Goal: Task Accomplishment & Management: Complete application form

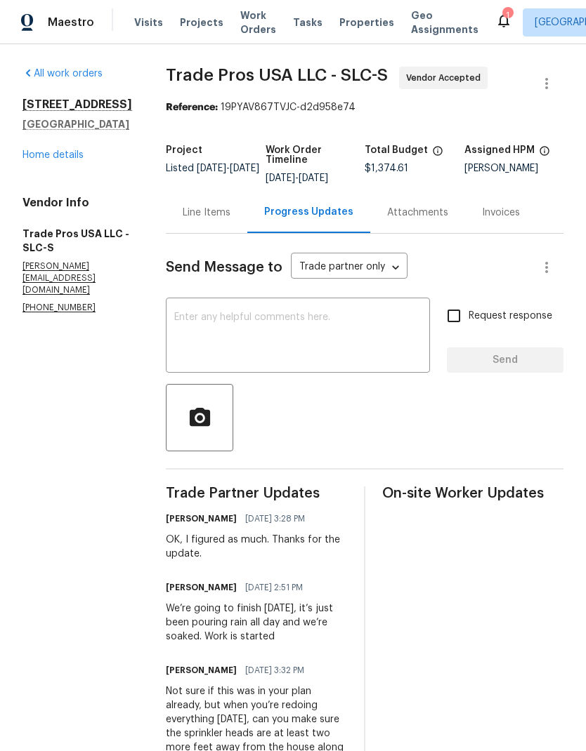
click at [45, 160] on link "Home details" at bounding box center [52, 155] width 61 height 10
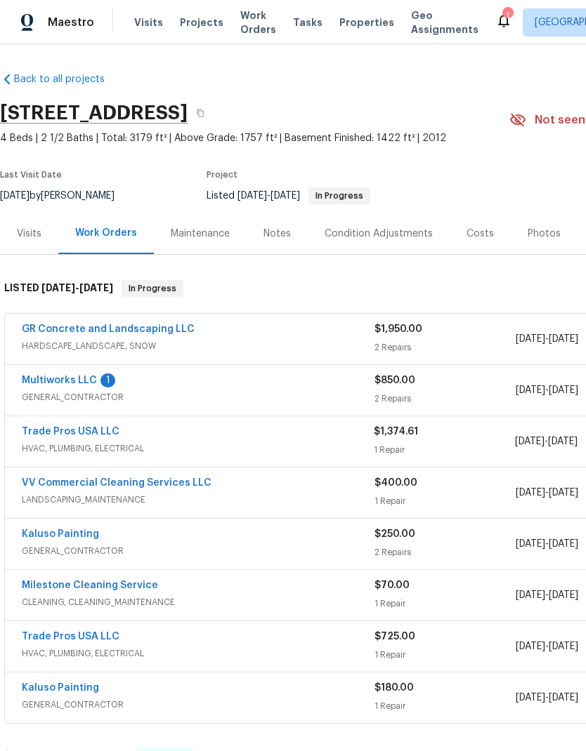
click at [75, 385] on link "Multiworks LLC" at bounding box center [59, 381] width 75 height 10
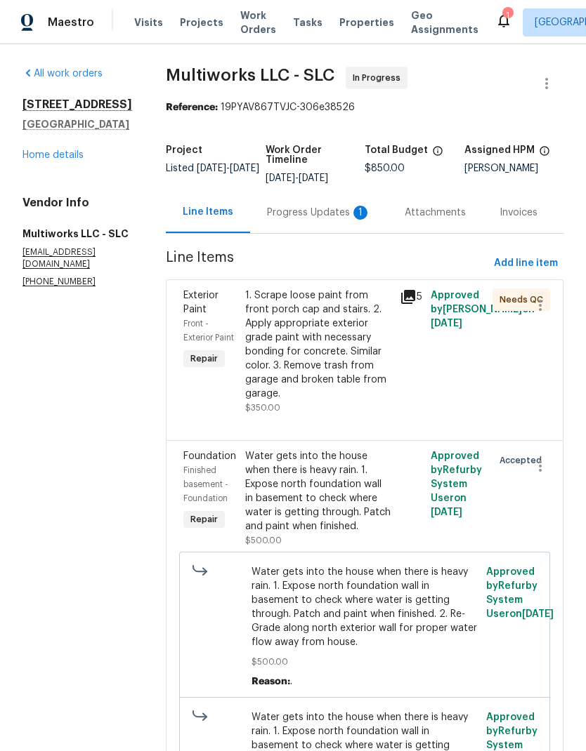
click at [301, 214] on div "Progress Updates 1" at bounding box center [319, 213] width 104 height 14
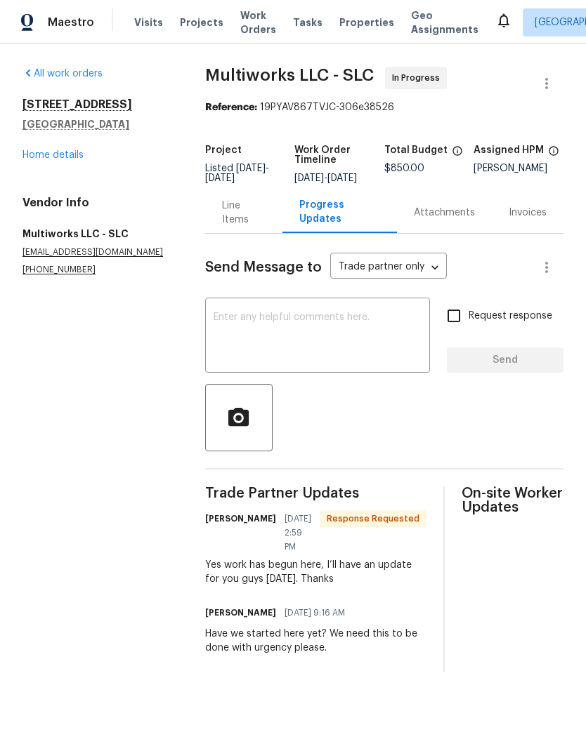
click at [53, 157] on link "Home details" at bounding box center [52, 155] width 61 height 10
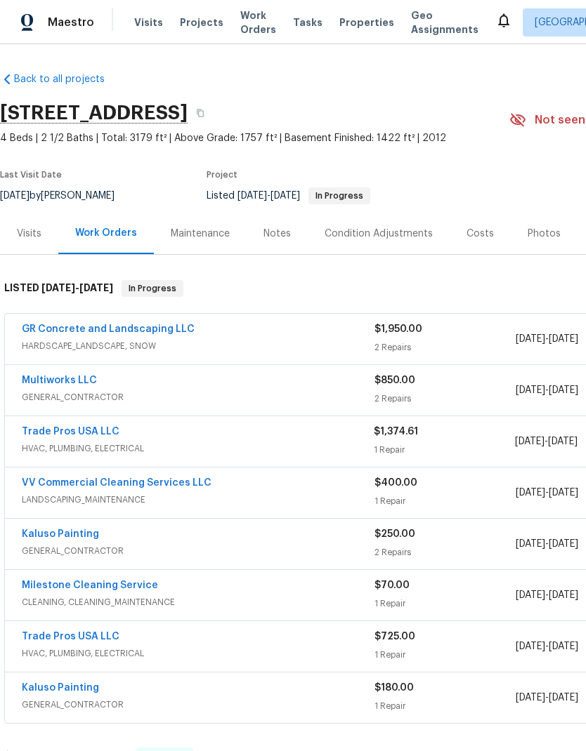
click at [279, 238] on div "Notes" at bounding box center [276, 233] width 61 height 41
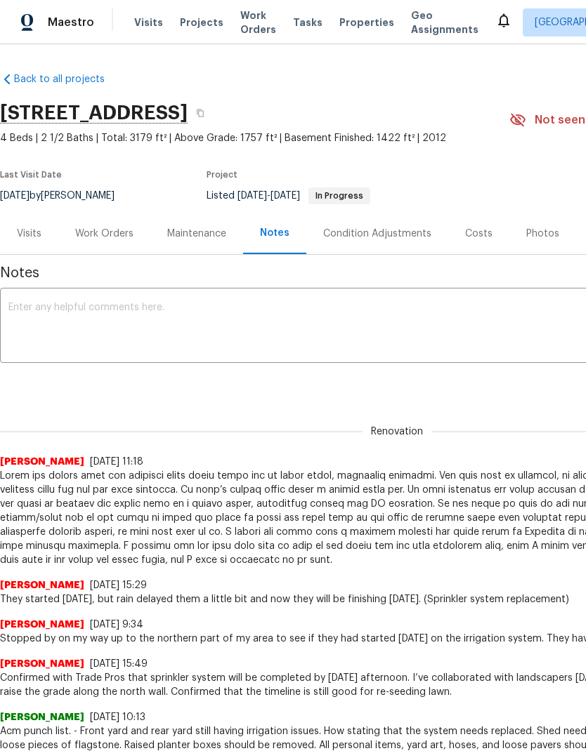
click at [224, 323] on textarea at bounding box center [396, 327] width 777 height 49
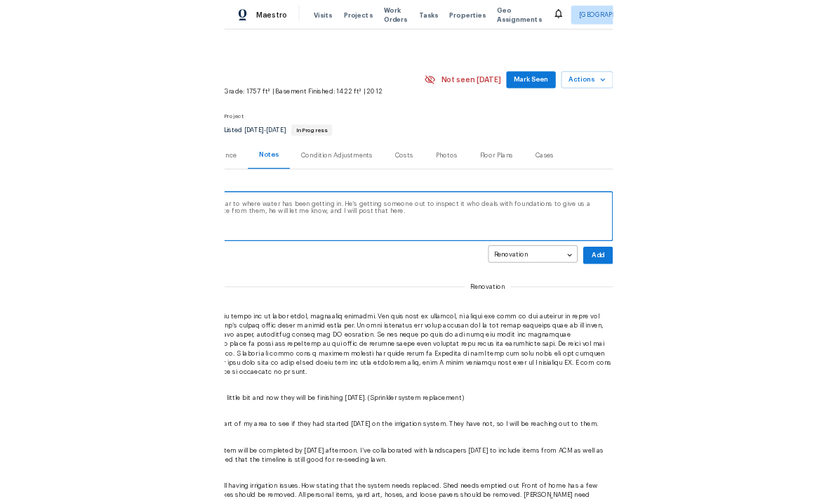
scroll to position [0, 208]
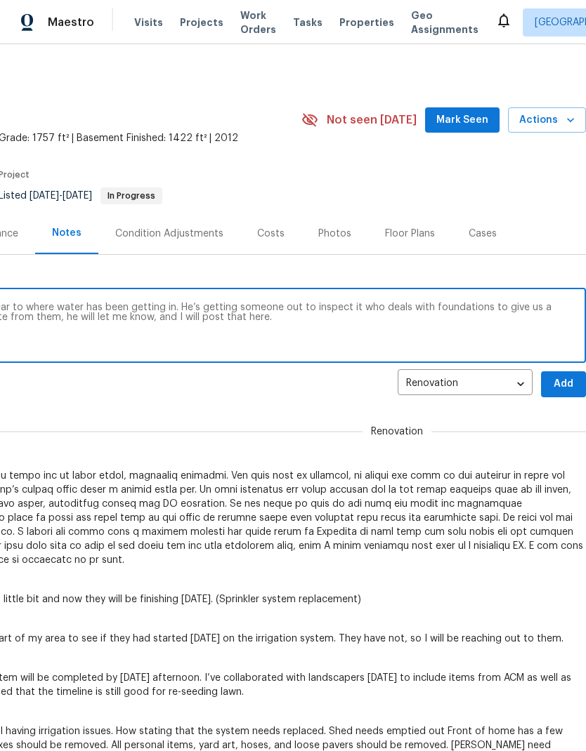
type textarea "GC found a crack in the foundation wall near to where water has been getting in…"
click at [562, 393] on span "Add" at bounding box center [563, 385] width 22 height 18
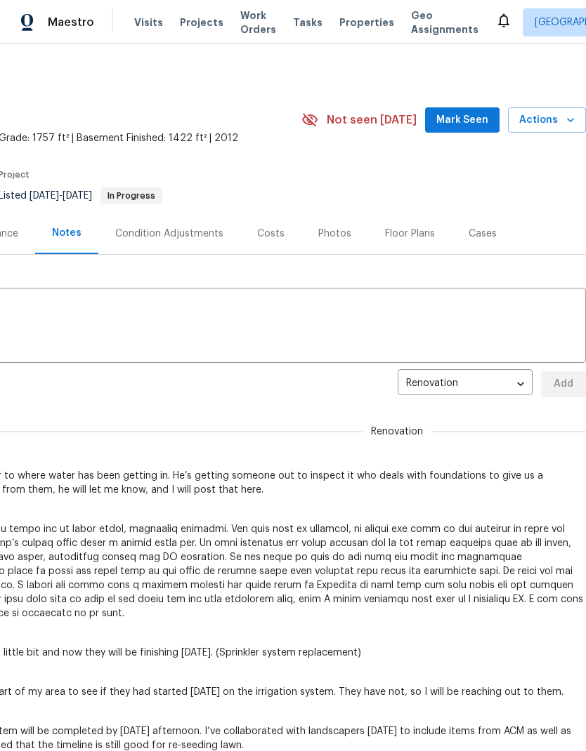
click at [478, 126] on span "Mark Seen" at bounding box center [462, 121] width 52 height 18
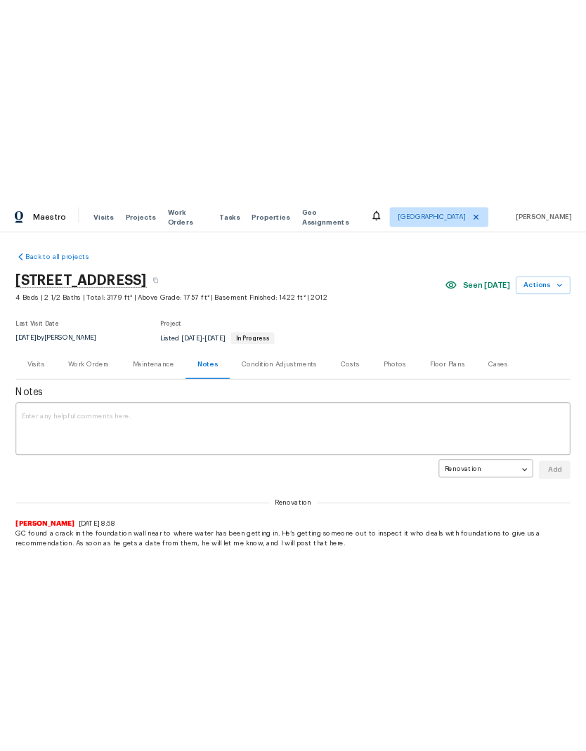
scroll to position [0, 0]
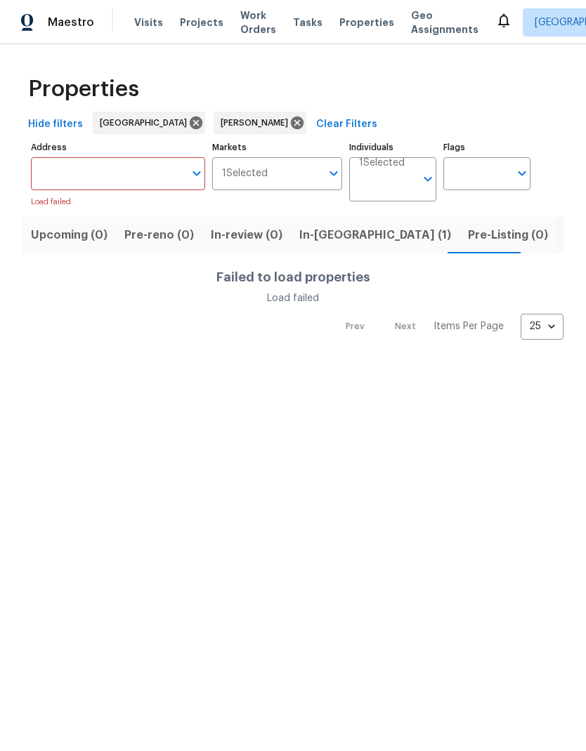
click at [134, 180] on input "Address" at bounding box center [107, 173] width 153 height 33
click at [239, 362] on html "Maestro Visits Projects Work Orders Tasks Properties Geo Assignments Salt Lake …" at bounding box center [293, 181] width 586 height 362
click at [565, 239] on span "Listed (10)" at bounding box center [594, 235] width 59 height 20
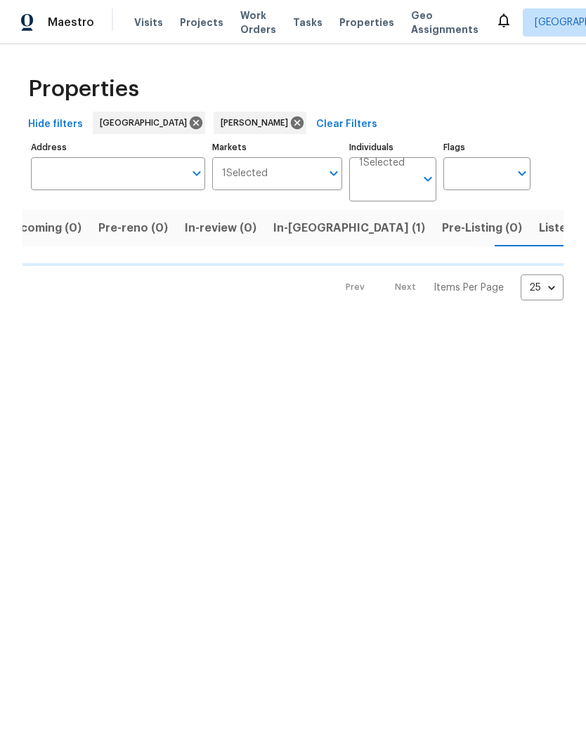
scroll to position [0, 26]
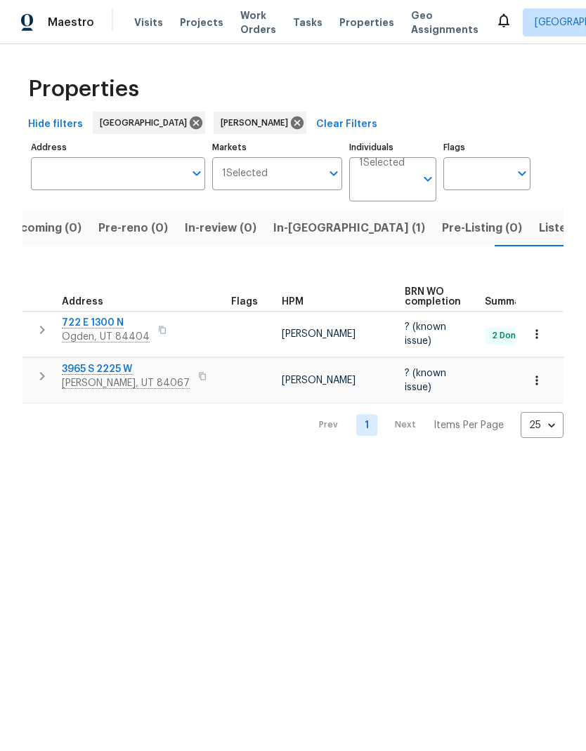
click at [539, 223] on span "Listed (10)" at bounding box center [568, 228] width 59 height 20
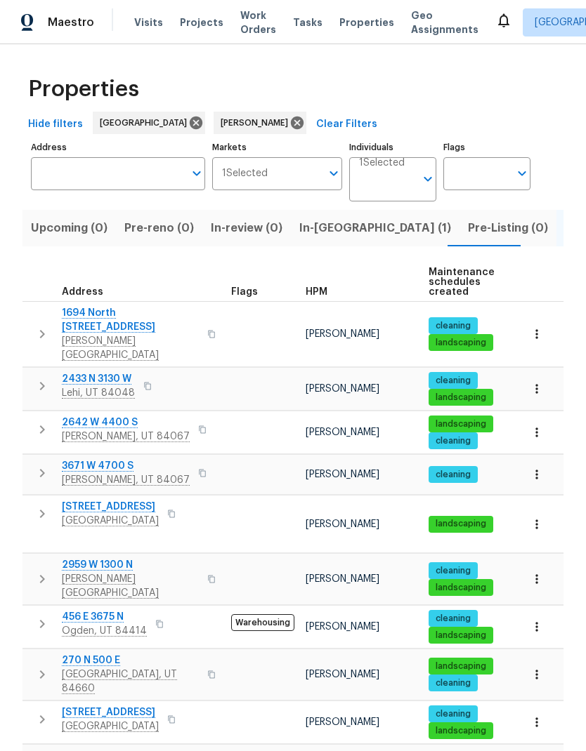
click at [543, 328] on button "button" at bounding box center [536, 334] width 31 height 31
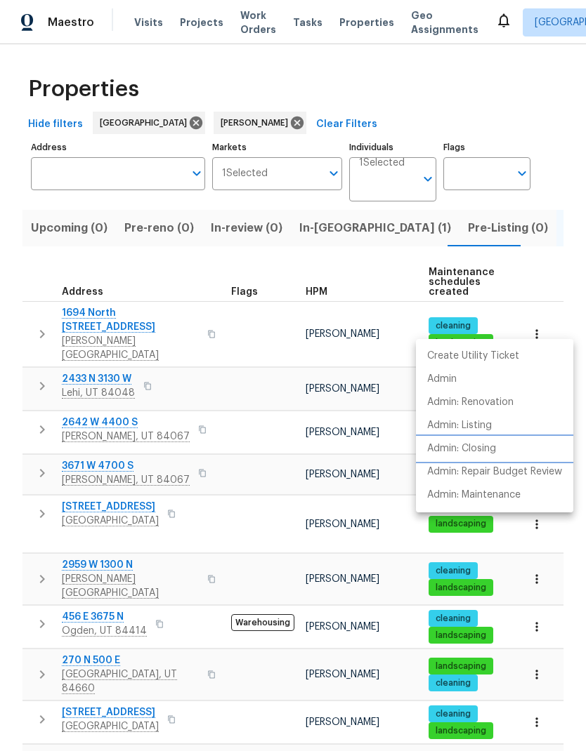
click at [489, 444] on p "Admin: Closing" at bounding box center [461, 449] width 69 height 15
click at [546, 95] on div at bounding box center [293, 375] width 586 height 751
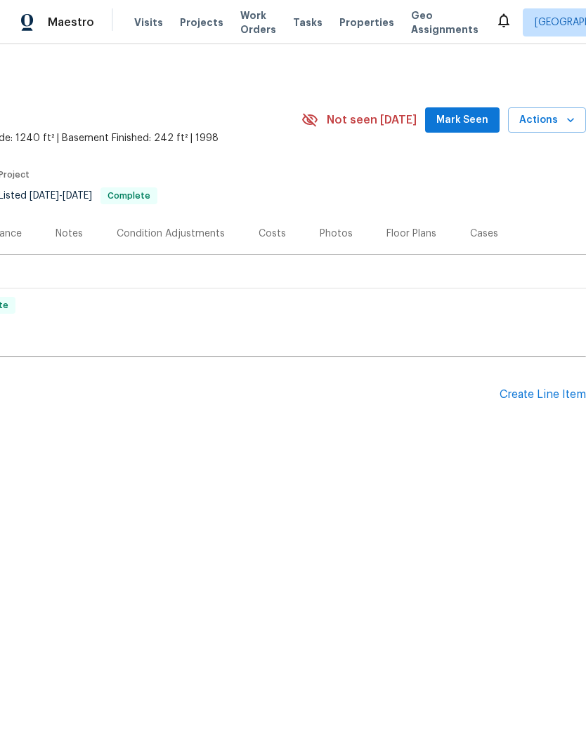
scroll to position [0, 208]
click at [540, 397] on div "Create Line Item" at bounding box center [542, 394] width 86 height 13
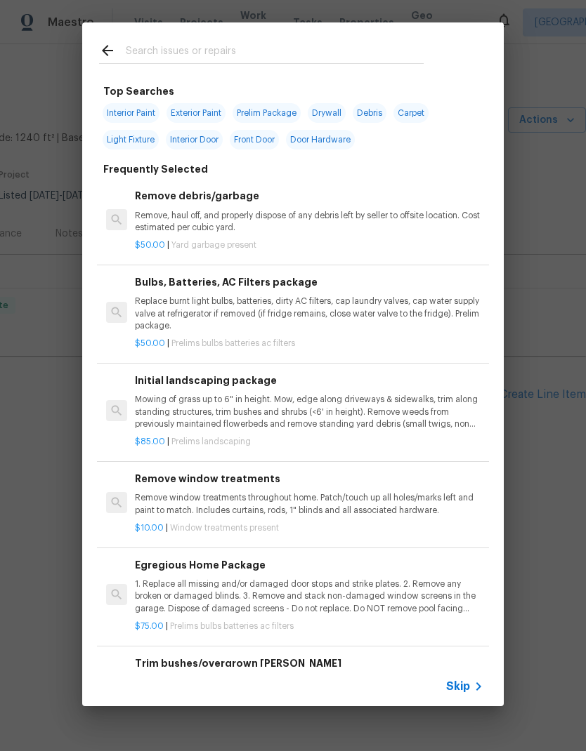
click at [303, 51] on input "text" at bounding box center [275, 52] width 298 height 21
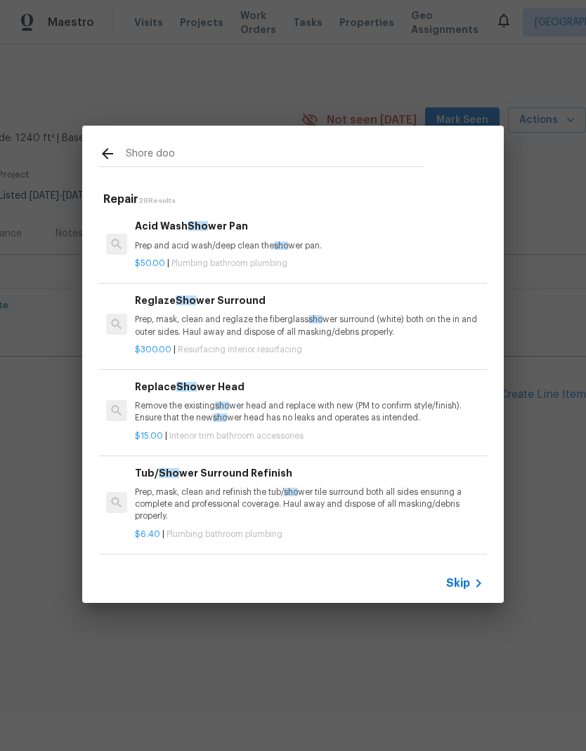
type input "Shore door"
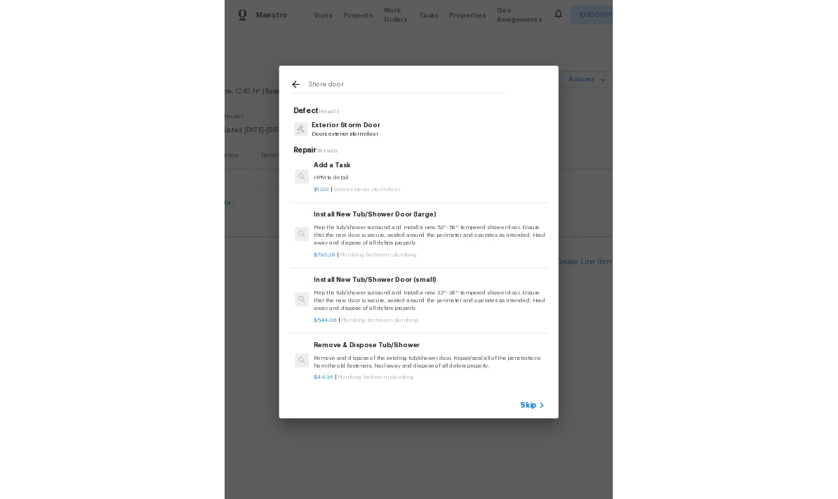
scroll to position [263, 0]
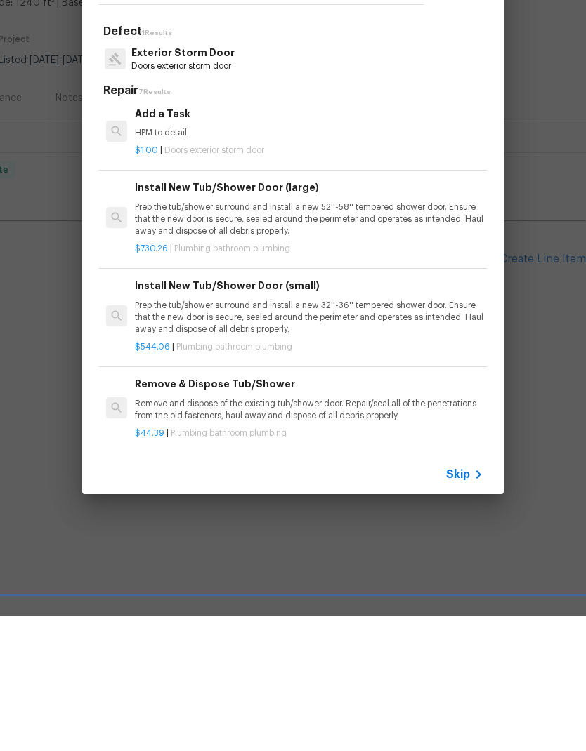
click at [405, 435] on p "Prep the tub/shower surround and install a new 32''-36'' tempered shower door. …" at bounding box center [309, 453] width 348 height 36
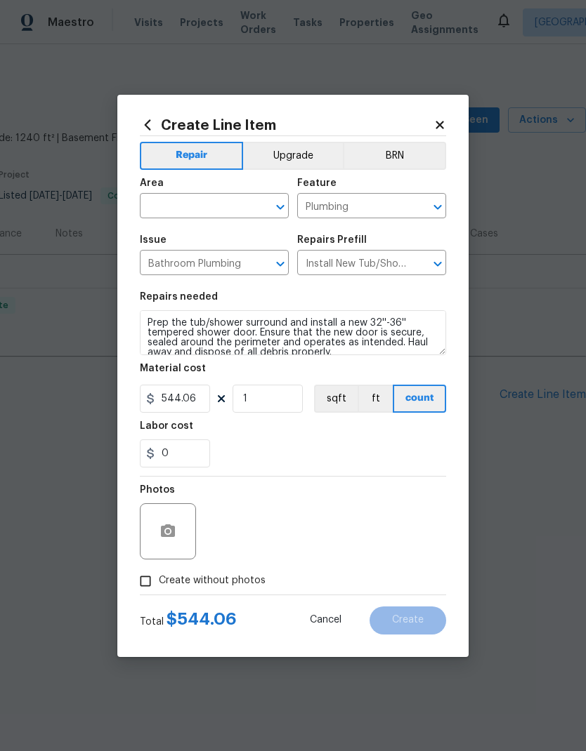
click at [210, 206] on input "text" at bounding box center [195, 208] width 110 height 22
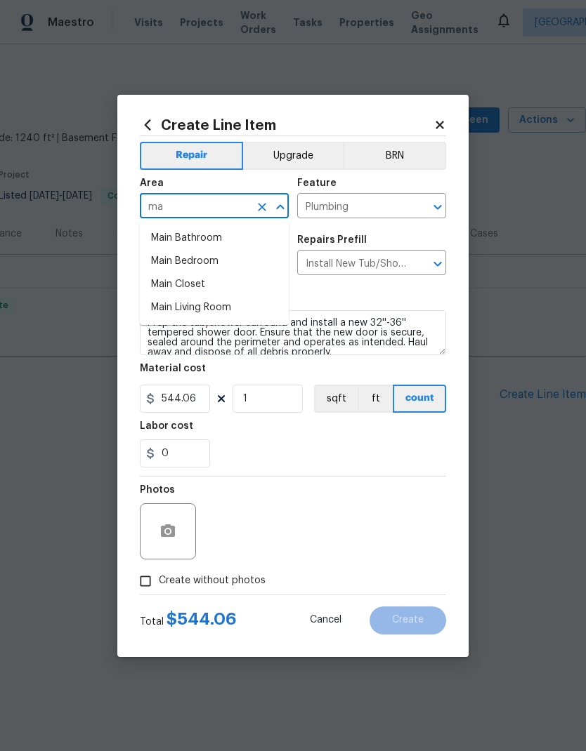
click at [212, 238] on li "Main Bathroom" at bounding box center [214, 238] width 149 height 23
type input "Main Bathroom"
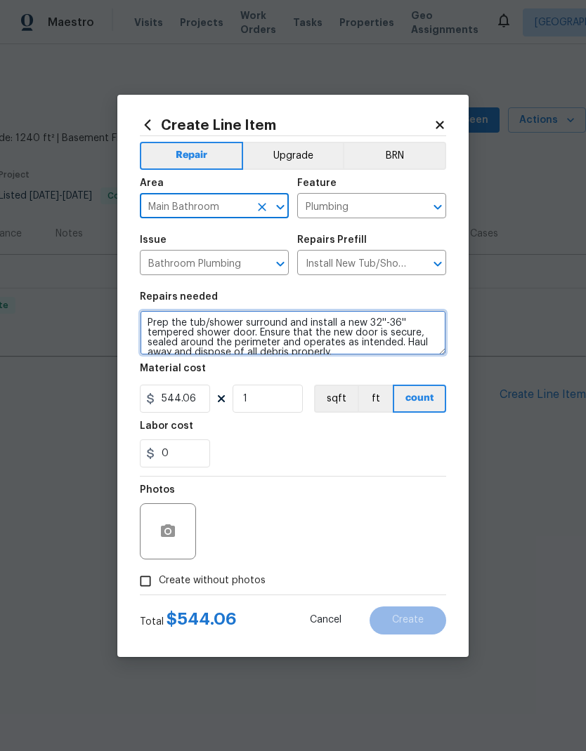
click at [152, 319] on textarea "Prep the tub/shower surround and install a new 32''-36'' tempered shower door. …" at bounding box center [293, 332] width 306 height 45
click at [232, 326] on textarea "Prep the tub/shower surround and install a new 32''-36'' tempered shower door. …" at bounding box center [293, 332] width 306 height 45
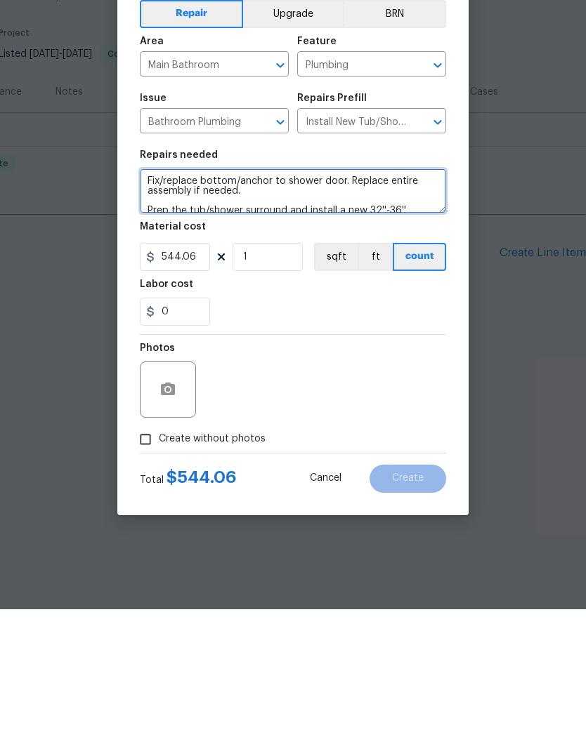
type textarea "Fix/replace bottom/anchor to shower door. Replace entire assembly if needed. Pr…"
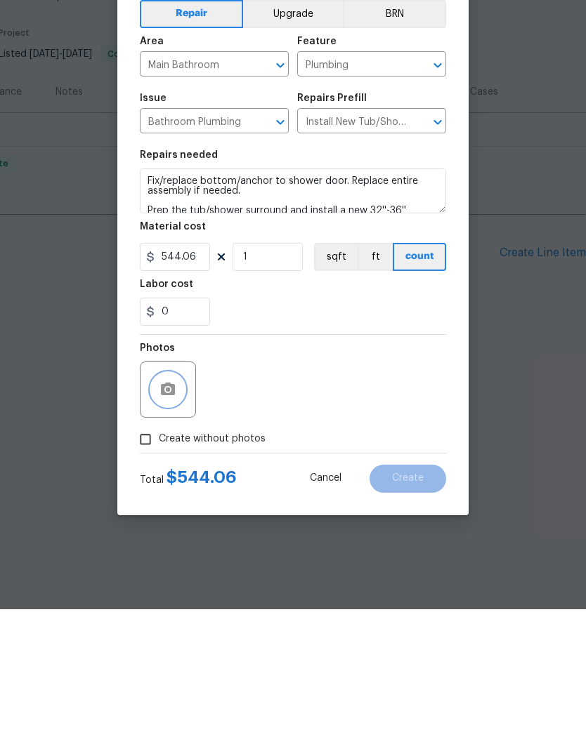
click at [178, 515] on button "button" at bounding box center [168, 532] width 34 height 34
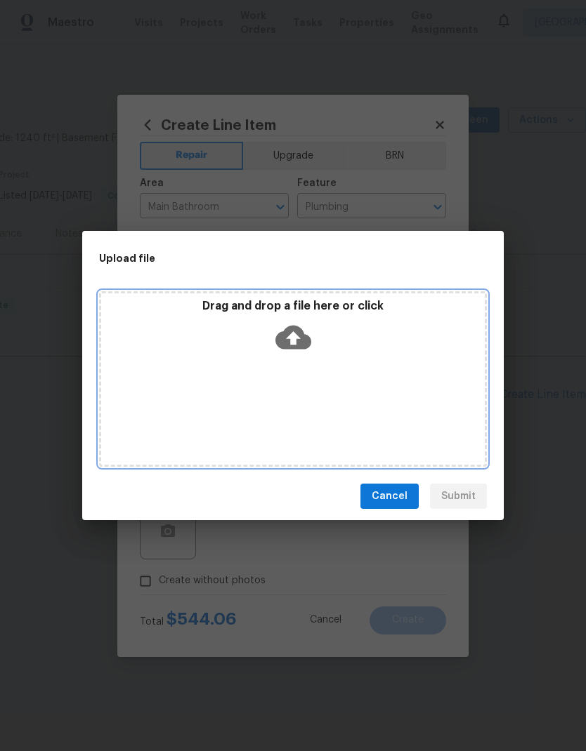
click at [377, 386] on div "Drag and drop a file here or click" at bounding box center [293, 379] width 388 height 176
click at [356, 380] on div "Drag and drop a file here or click" at bounding box center [293, 379] width 388 height 176
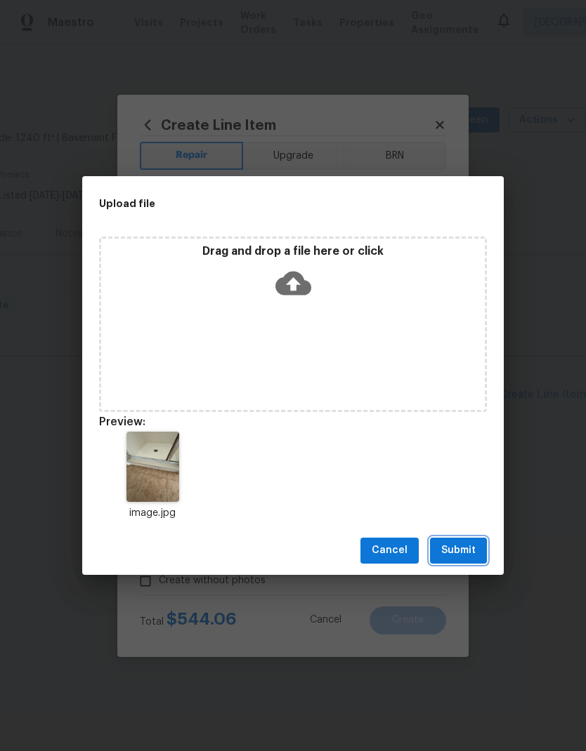
click at [470, 549] on span "Submit" at bounding box center [458, 551] width 34 height 18
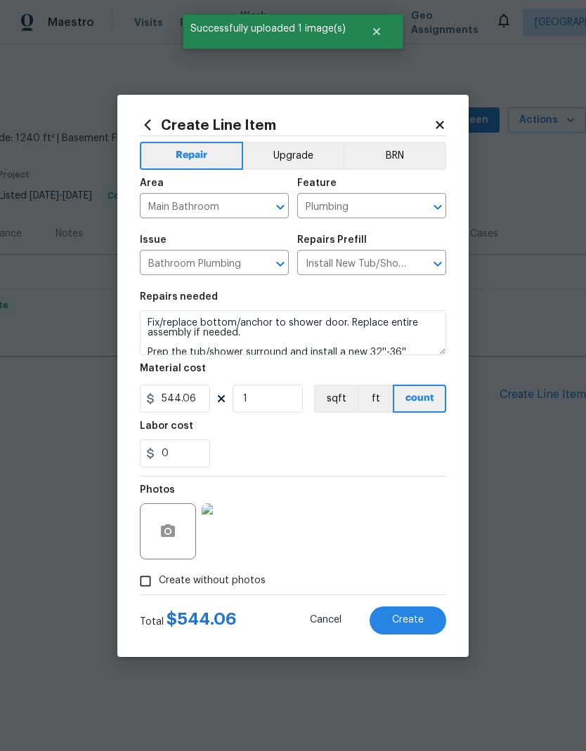
click at [416, 621] on span "Create" at bounding box center [408, 620] width 32 height 11
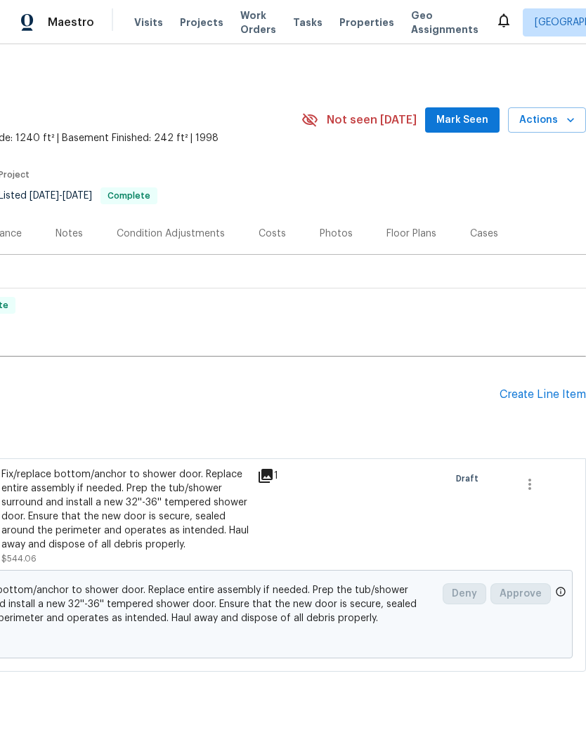
click at [536, 395] on div "Create Line Item" at bounding box center [542, 394] width 86 height 13
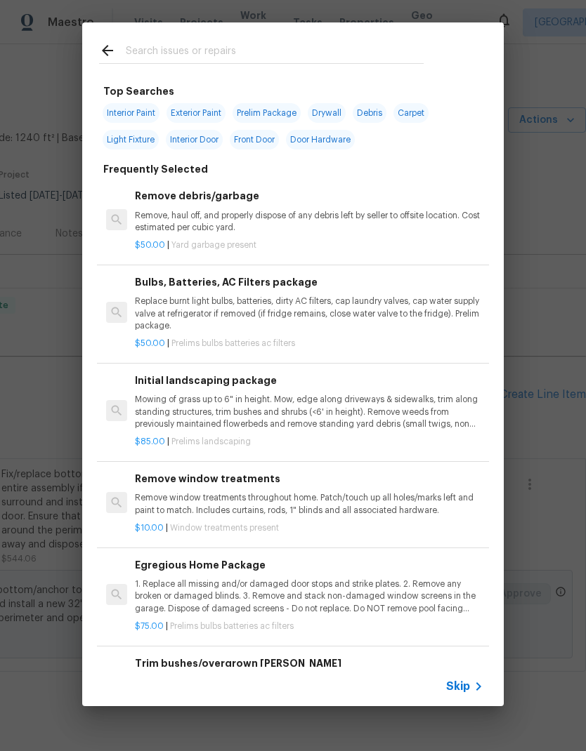
click at [290, 42] on input "text" at bounding box center [275, 52] width 298 height 21
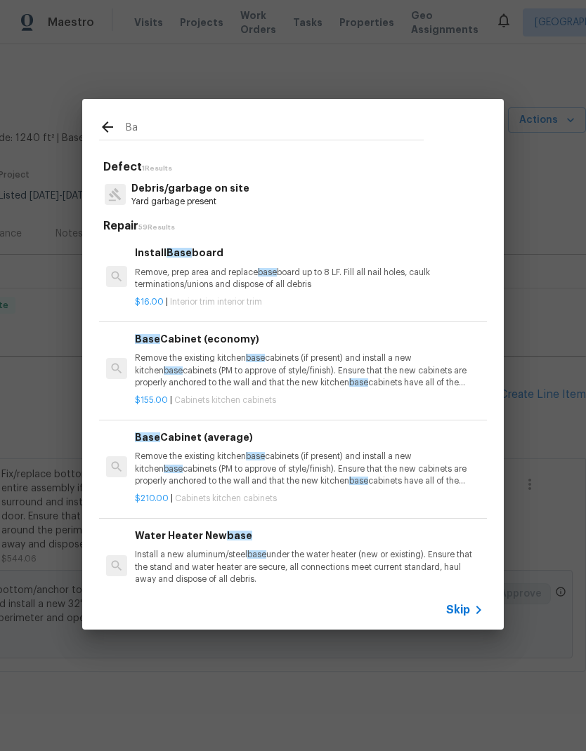
type input "B"
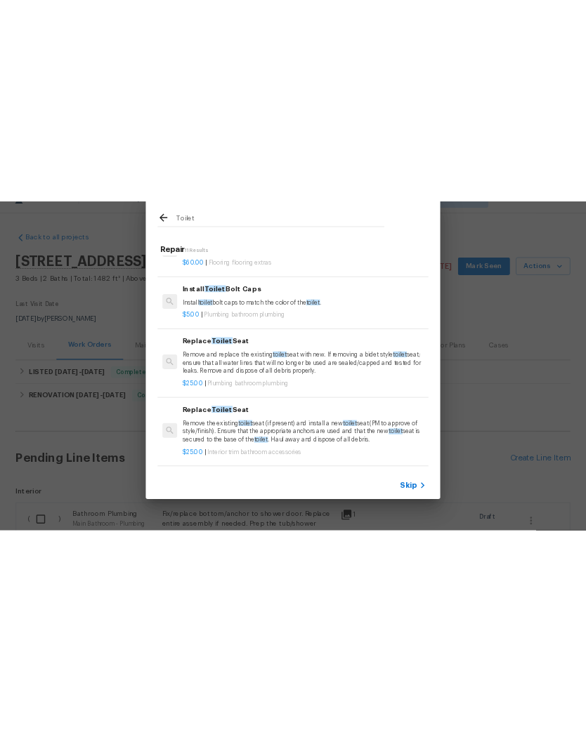
scroll to position [0, 0]
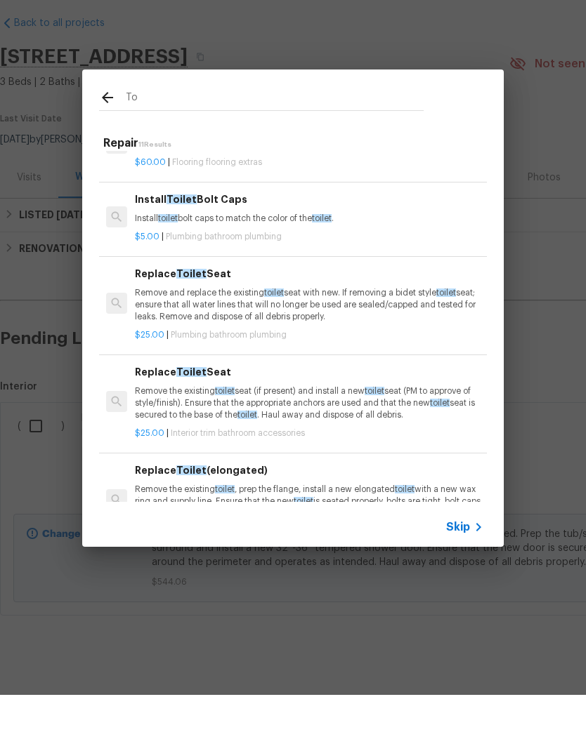
type input "T"
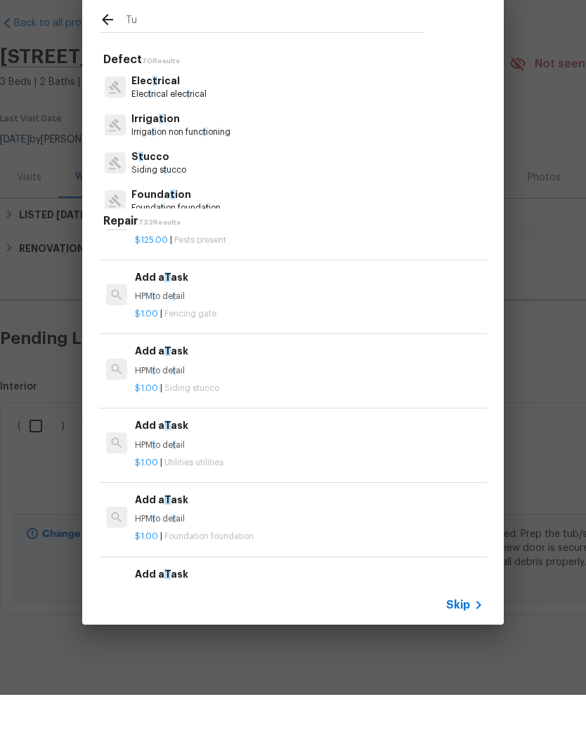
type input "Tub"
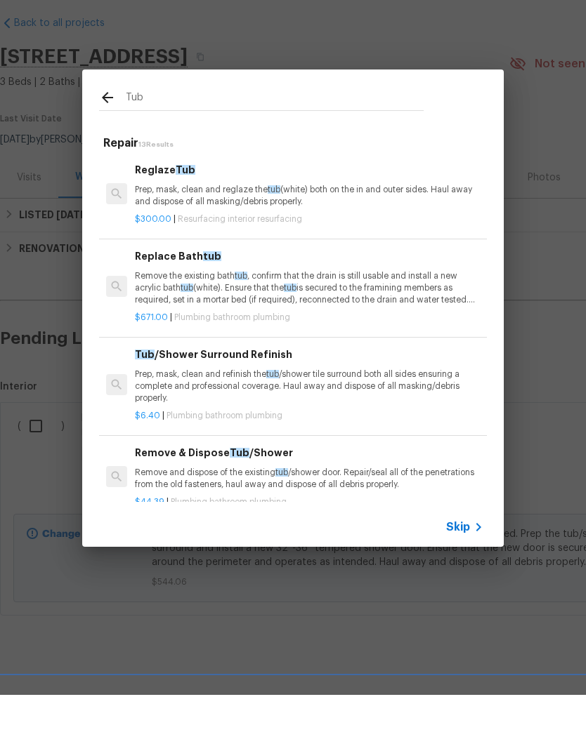
click at [305, 240] on p "Prep, mask, clean and reglaze the tub (white) both on the in and outer sides. H…" at bounding box center [309, 252] width 348 height 24
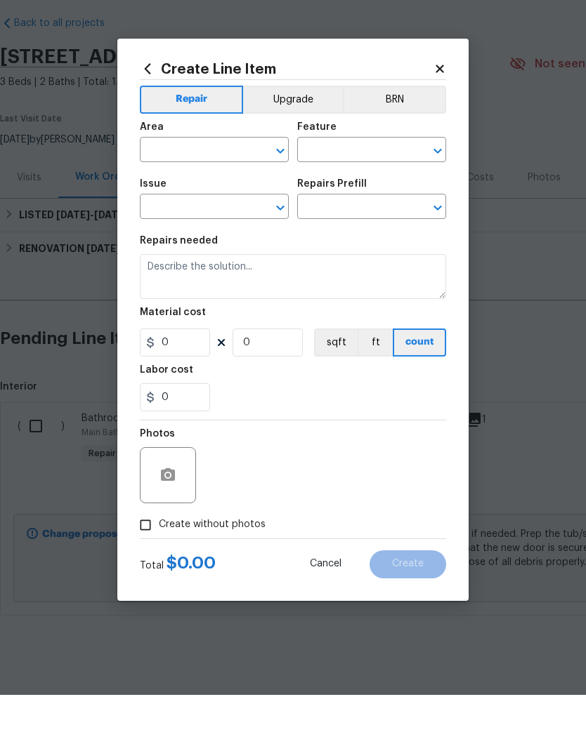
type input "Interior Resurfacing"
type textarea "Prep, mask, clean and reglaze the tub (white) both on the in and outer sides. H…"
type input "1"
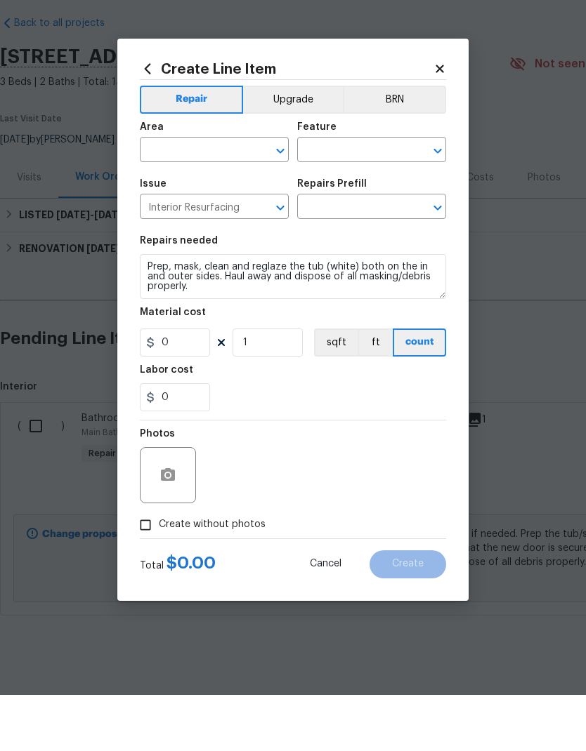
type input "Reglaze Tub $300.00"
type input "300"
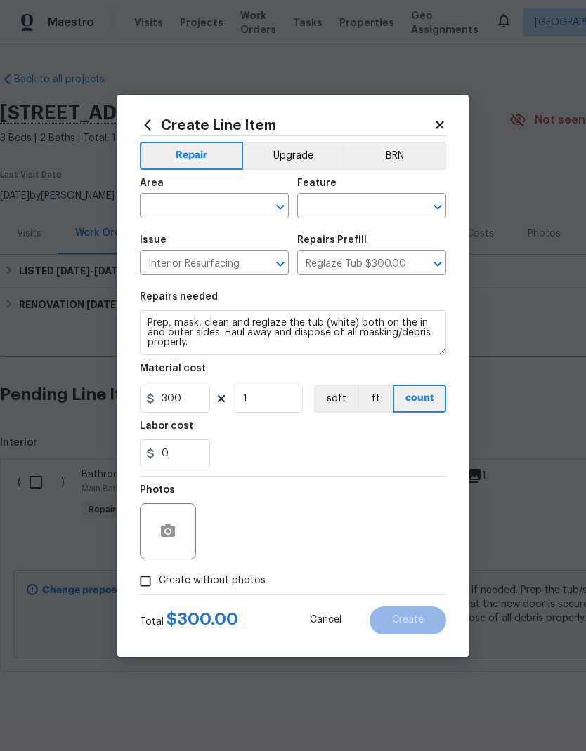
click at [221, 209] on input "text" at bounding box center [195, 208] width 110 height 22
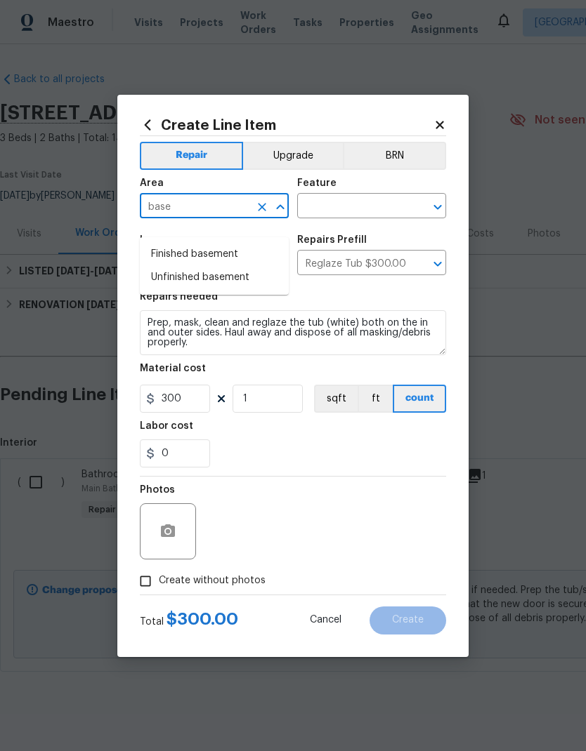
click at [245, 243] on li "Finished basement" at bounding box center [214, 254] width 149 height 23
type input "Finished basement"
click at [364, 205] on input "text" at bounding box center [352, 208] width 110 height 22
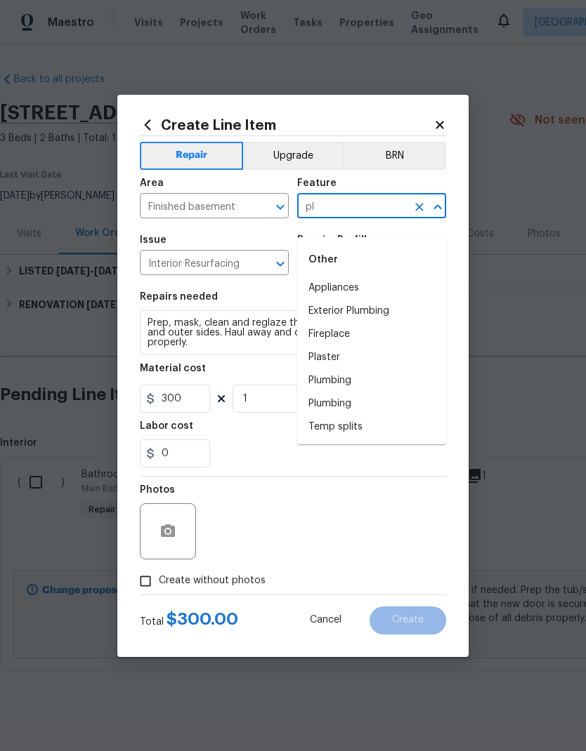
type input "p"
click at [343, 392] on li "Bathtub" at bounding box center [371, 403] width 149 height 23
type input "Bathtub"
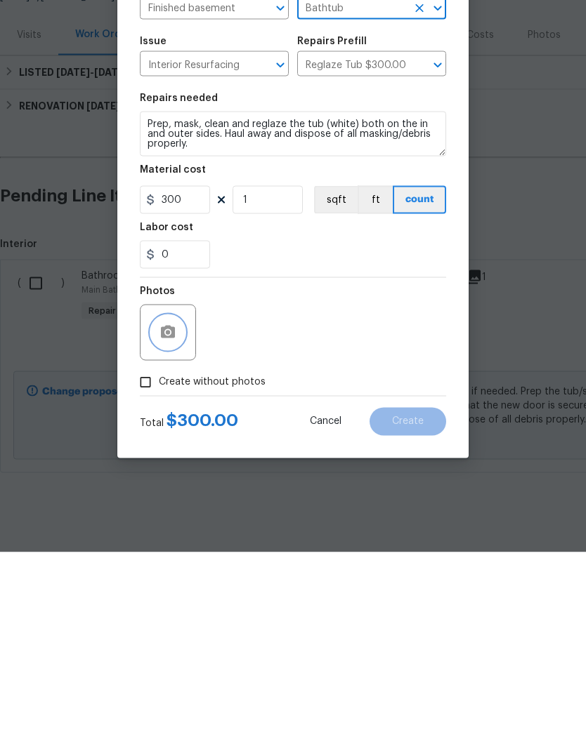
click at [161, 523] on icon "button" at bounding box center [167, 531] width 17 height 17
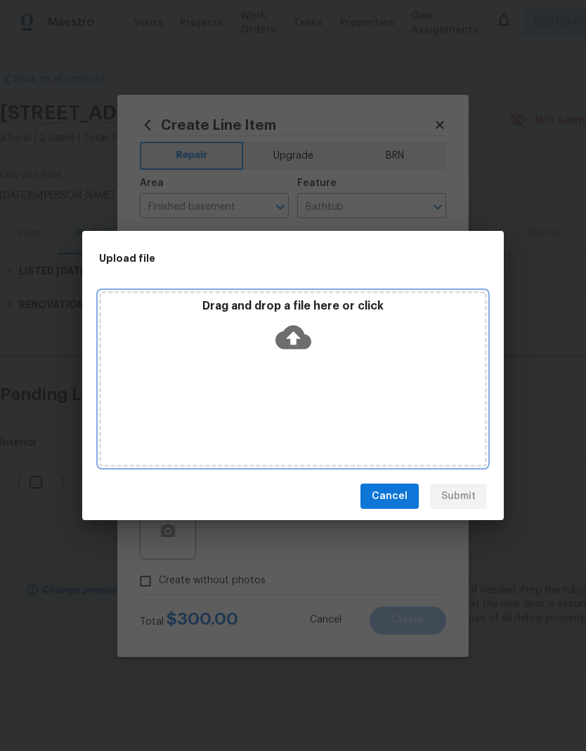
click at [418, 394] on div "Drag and drop a file here or click" at bounding box center [293, 379] width 388 height 176
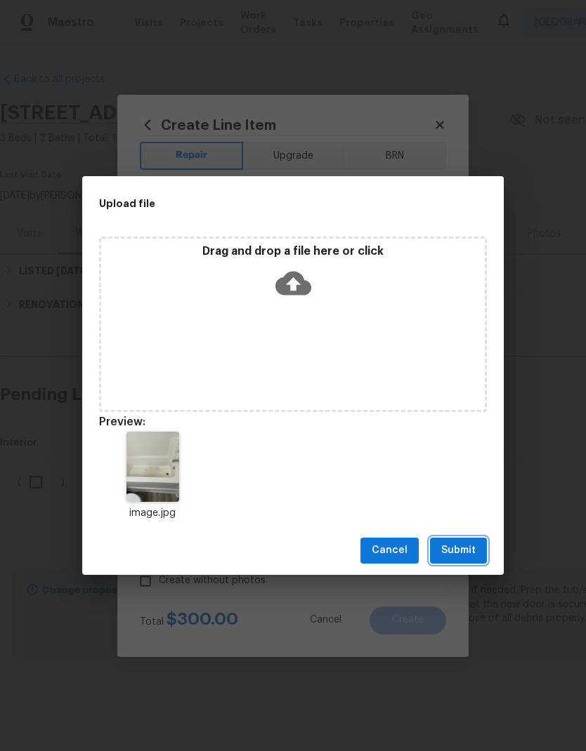
click at [468, 551] on span "Submit" at bounding box center [458, 551] width 34 height 18
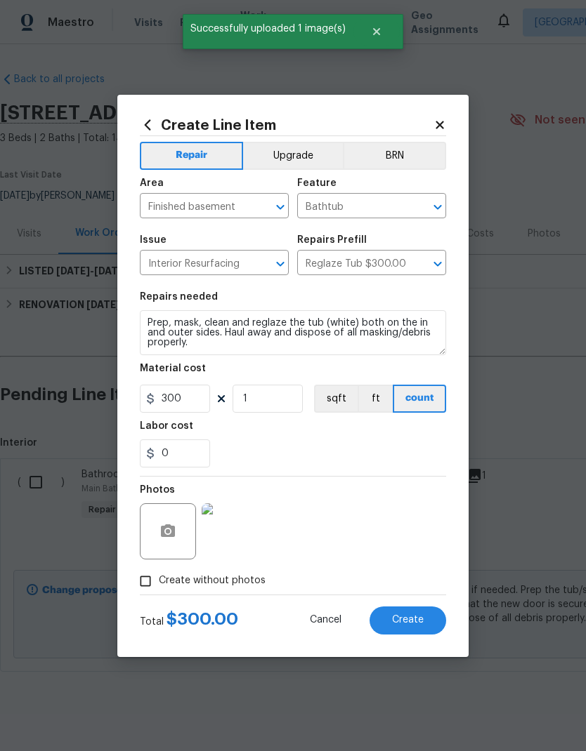
click at [427, 625] on button "Create" at bounding box center [407, 621] width 77 height 28
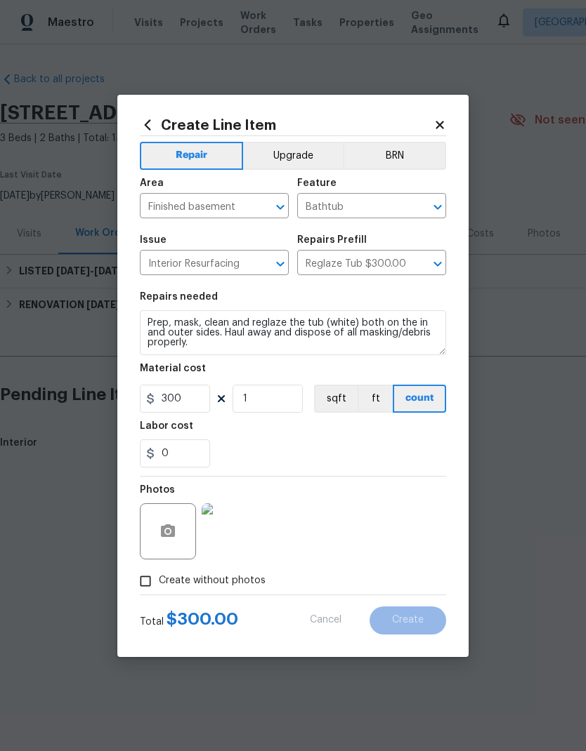
type input "0"
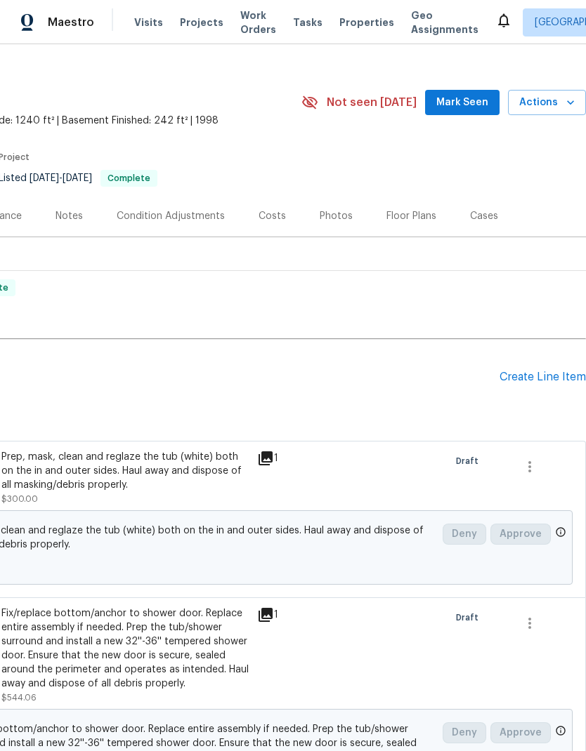
scroll to position [19, 208]
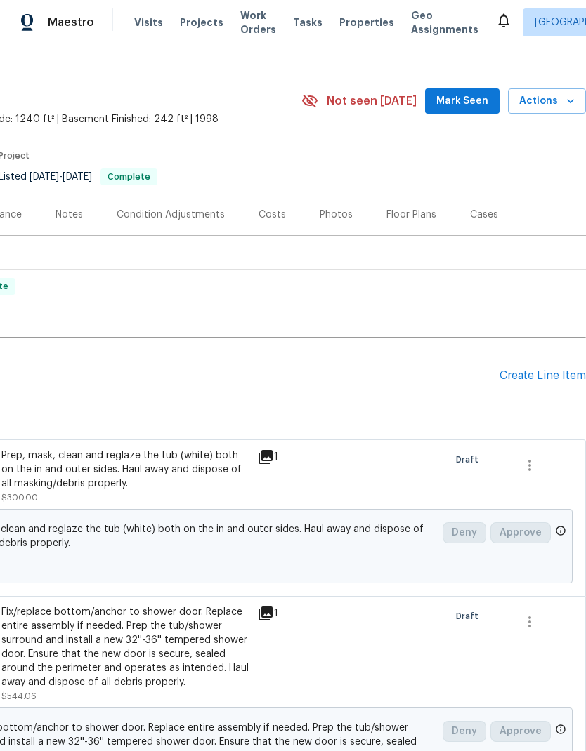
click at [538, 374] on div "Create Line Item" at bounding box center [542, 375] width 86 height 13
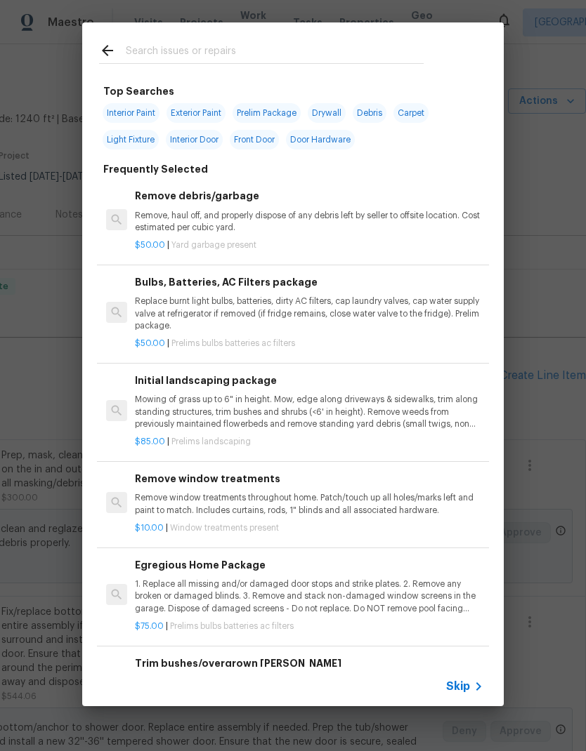
click at [302, 46] on input "text" at bounding box center [275, 52] width 298 height 21
type input "Toilet"
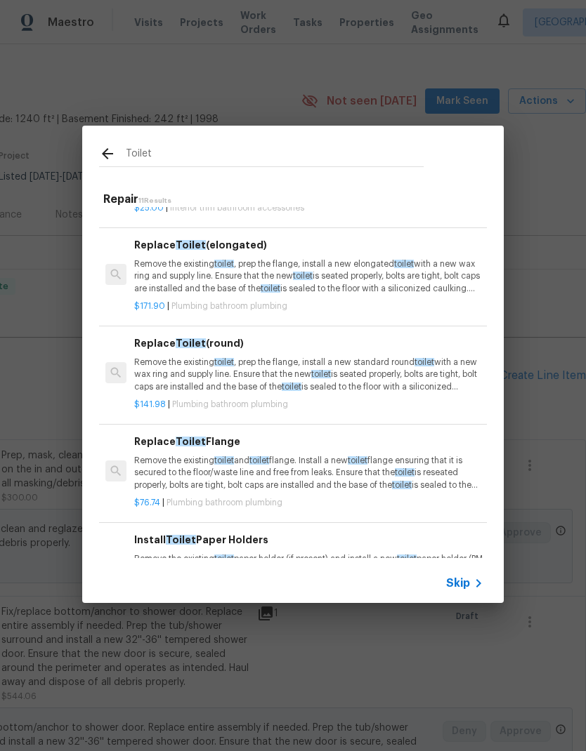
scroll to position [326, 1]
click at [366, 267] on p "Remove the existing toilet , prep the flange, install a new elongated toilet wi…" at bounding box center [308, 277] width 348 height 36
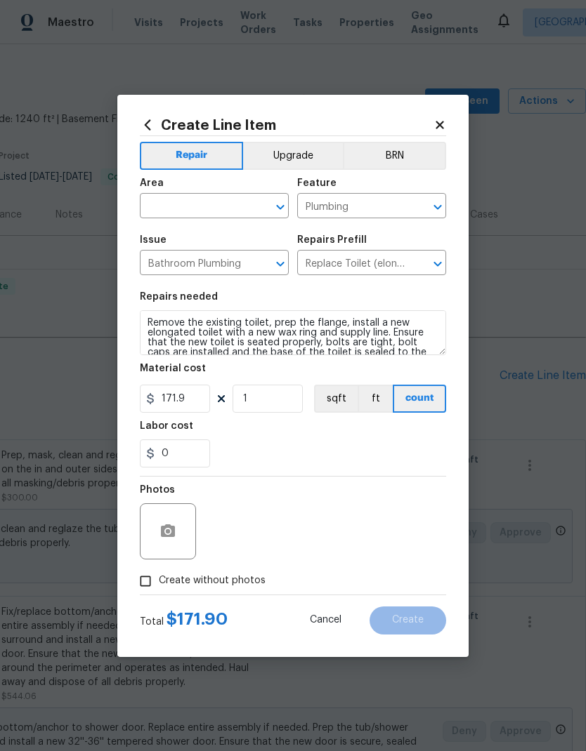
click at [208, 206] on input "text" at bounding box center [195, 208] width 110 height 22
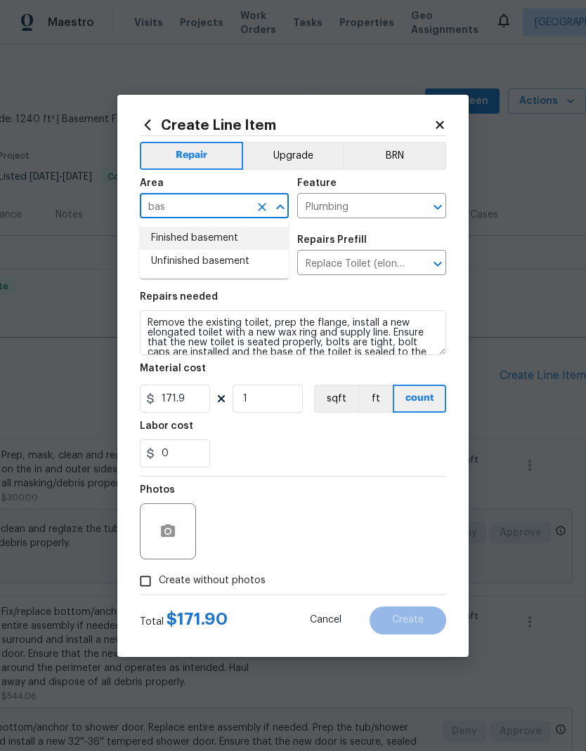
click at [232, 238] on li "Finished basement" at bounding box center [214, 238] width 149 height 23
type input "Finished basement"
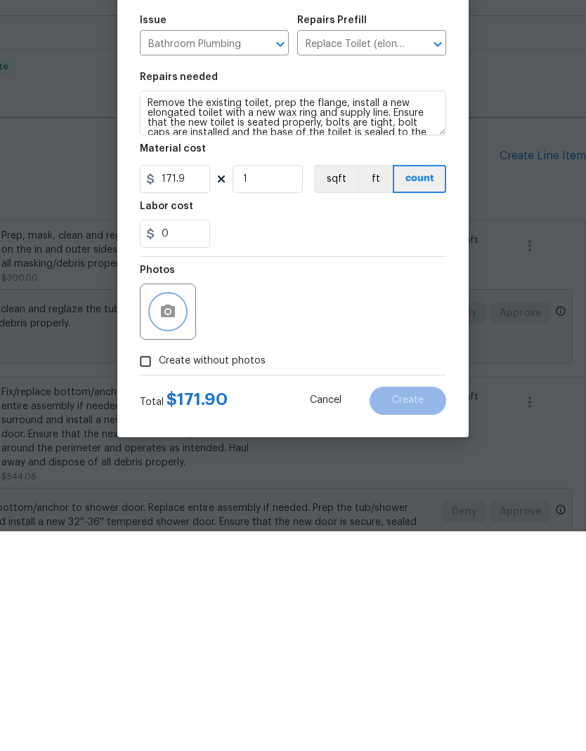
click at [180, 515] on button "button" at bounding box center [168, 532] width 34 height 34
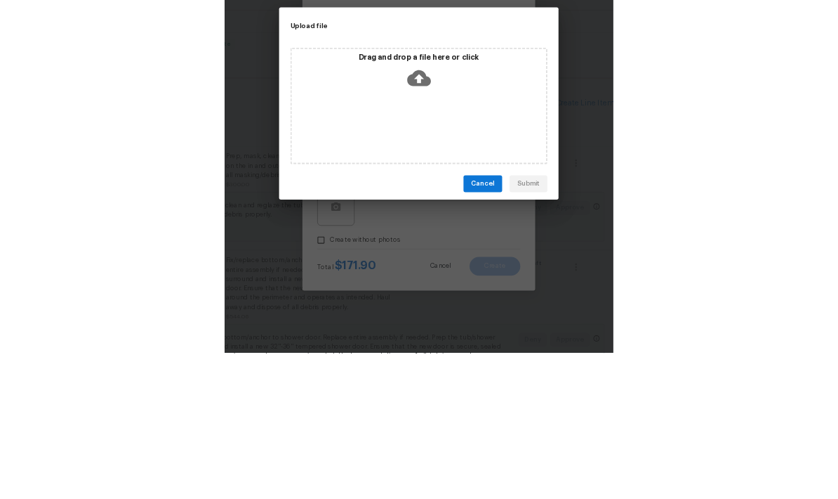
scroll to position [56, 0]
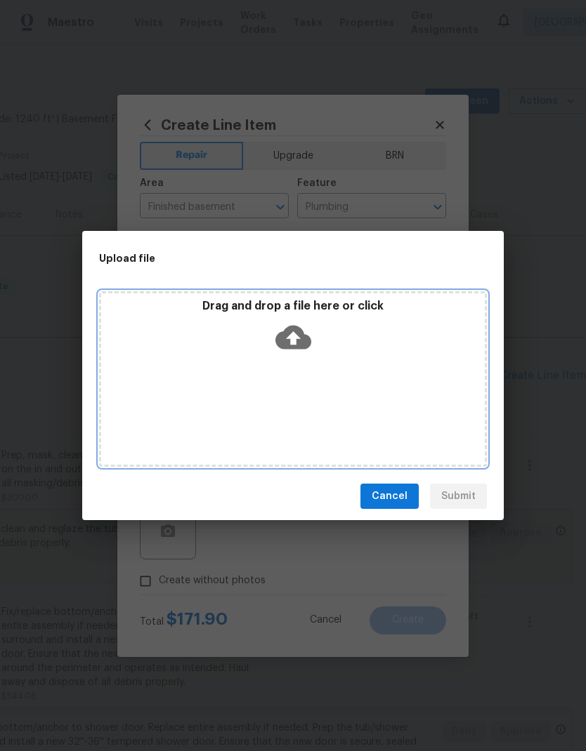
click at [421, 372] on div "Drag and drop a file here or click" at bounding box center [293, 379] width 388 height 176
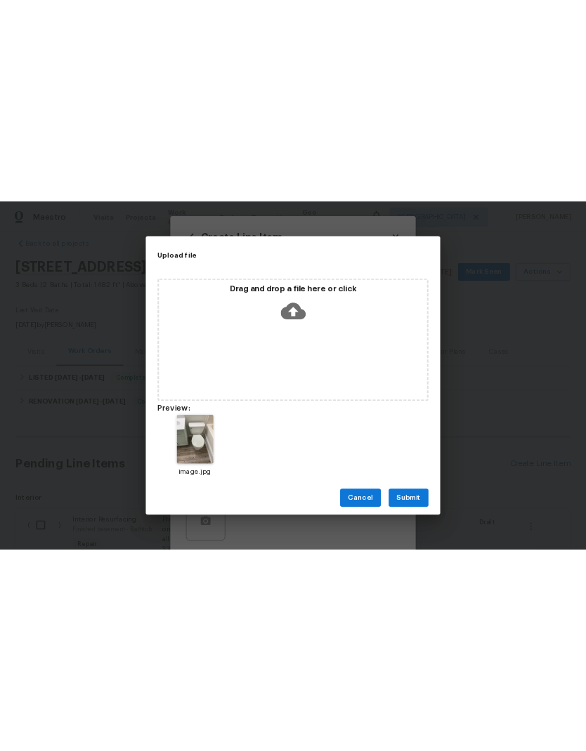
scroll to position [0, 0]
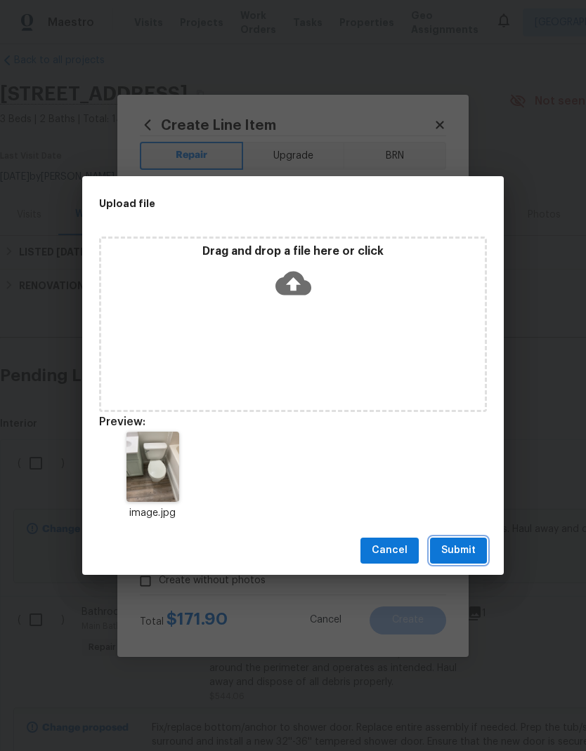
click at [471, 552] on span "Submit" at bounding box center [458, 551] width 34 height 18
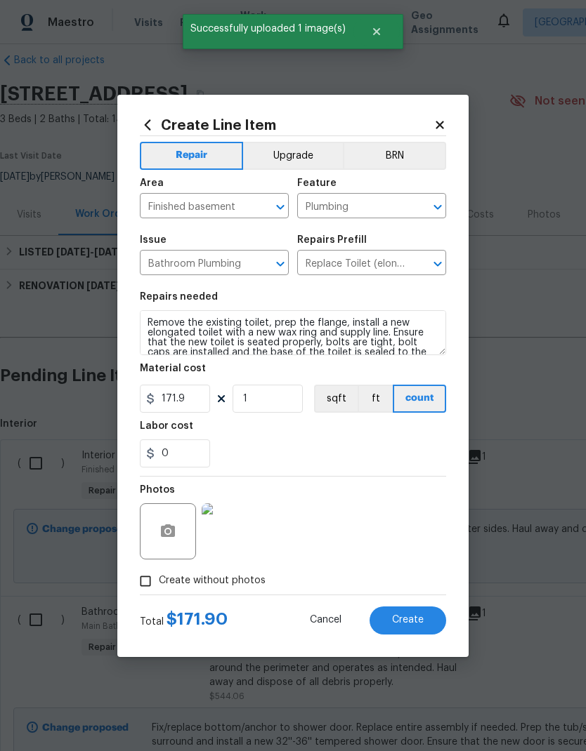
click at [418, 622] on span "Create" at bounding box center [408, 620] width 32 height 11
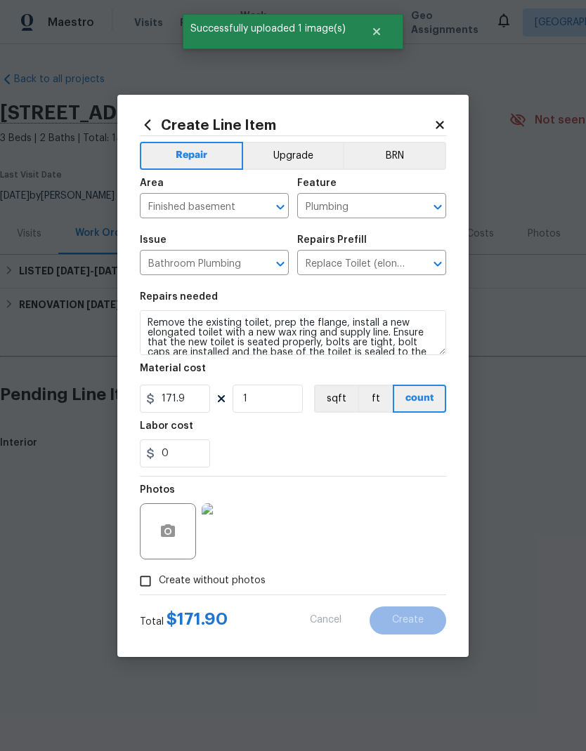
type input "0"
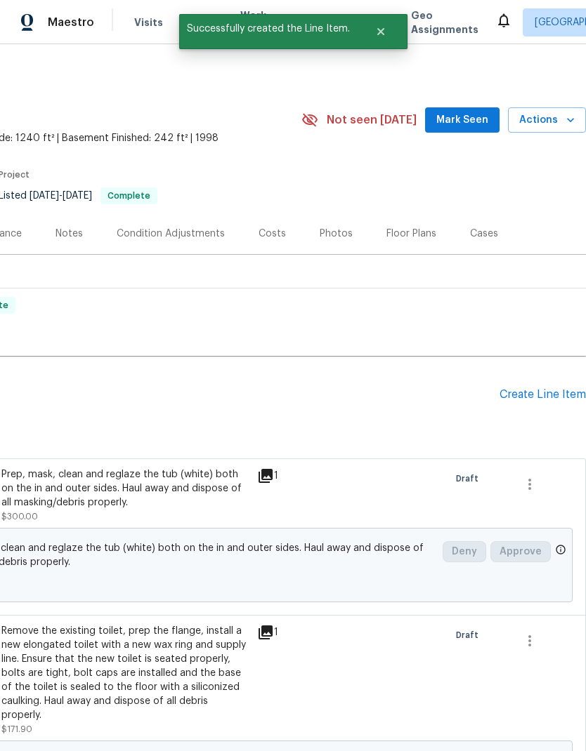
scroll to position [0, 208]
click at [541, 400] on div "Create Line Item" at bounding box center [542, 394] width 86 height 13
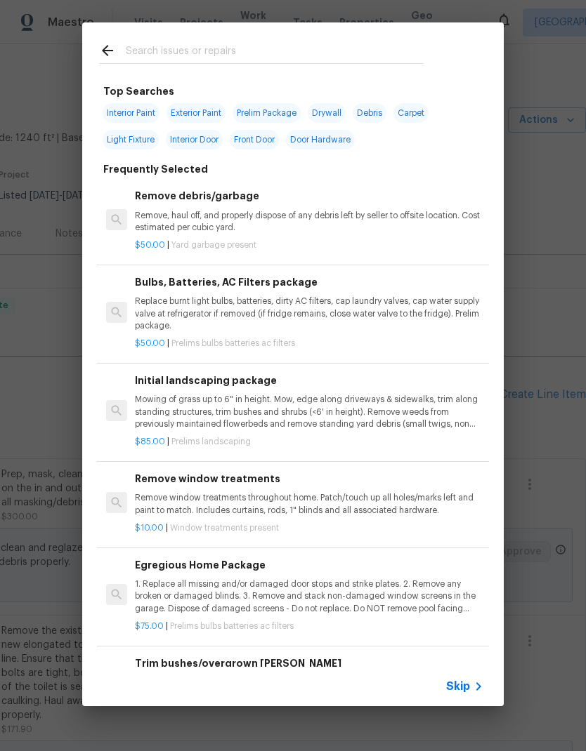
click at [286, 46] on input "text" at bounding box center [275, 52] width 298 height 21
type input "Stopper"
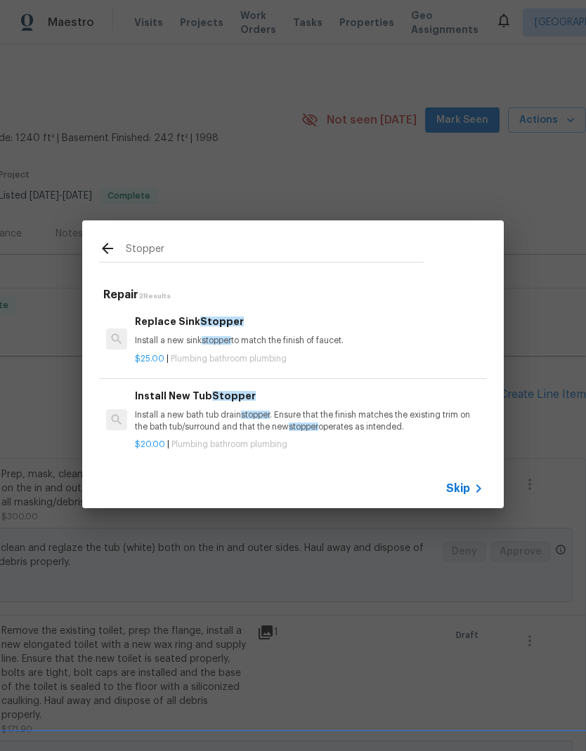
click at [272, 339] on p "Install a new sink stopper to match the finish of faucet." at bounding box center [309, 341] width 348 height 12
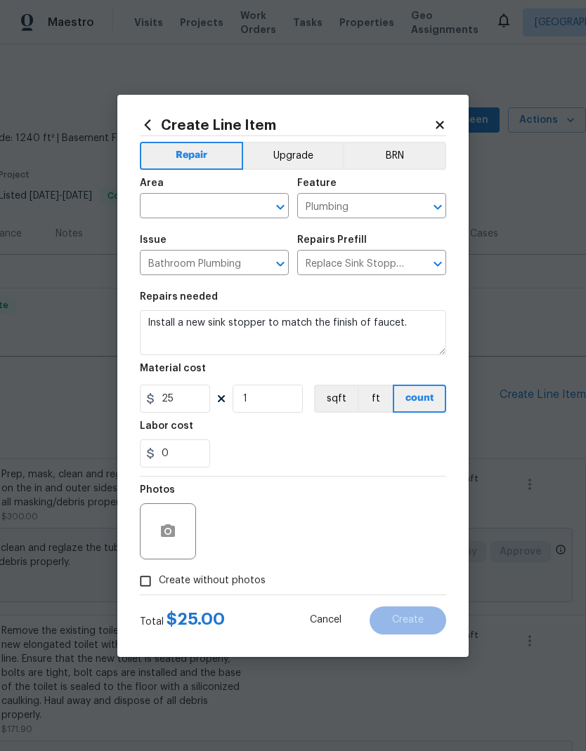
click at [223, 205] on input "text" at bounding box center [195, 208] width 110 height 22
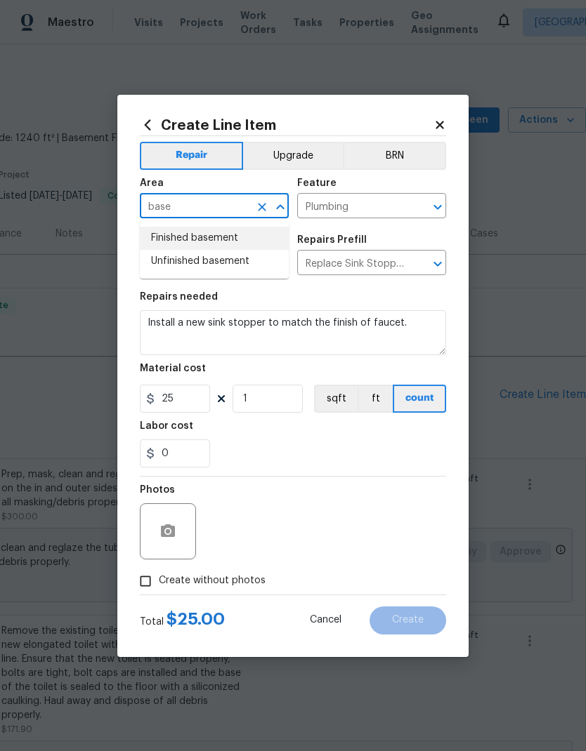
click at [239, 240] on li "Finished basement" at bounding box center [214, 238] width 149 height 23
type input "Finished basement"
click at [346, 446] on div "0" at bounding box center [293, 454] width 306 height 28
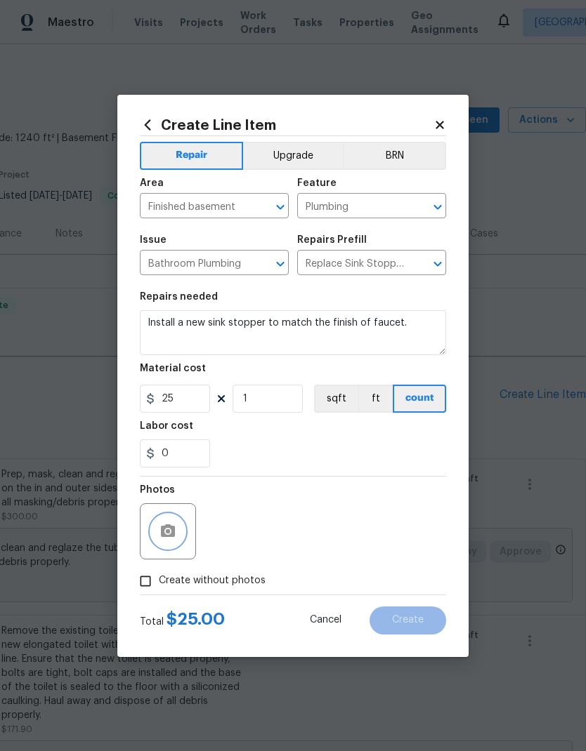
click at [176, 534] on button "button" at bounding box center [168, 532] width 34 height 34
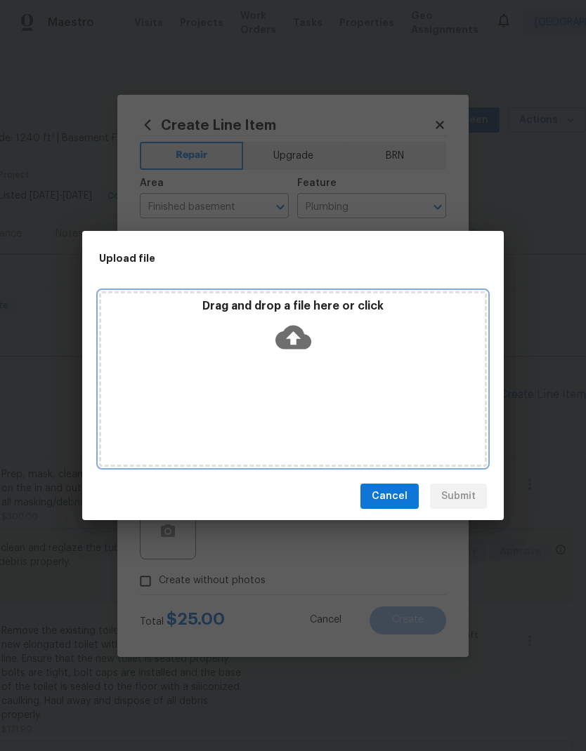
click at [426, 372] on div "Drag and drop a file here or click" at bounding box center [293, 379] width 388 height 176
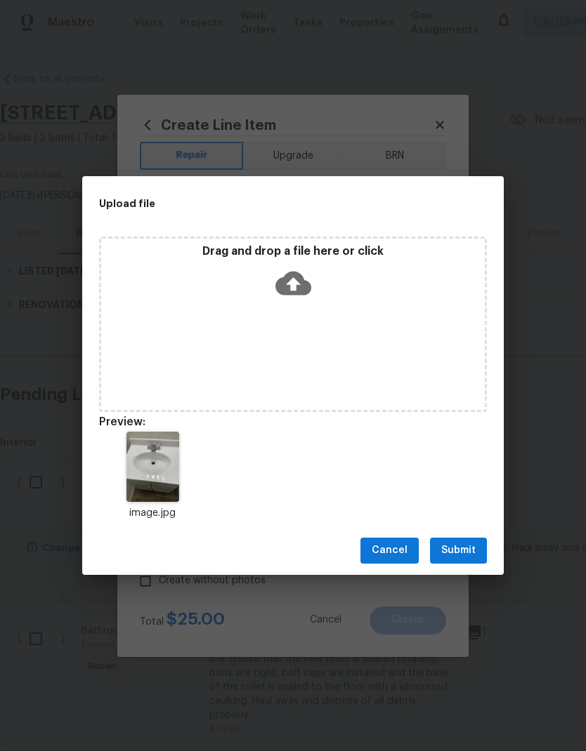
scroll to position [0, 208]
click at [467, 555] on span "Submit" at bounding box center [458, 551] width 34 height 18
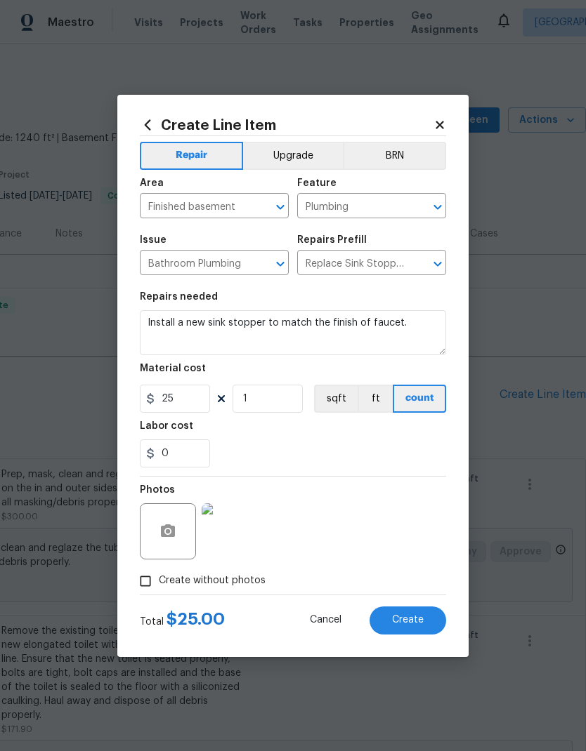
click at [420, 621] on span "Create" at bounding box center [408, 620] width 32 height 11
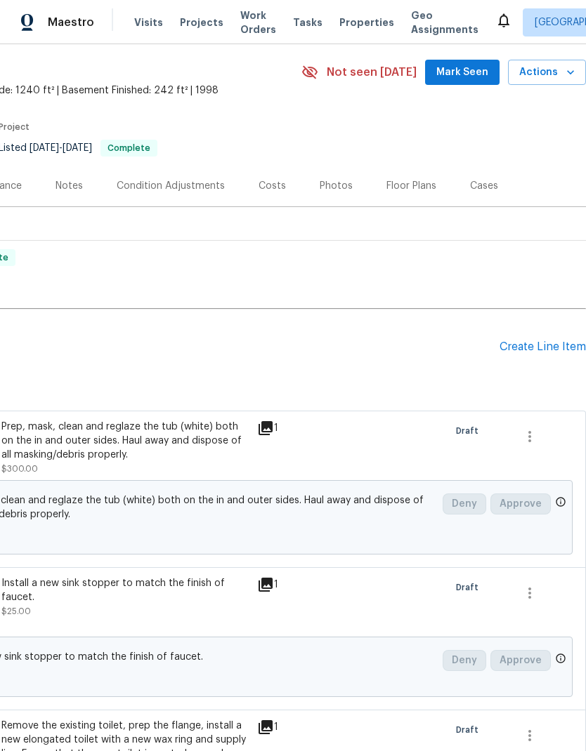
scroll to position [48, 208]
click at [546, 343] on div "Create Line Item" at bounding box center [542, 347] width 86 height 13
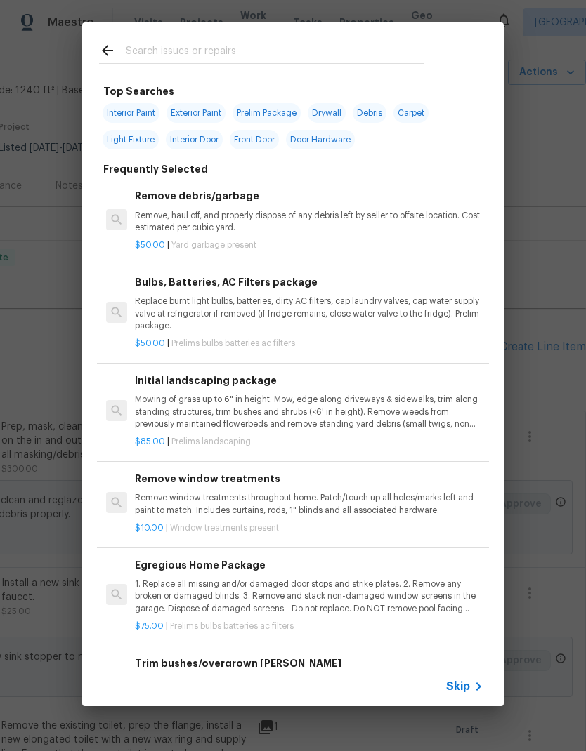
click at [308, 38] on div at bounding box center [261, 49] width 358 height 55
click at [194, 50] on input "text" at bounding box center [275, 52] width 298 height 21
type input "Windo"
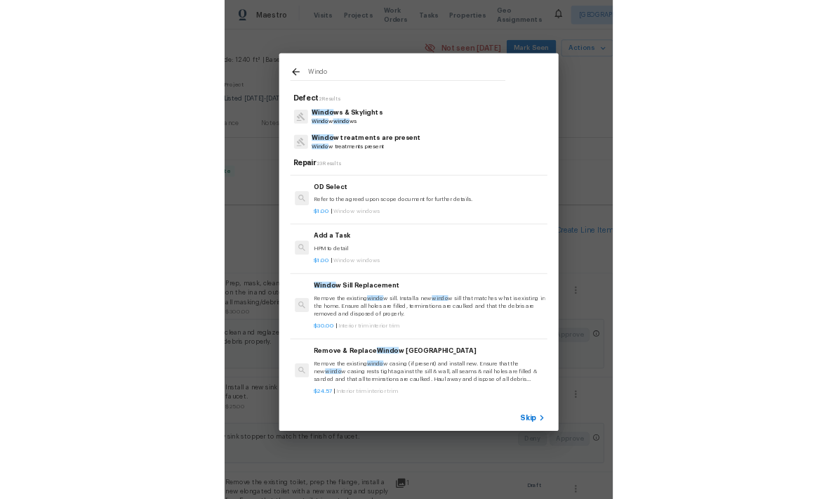
scroll to position [1222, 0]
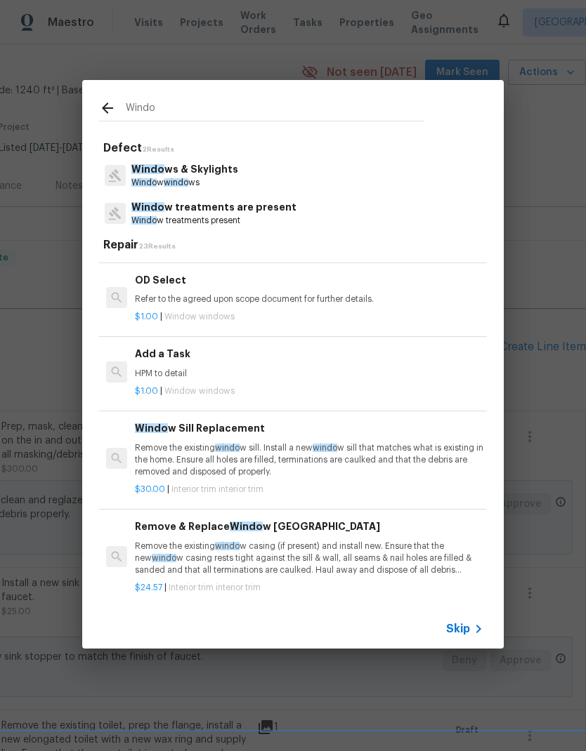
click at [260, 368] on p "HPM to detail" at bounding box center [309, 374] width 348 height 12
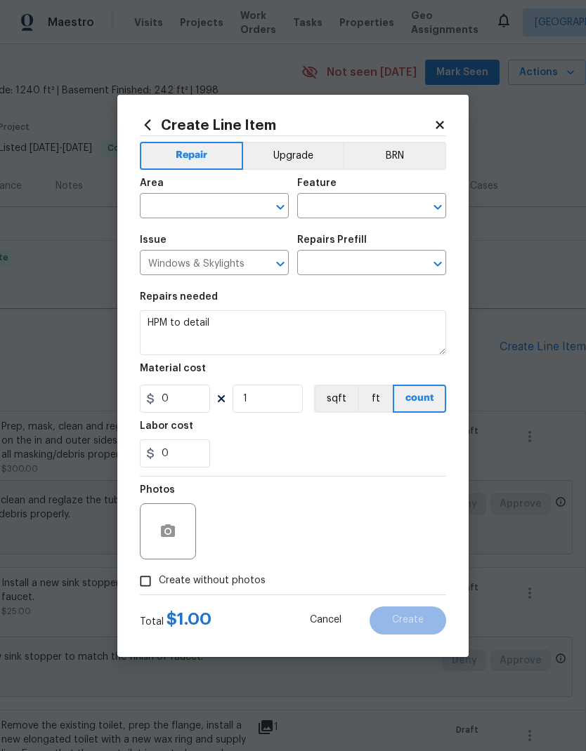
type input "Add a Task $1.00"
type input "1"
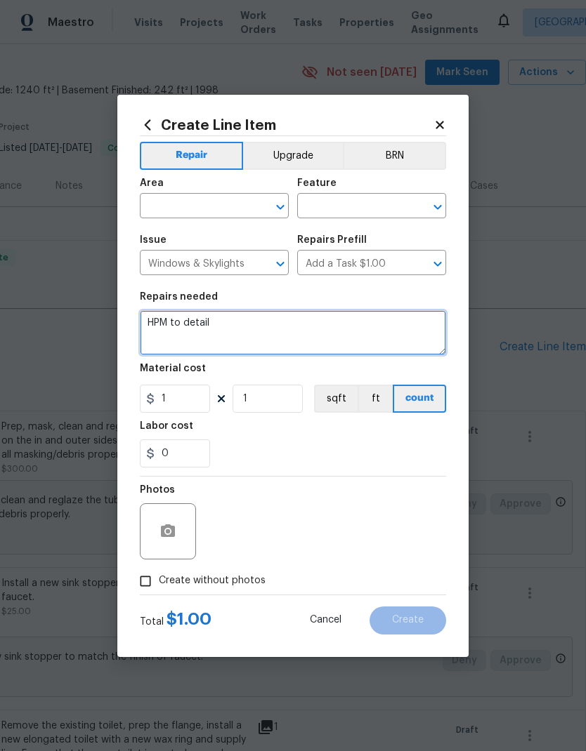
click at [328, 355] on textarea "HPM to detail" at bounding box center [293, 332] width 306 height 45
click at [216, 206] on input "text" at bounding box center [195, 208] width 110 height 22
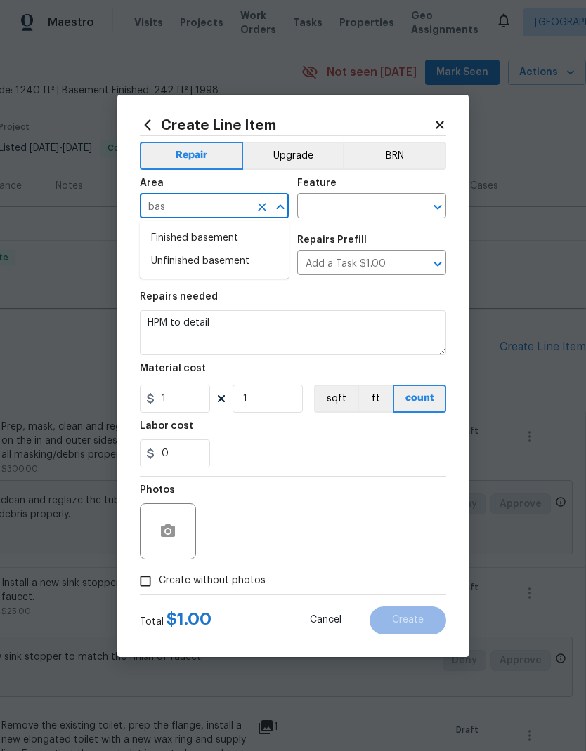
click at [233, 241] on li "Finished basement" at bounding box center [214, 238] width 149 height 23
type input "Finished basement"
click at [380, 206] on input "text" at bounding box center [352, 208] width 110 height 22
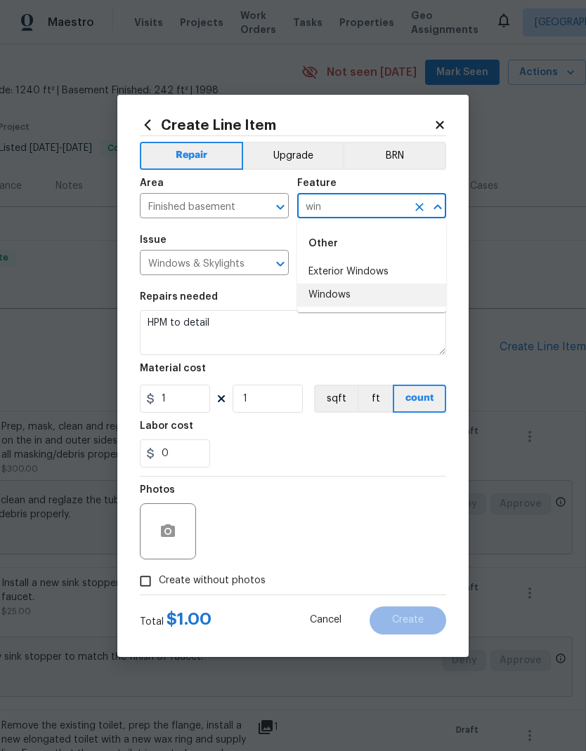
click at [376, 298] on li "Windows" at bounding box center [371, 295] width 149 height 23
type input "Windows"
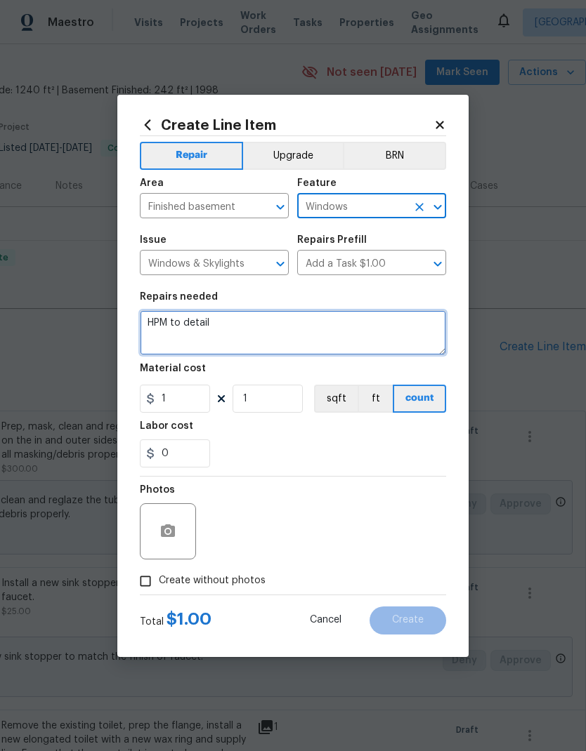
click at [194, 334] on textarea "HPM to detail" at bounding box center [293, 332] width 306 height 45
click at [194, 333] on textarea "HPM to detail" at bounding box center [293, 332] width 306 height 45
click at [195, 323] on textarea "HPM to detail" at bounding box center [293, 332] width 306 height 45
click at [195, 322] on textarea "HPM to detail" at bounding box center [293, 332] width 306 height 45
click at [171, 323] on textarea "HPM to detail" at bounding box center [293, 332] width 306 height 45
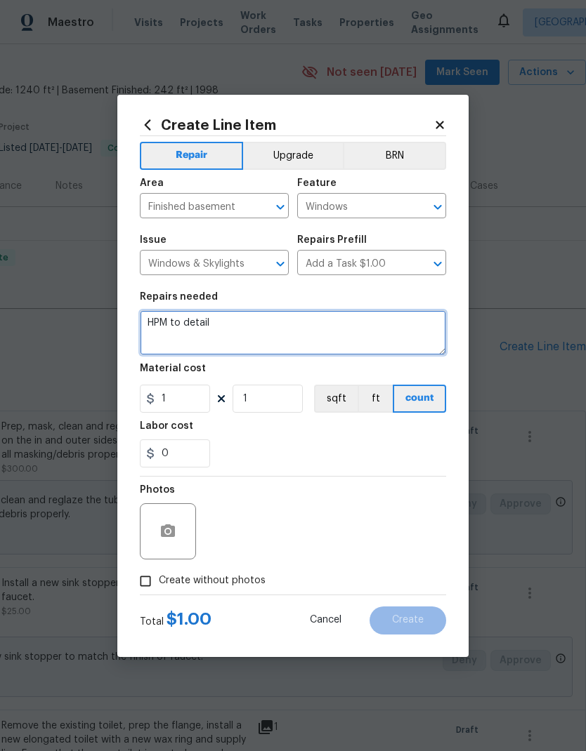
click at [171, 323] on textarea "HPM to detail" at bounding box center [293, 332] width 306 height 45
click at [183, 324] on textarea "HPM to detail" at bounding box center [293, 332] width 306 height 45
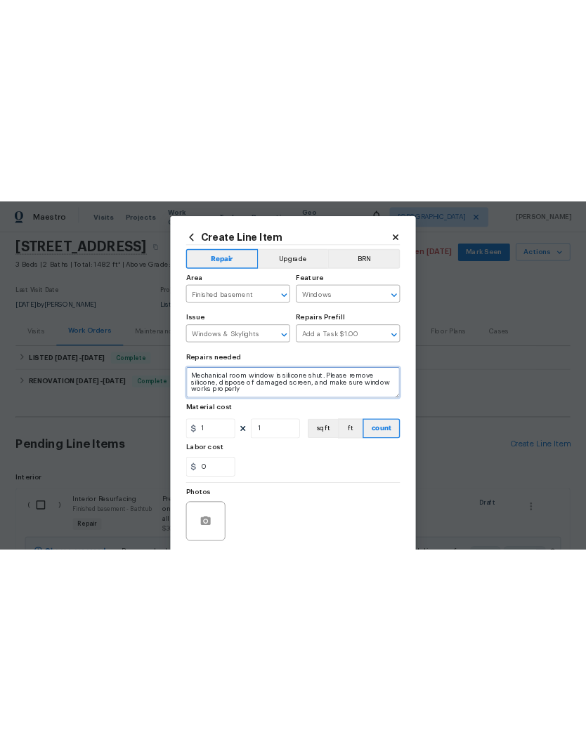
scroll to position [48, 0]
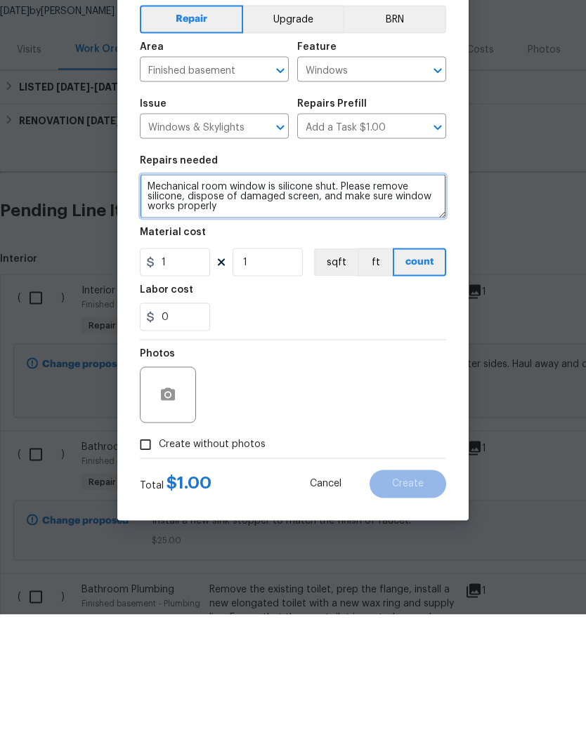
type textarea "Mechanical room window is silicone shut. Please remove silicone, dispose of dam…"
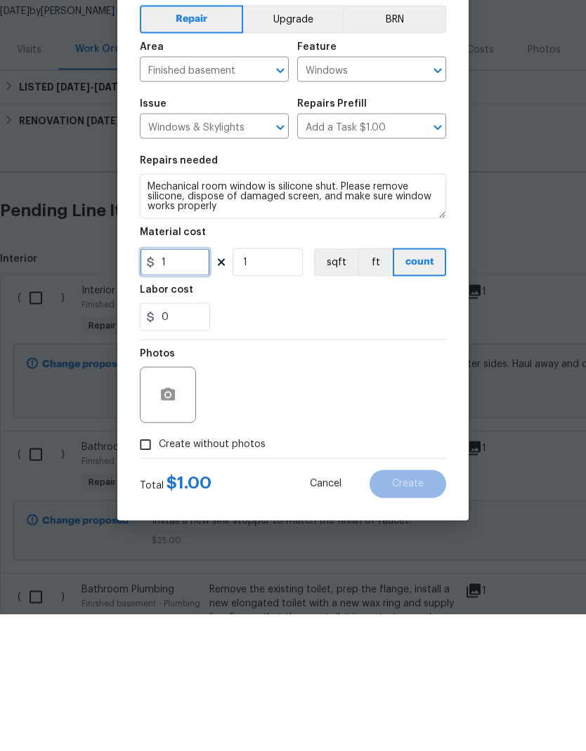
click at [183, 385] on input "1" at bounding box center [175, 399] width 70 height 28
type input "35"
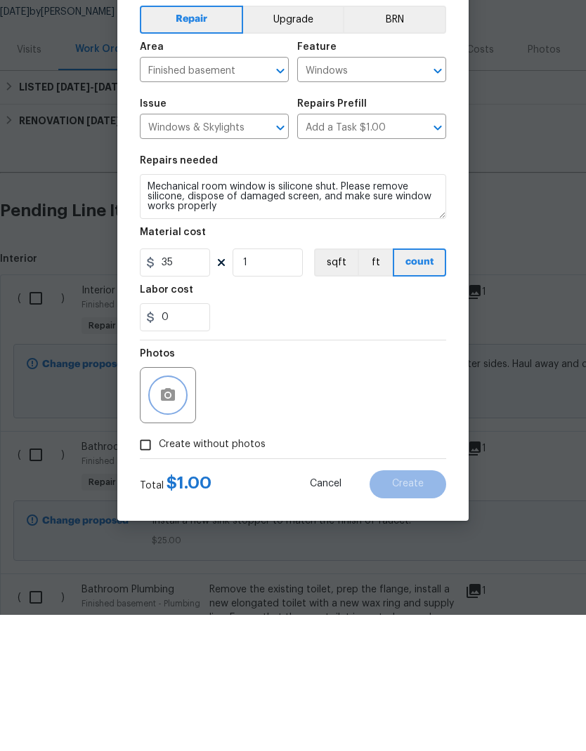
click at [169, 529] on circle "button" at bounding box center [168, 531] width 4 height 4
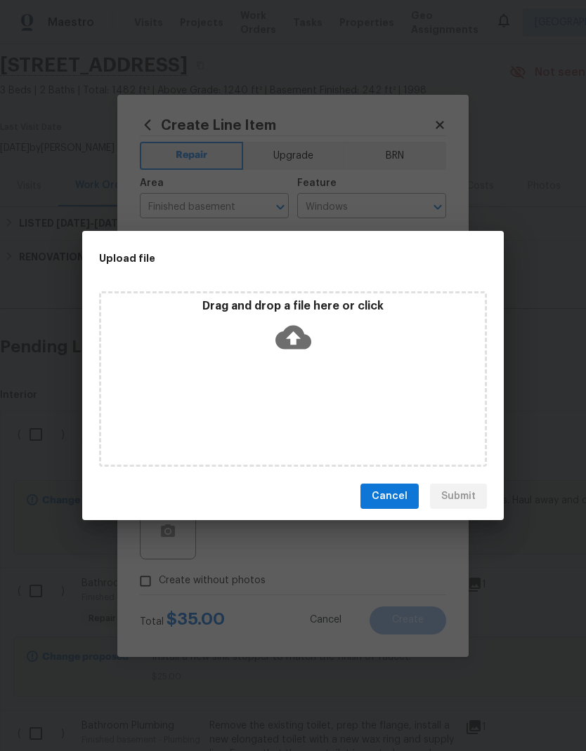
click at [421, 351] on div "Drag and drop a file here or click" at bounding box center [292, 329] width 383 height 60
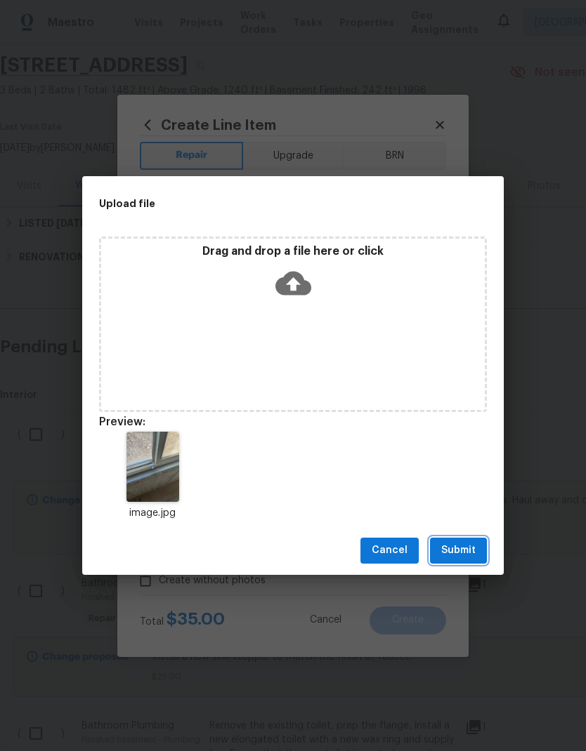
click at [461, 555] on span "Submit" at bounding box center [458, 551] width 34 height 18
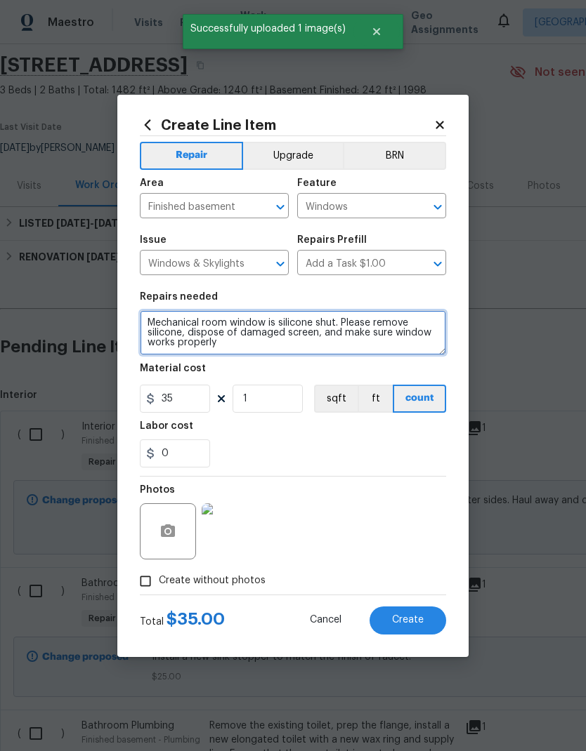
click at [147, 319] on textarea "Mechanical room window is silicone shut. Please remove silicone, dispose of dam…" at bounding box center [293, 332] width 306 height 45
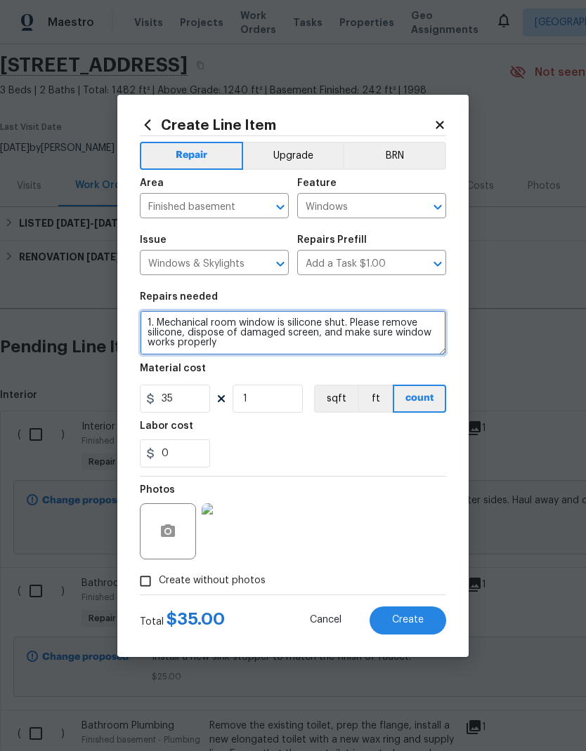
click at [266, 344] on textarea "1. Mechanical room window is silicone shut. Please remove silicone, dispose of …" at bounding box center [293, 332] width 306 height 45
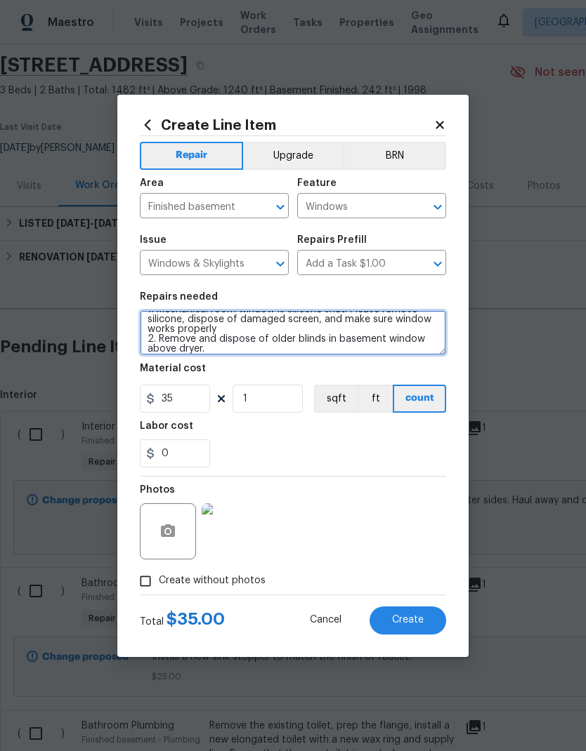
scroll to position [13, 0]
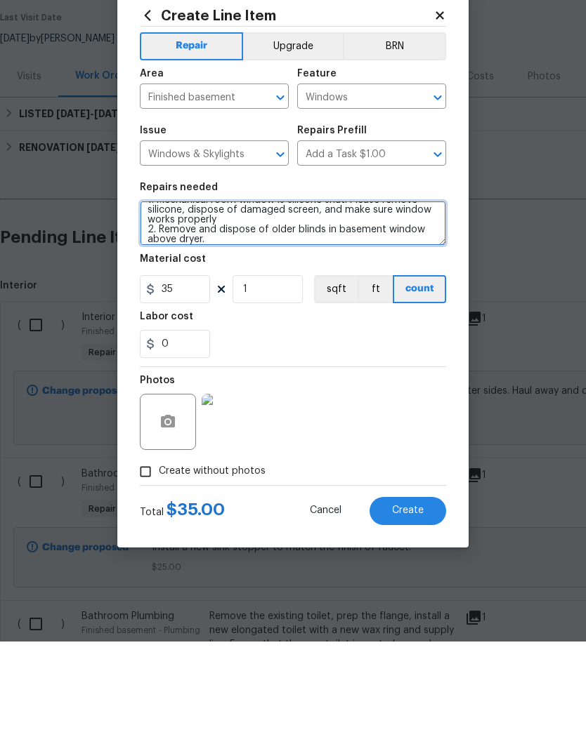
type textarea "1. Mechanical room window is silicone shut. Please remove silicone, dispose of …"
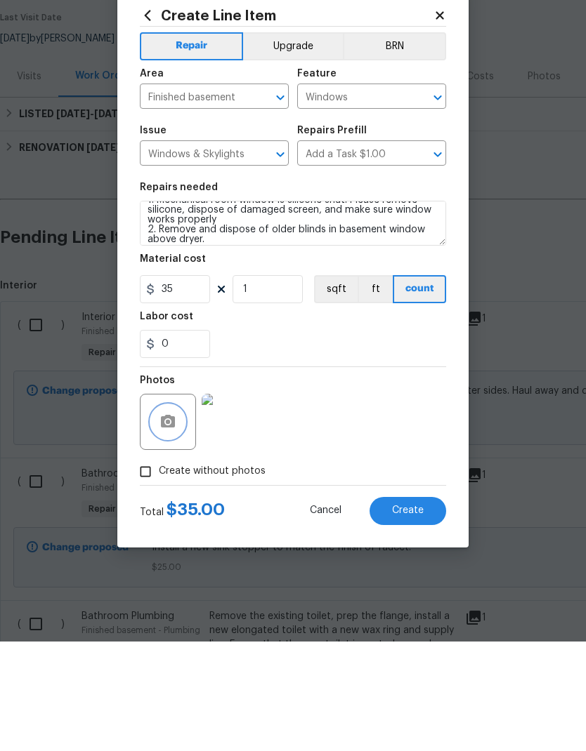
click at [172, 523] on icon "button" at bounding box center [167, 531] width 17 height 17
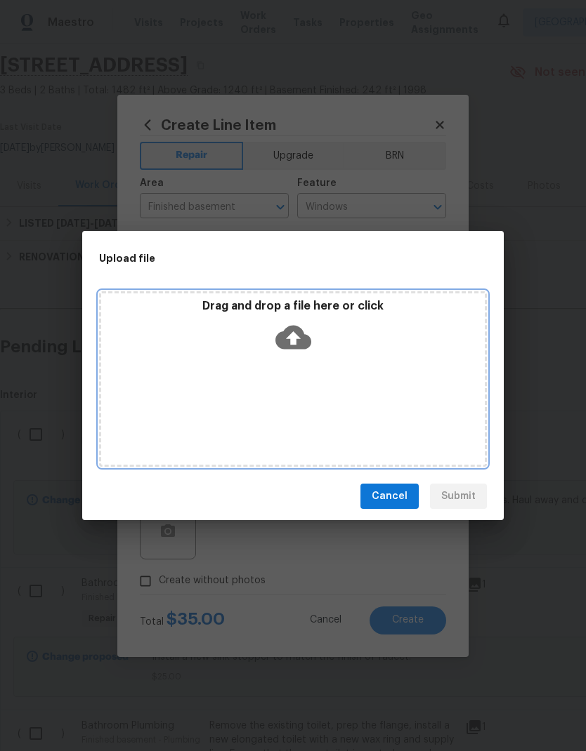
click at [419, 374] on div "Drag and drop a file here or click" at bounding box center [293, 379] width 388 height 176
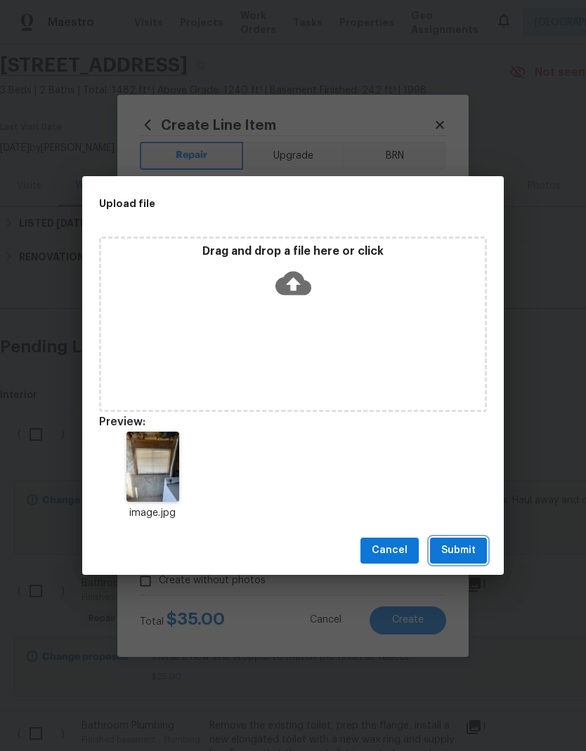
click at [466, 550] on span "Submit" at bounding box center [458, 551] width 34 height 18
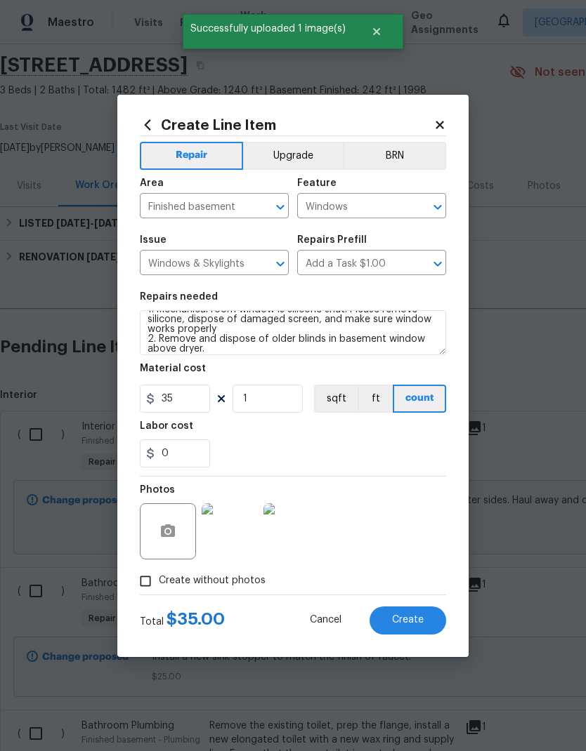
click at [414, 621] on span "Create" at bounding box center [408, 620] width 32 height 11
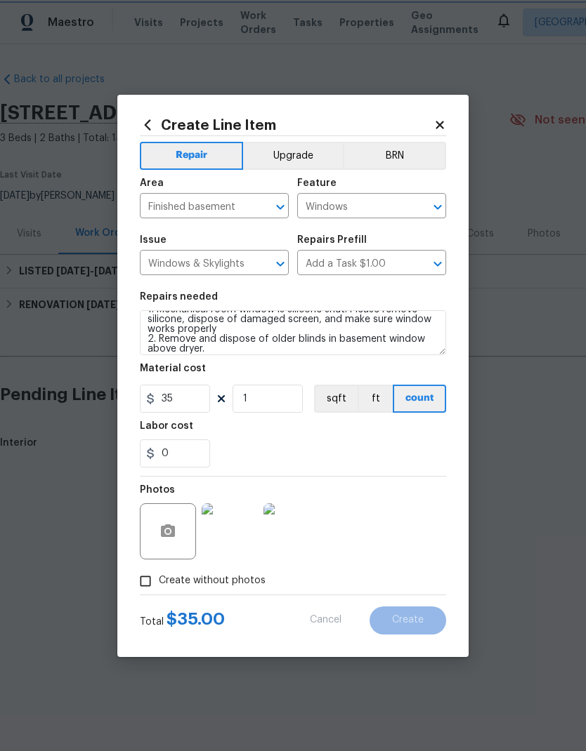
type input "0"
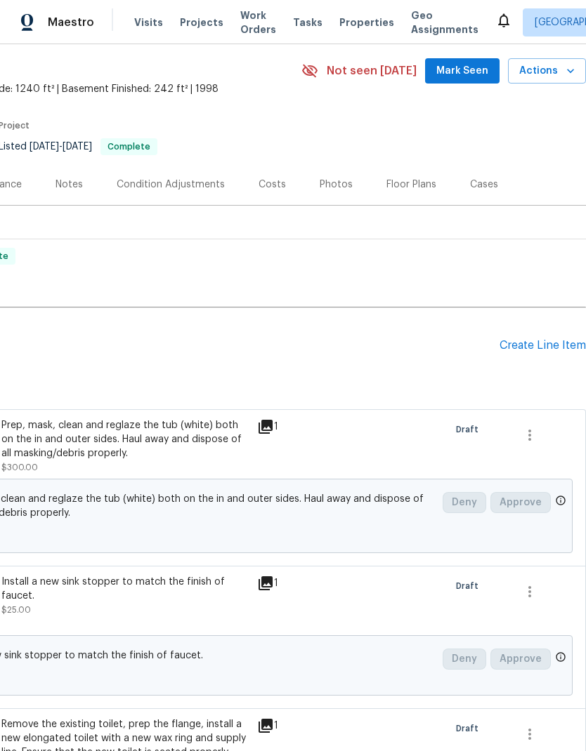
scroll to position [55, 208]
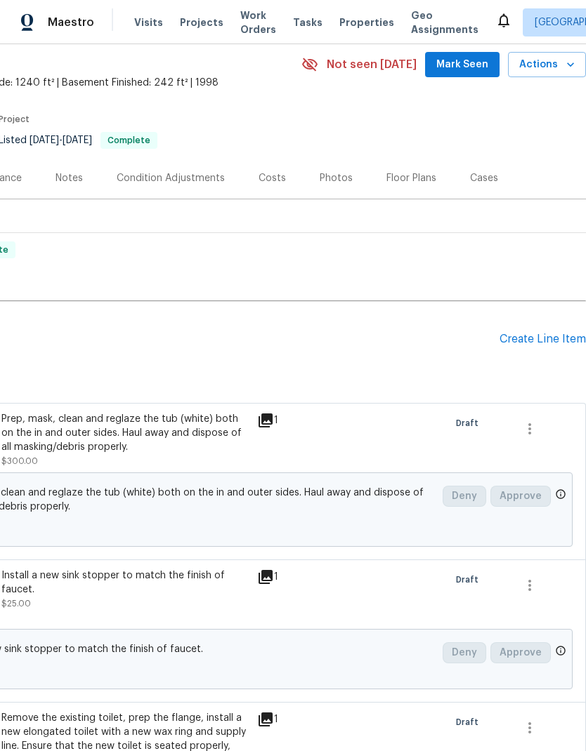
click at [540, 338] on div "Create Line Item" at bounding box center [542, 339] width 86 height 13
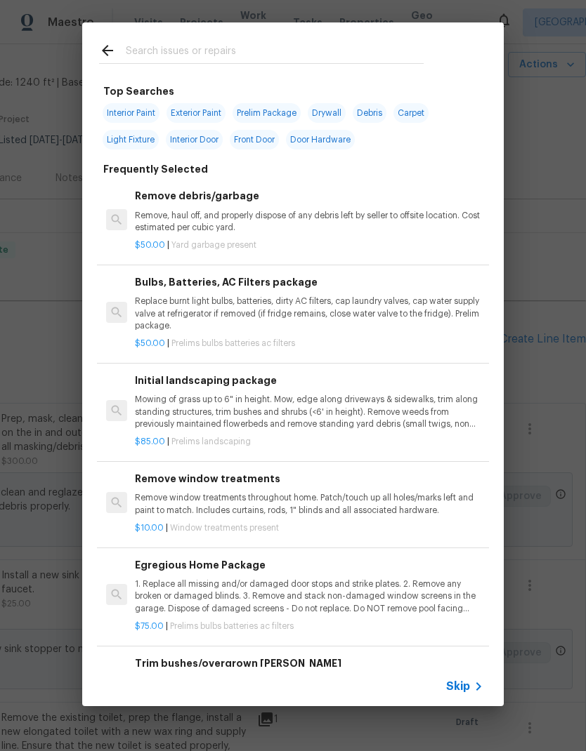
click at [296, 37] on div at bounding box center [261, 49] width 358 height 55
click at [263, 51] on input "text" at bounding box center [275, 52] width 298 height 21
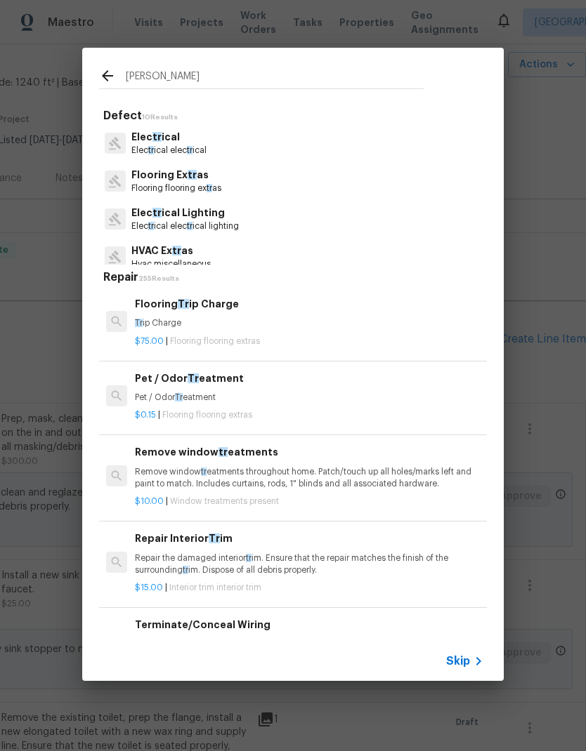
type input "Trans"
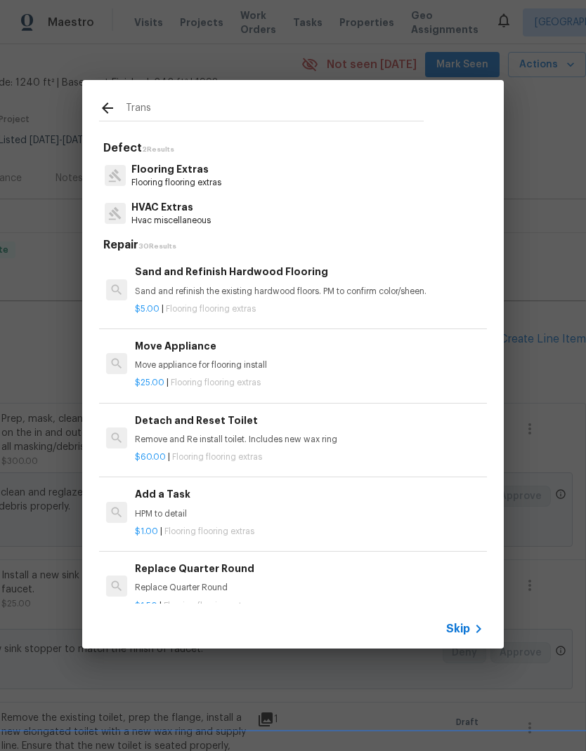
click at [213, 177] on p "Flooring flooring extras" at bounding box center [176, 183] width 90 height 12
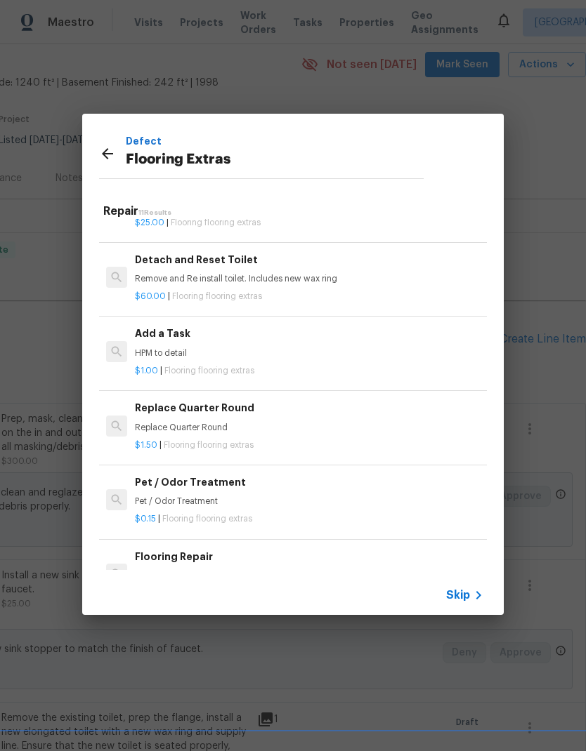
scroll to position [121, 0]
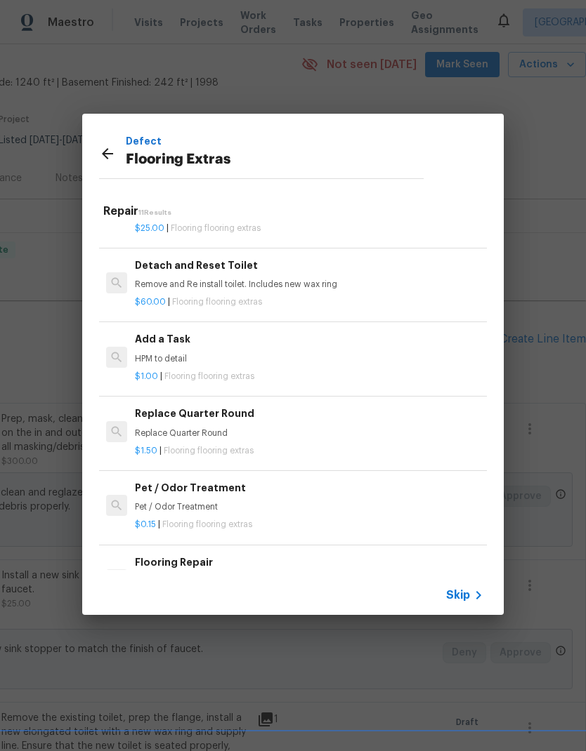
click at [290, 354] on p "HPM to detail" at bounding box center [309, 359] width 348 height 12
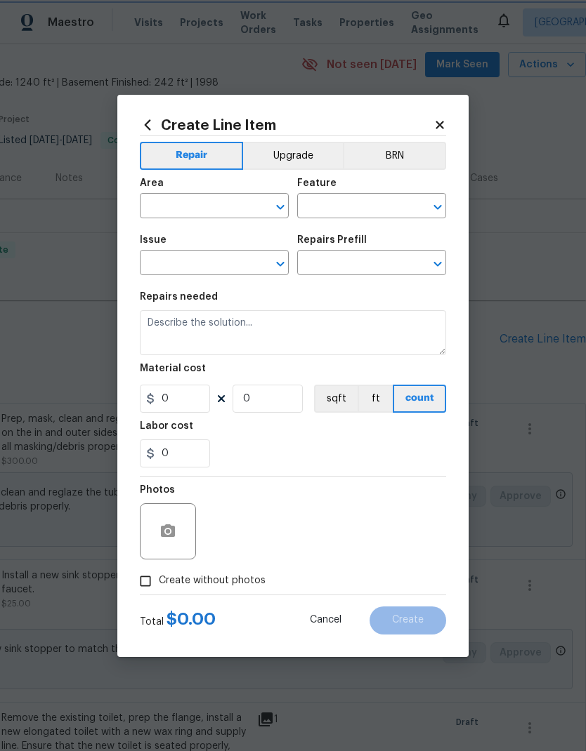
type input "Overall Flooring"
type input "Flooring Extras"
type input "Add a Task $1.00"
type textarea "HPM to detail"
type input "1"
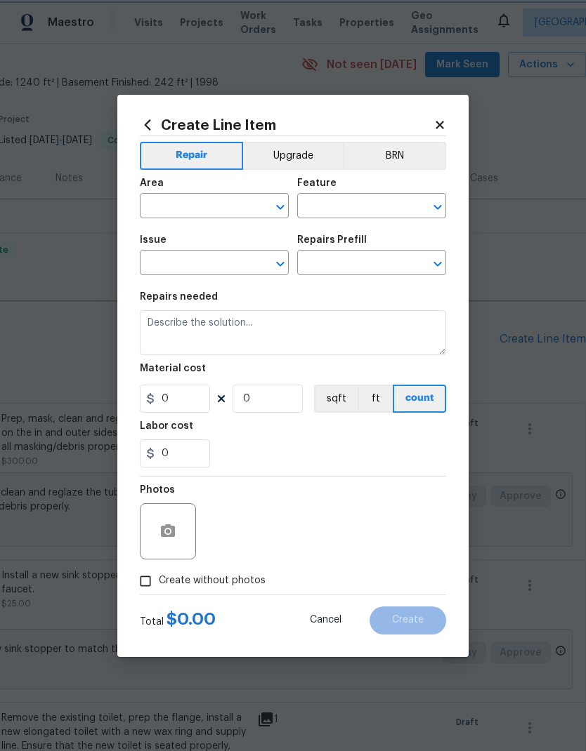
type input "1"
click at [201, 198] on input "text" at bounding box center [195, 208] width 110 height 22
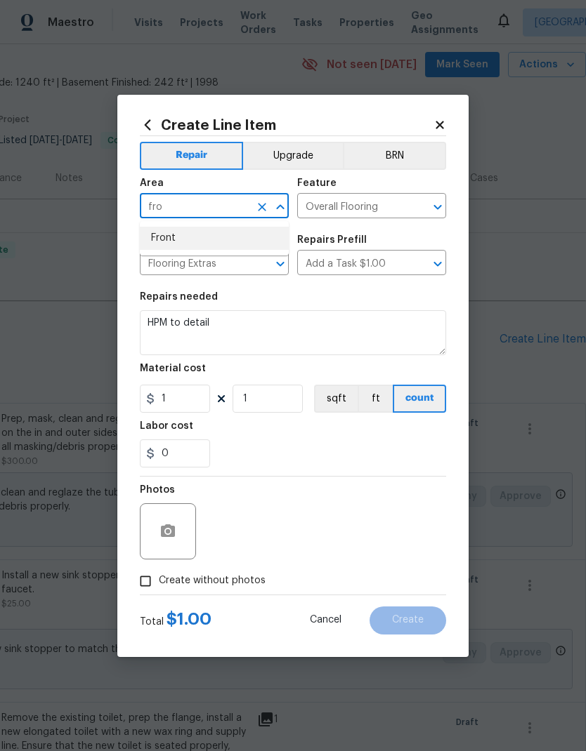
click at [189, 238] on li "Front" at bounding box center [214, 238] width 149 height 23
type input "Front"
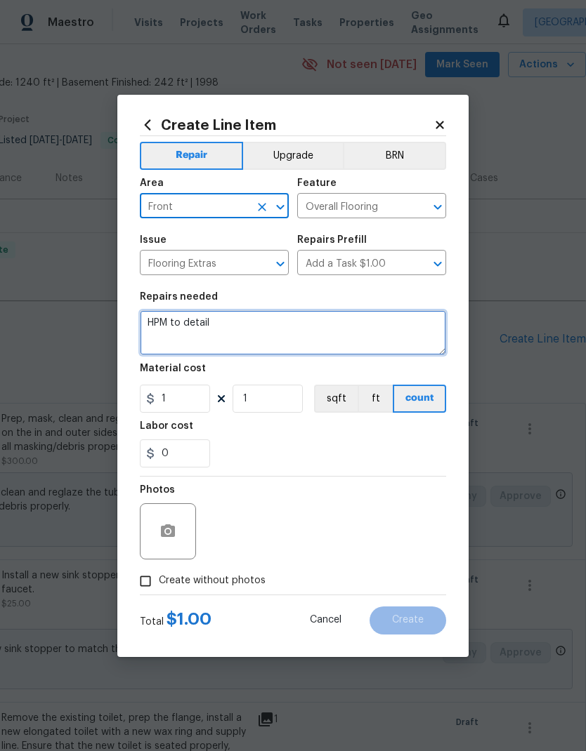
click at [211, 327] on textarea "HPM to detail" at bounding box center [293, 332] width 306 height 45
click at [199, 326] on textarea "HPM to detail" at bounding box center [293, 332] width 306 height 45
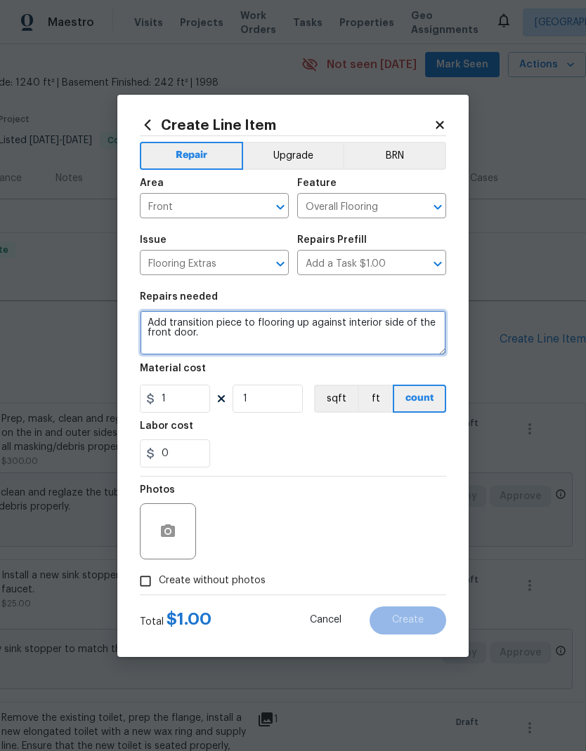
type textarea "Add transition piece to flooring up against interior side of the front door."
click at [356, 451] on div "0" at bounding box center [293, 454] width 306 height 28
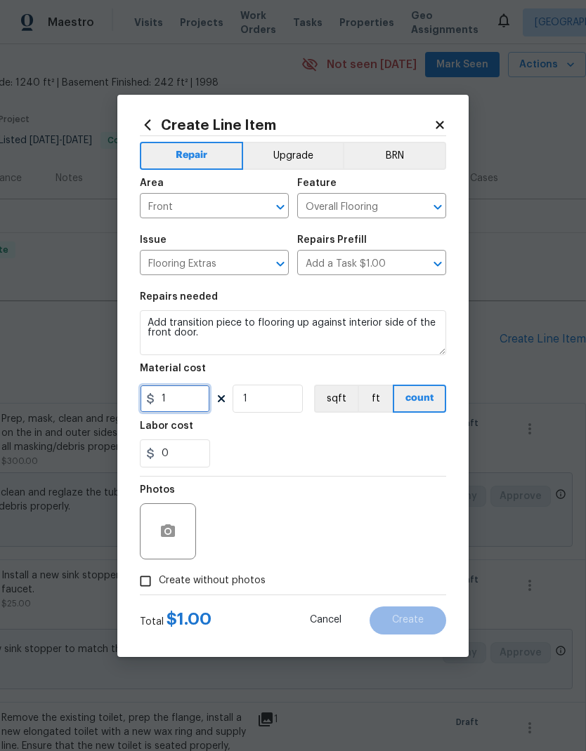
click at [189, 411] on input "1" at bounding box center [175, 399] width 70 height 28
type input "35"
click at [312, 442] on div "0" at bounding box center [293, 454] width 306 height 28
click at [169, 543] on button "button" at bounding box center [168, 532] width 34 height 34
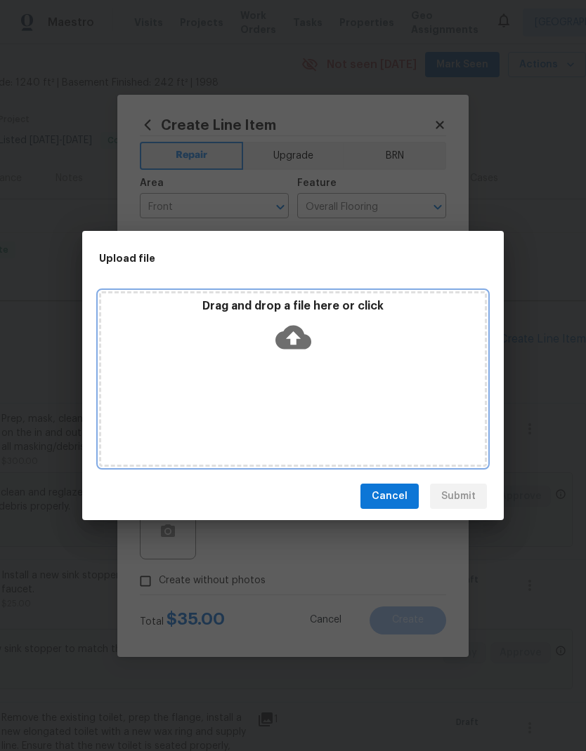
click at [378, 372] on div "Drag and drop a file here or click" at bounding box center [293, 379] width 388 height 176
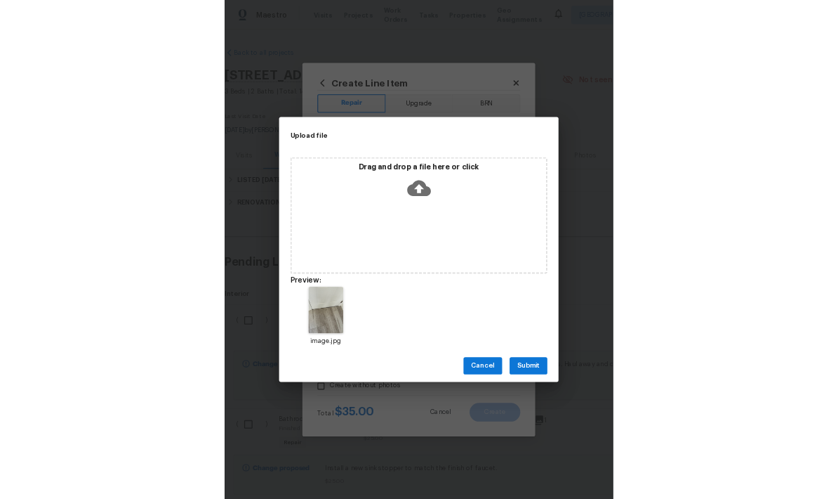
scroll to position [55, 208]
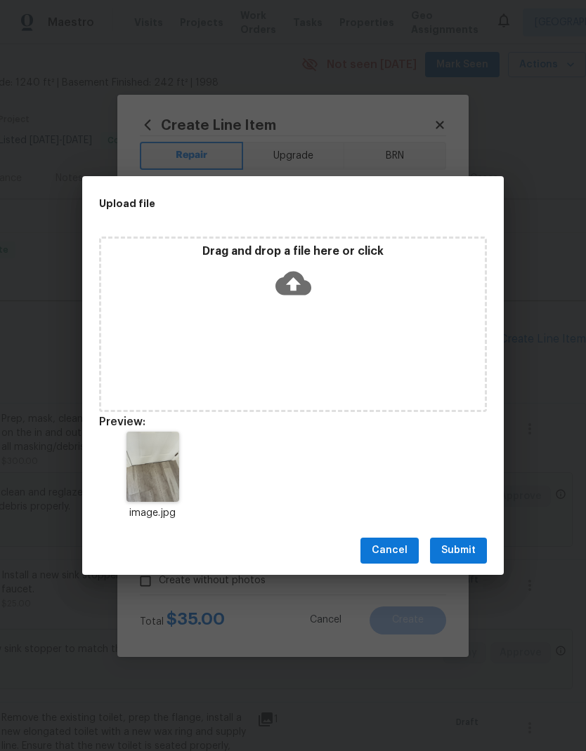
click at [464, 555] on span "Submit" at bounding box center [458, 551] width 34 height 18
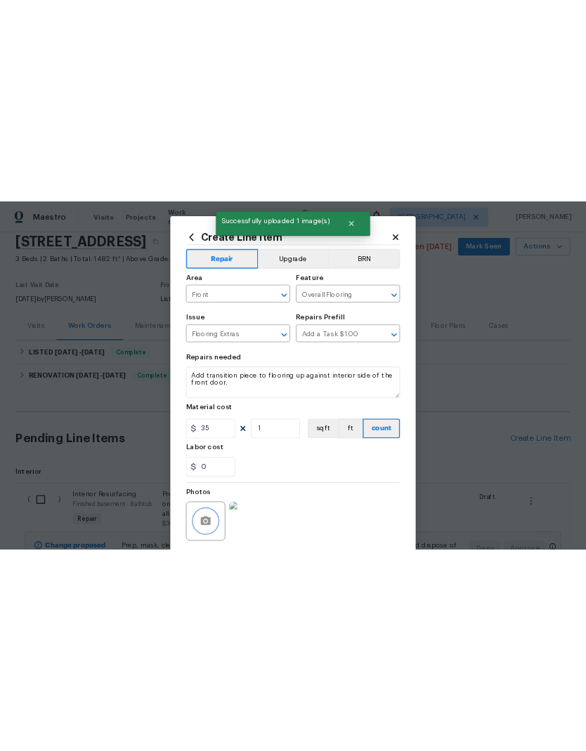
scroll to position [55, 0]
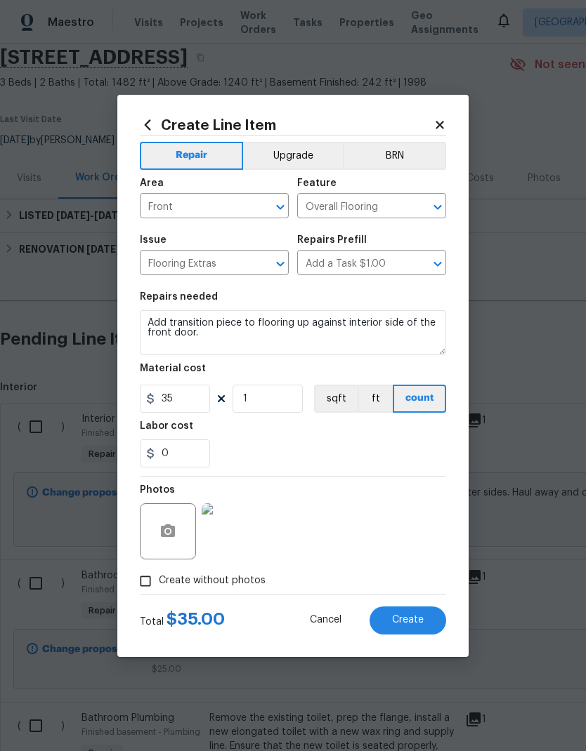
click at [418, 623] on span "Create" at bounding box center [408, 620] width 32 height 11
type input "0"
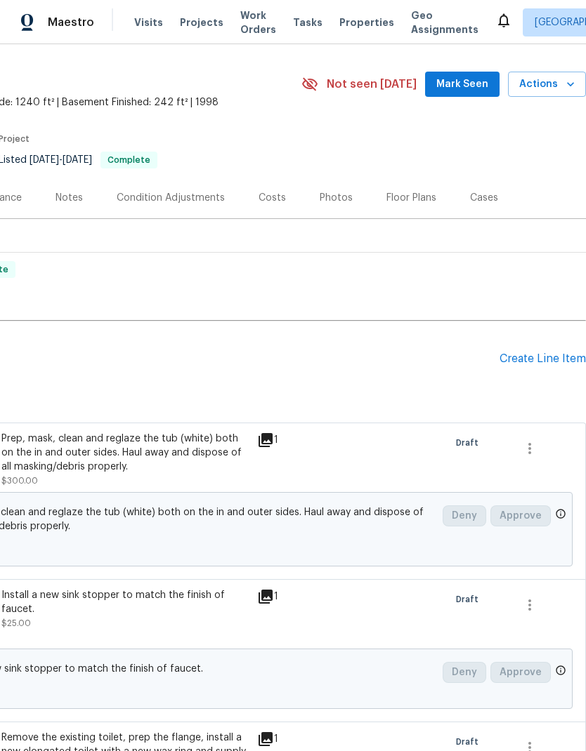
scroll to position [34, 208]
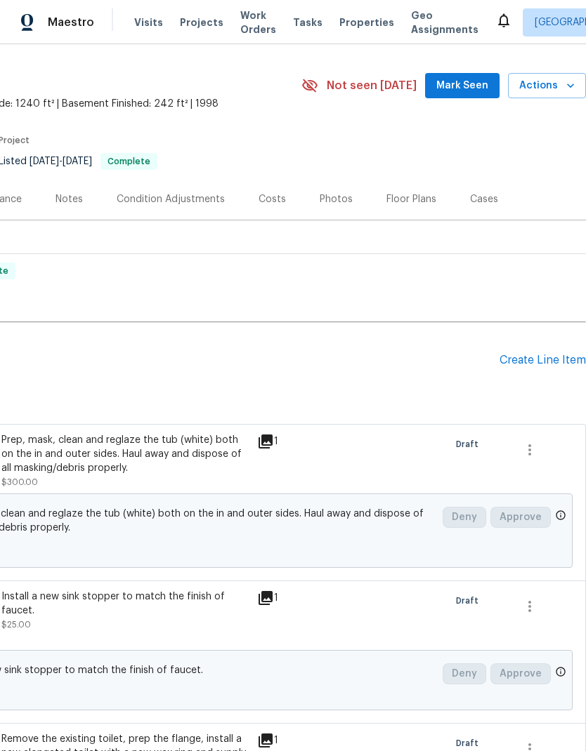
click at [539, 362] on div "Create Line Item" at bounding box center [542, 360] width 86 height 13
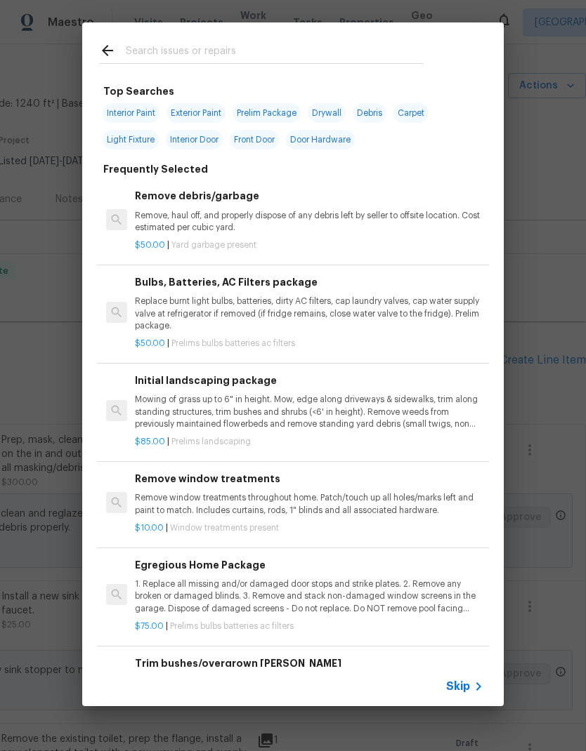
click at [301, 44] on input "text" at bounding box center [275, 52] width 298 height 21
type input "Vent cover"
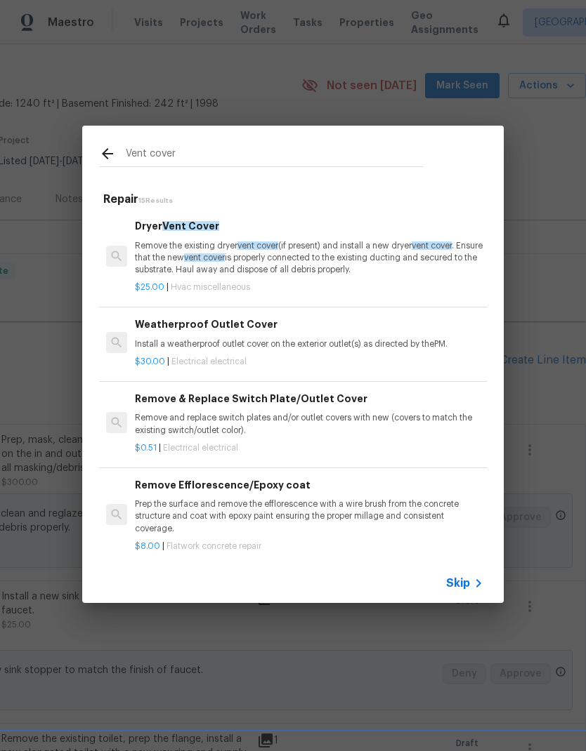
click at [329, 255] on p "Remove the existing dryer vent cover (if present) and install a new dryer vent …" at bounding box center [309, 258] width 348 height 36
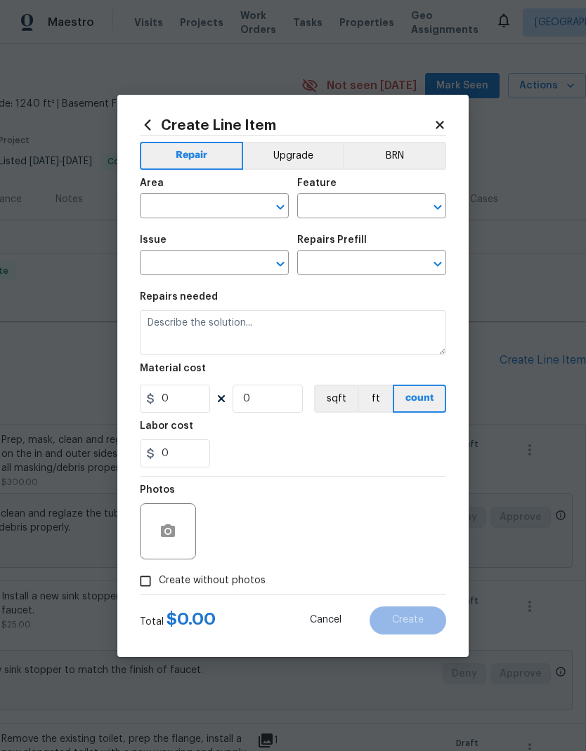
type input "HVAC"
type input "HVAC Extras"
type input "Dryer Vent Cover $25.00"
type textarea "Remove the existing dryer vent cover (if present) and install a new dryer vent …"
type input "25"
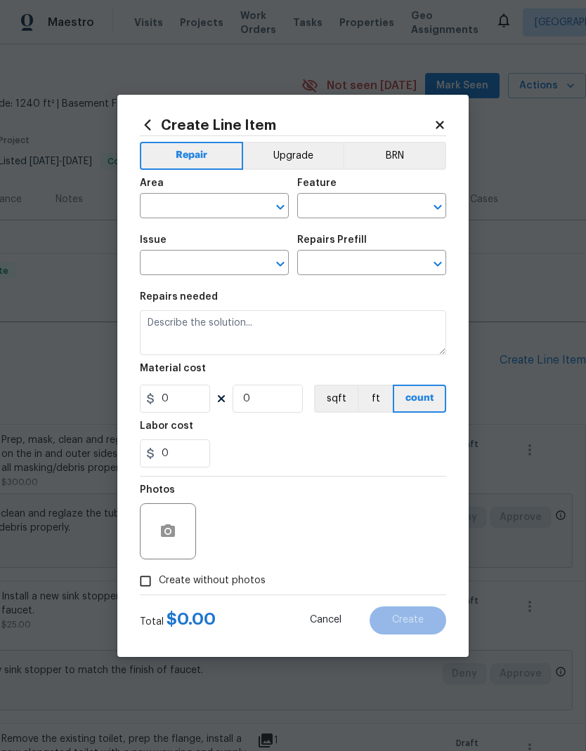
type input "1"
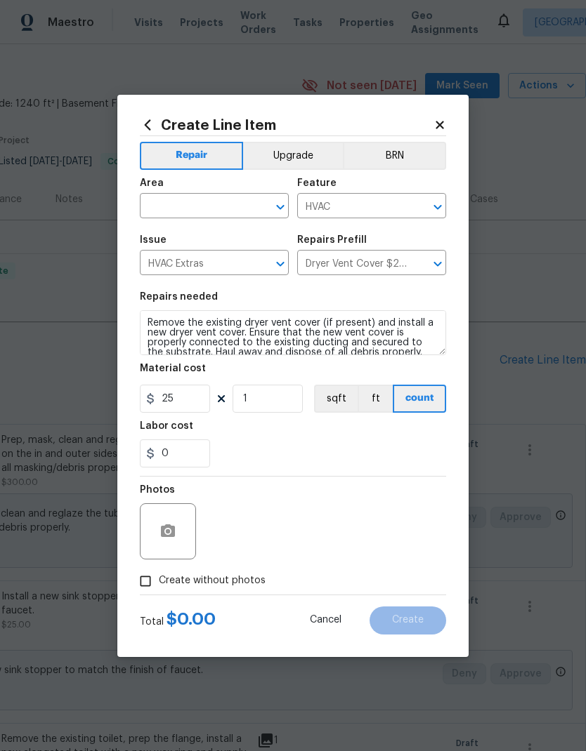
click at [329, 255] on input "Dryer Vent Cover $25.00" at bounding box center [352, 264] width 110 height 22
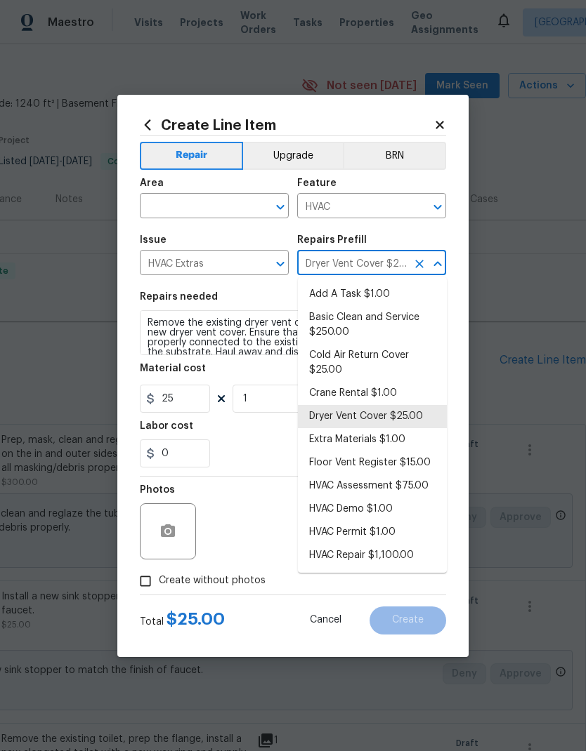
click at [256, 372] on div "Material cost" at bounding box center [293, 373] width 306 height 18
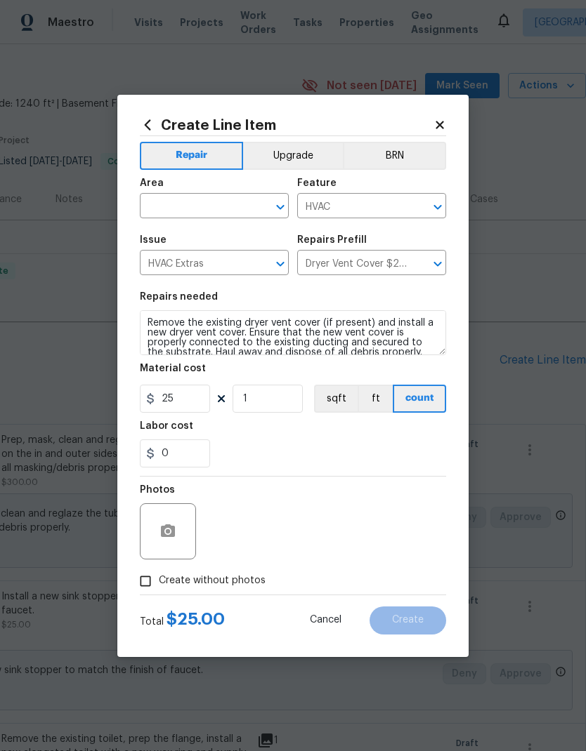
click at [214, 209] on input "text" at bounding box center [195, 208] width 110 height 22
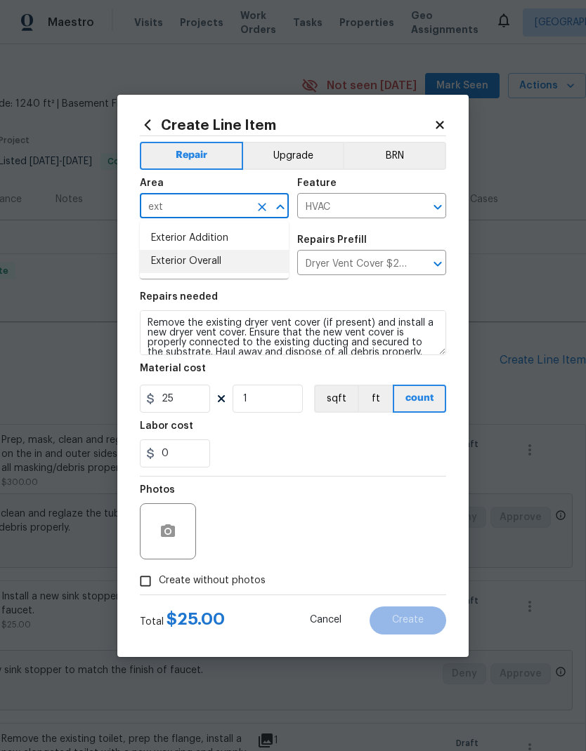
click at [239, 258] on li "Exterior Overall" at bounding box center [214, 261] width 149 height 23
type input "Exterior Overall"
click at [379, 452] on div "0" at bounding box center [293, 454] width 306 height 28
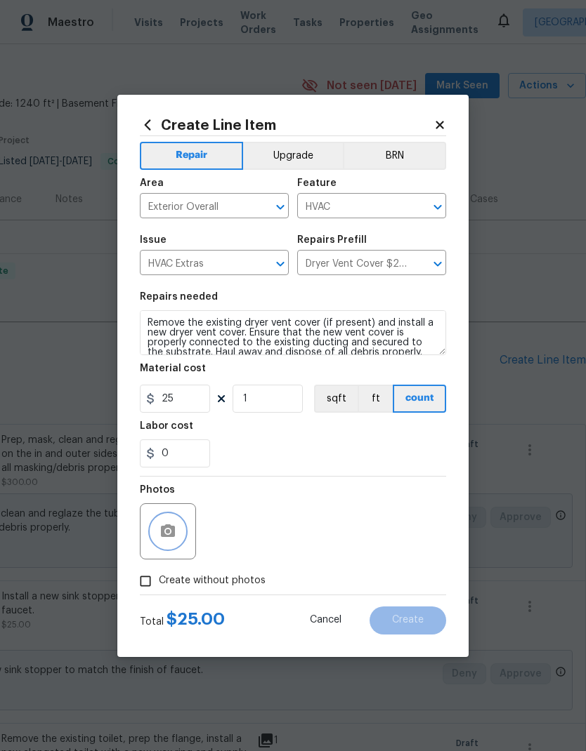
click at [178, 531] on button "button" at bounding box center [168, 532] width 34 height 34
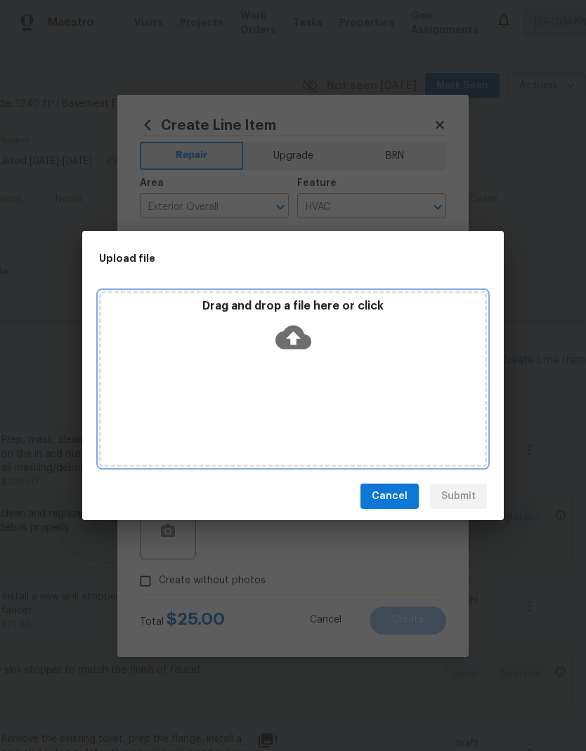
click at [433, 361] on div "Drag and drop a file here or click" at bounding box center [293, 379] width 388 height 176
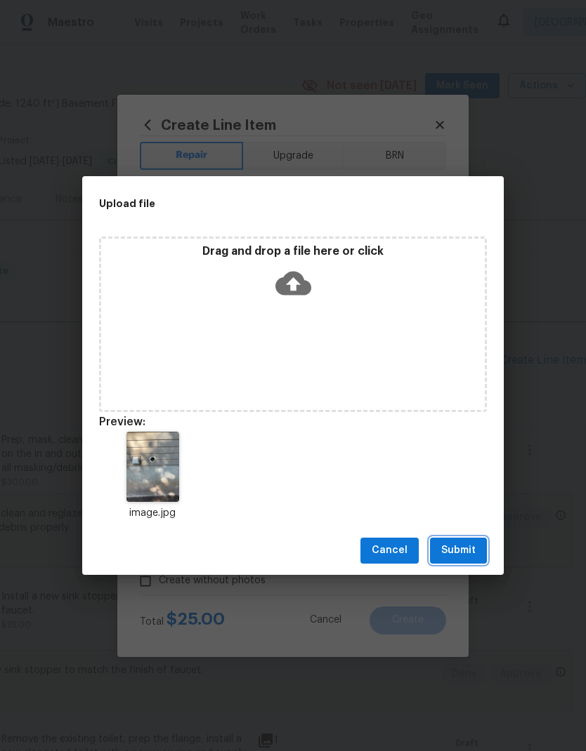
click at [470, 551] on span "Submit" at bounding box center [458, 551] width 34 height 18
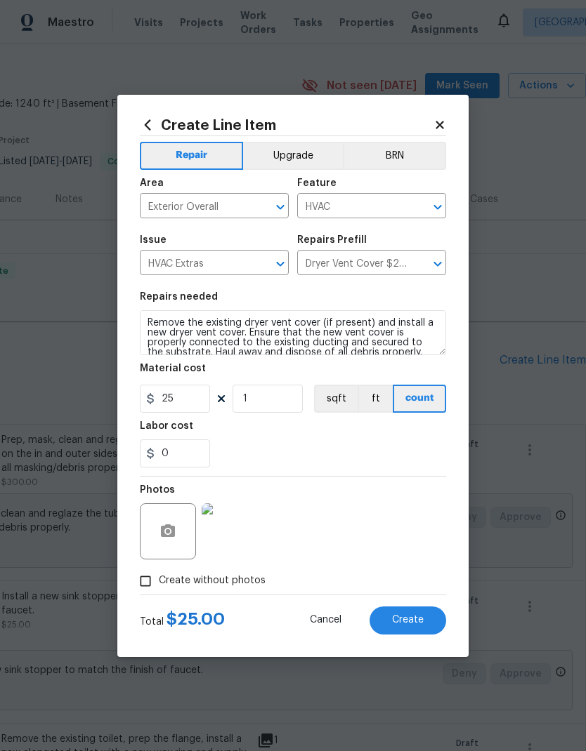
click at [414, 625] on span "Create" at bounding box center [408, 620] width 32 height 11
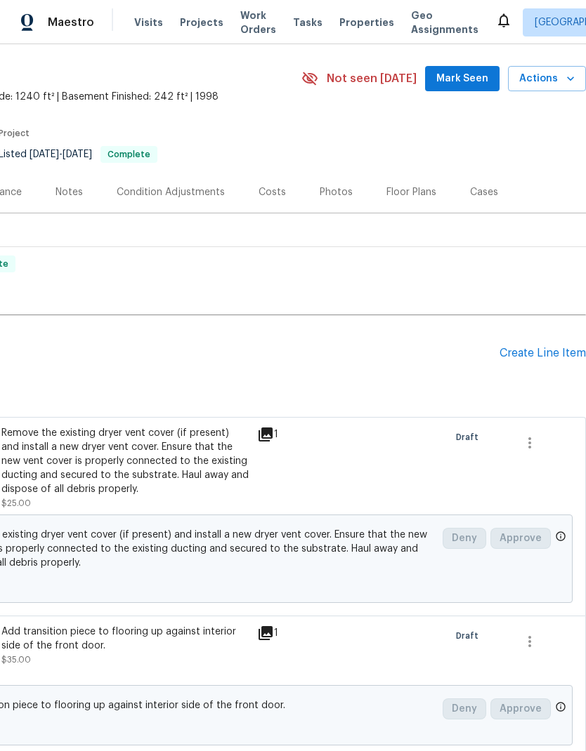
scroll to position [43, 208]
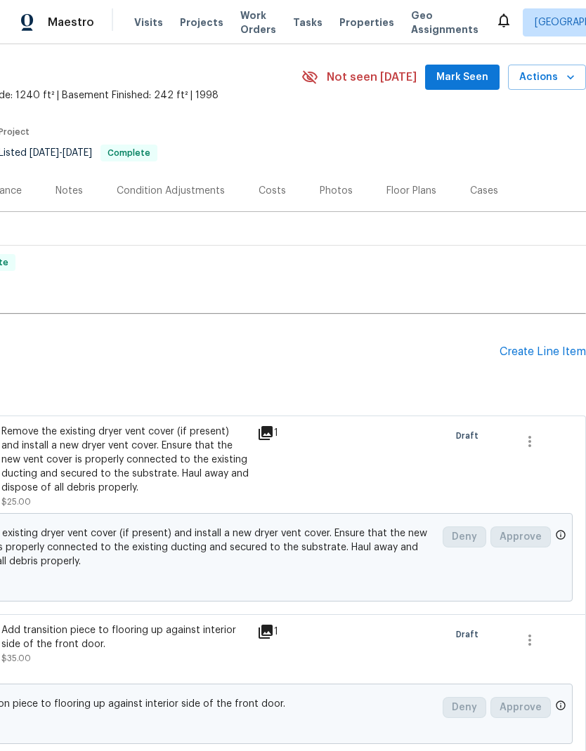
click at [543, 346] on div "Create Line Item" at bounding box center [542, 351] width 86 height 13
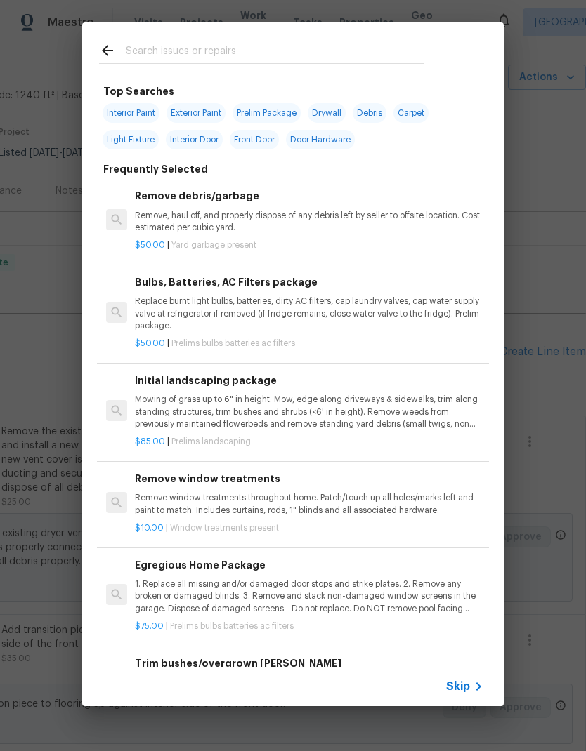
click at [303, 42] on input "text" at bounding box center [275, 52] width 298 height 21
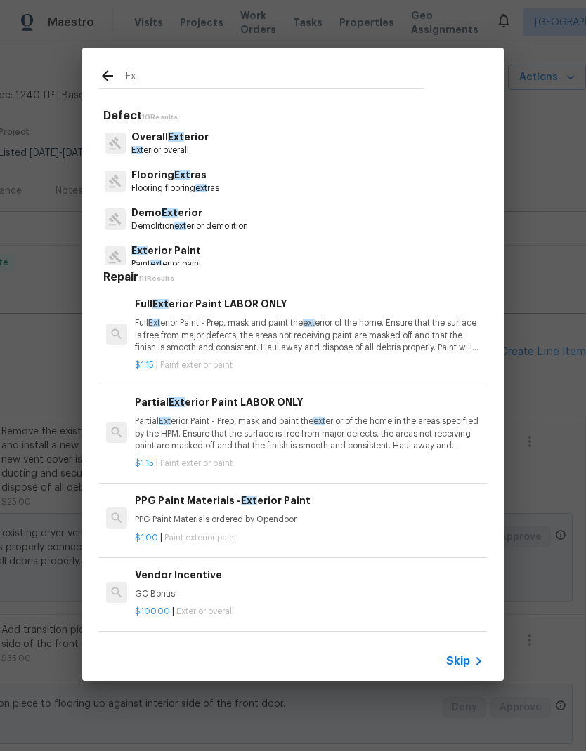
type input "E"
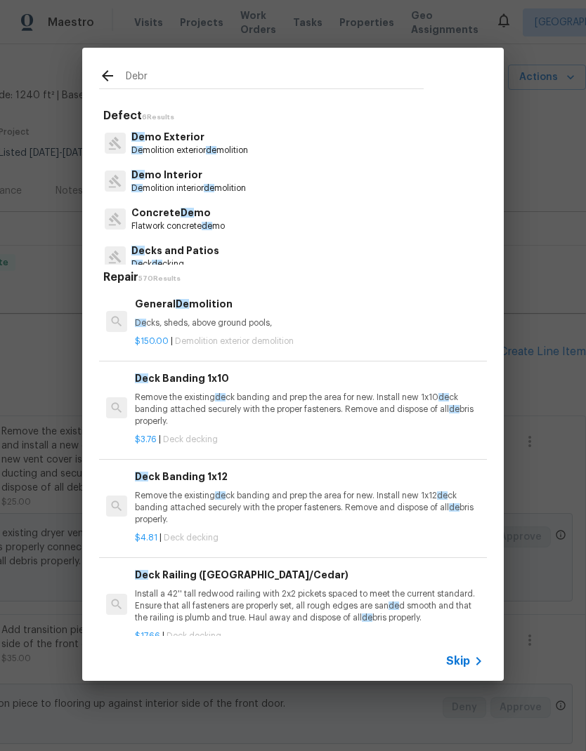
type input "Debri"
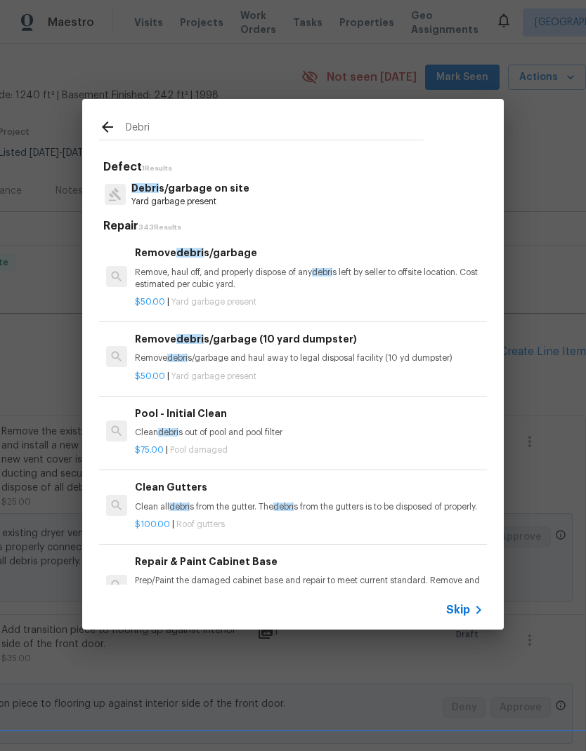
click at [231, 190] on p "Debri s/garbage on site" at bounding box center [190, 188] width 118 height 15
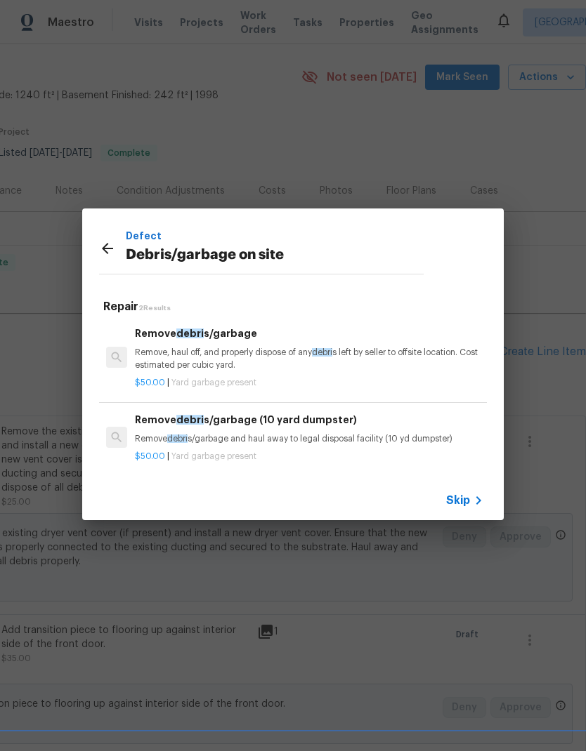
click at [256, 352] on p "Remove, haul off, and properly dispose of any debri s left by seller to offsite…" at bounding box center [309, 359] width 348 height 24
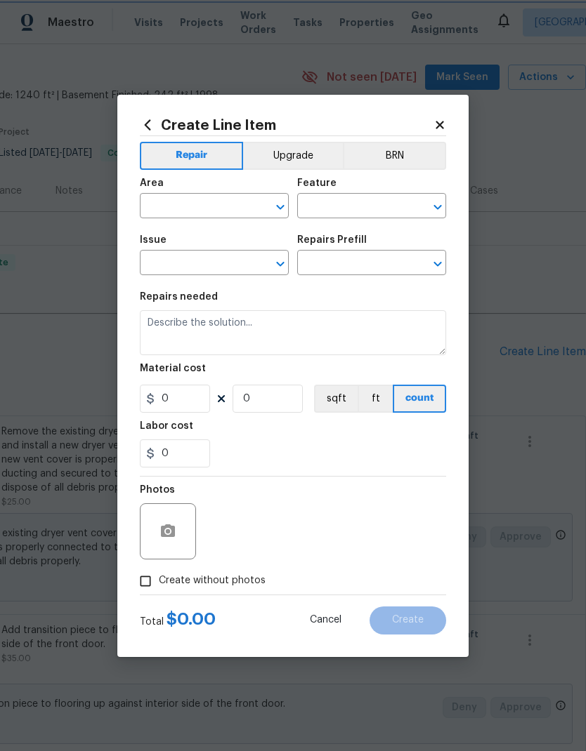
type input "Debris/garbage on site"
type textarea "Remove, haul off, and properly dispose of any debris left by seller to offsite …"
type input "1"
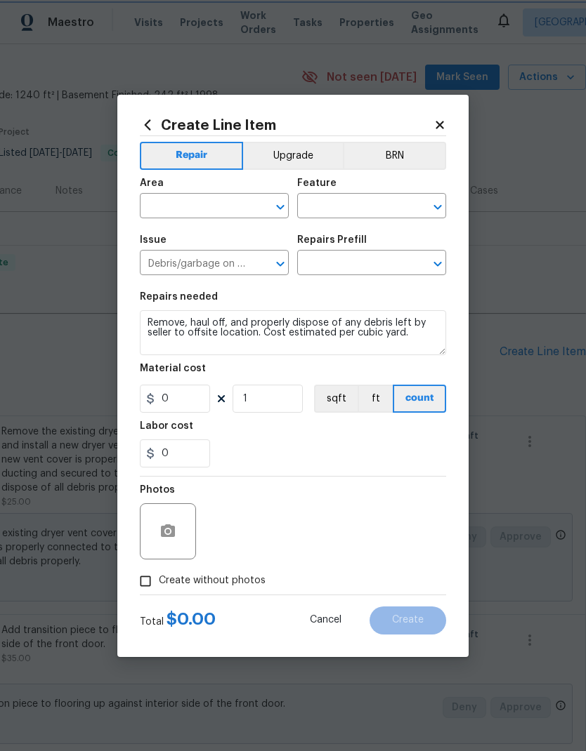
type input "Remove debris/garbage $50.00"
type input "50"
click at [174, 527] on icon "button" at bounding box center [167, 531] width 17 height 17
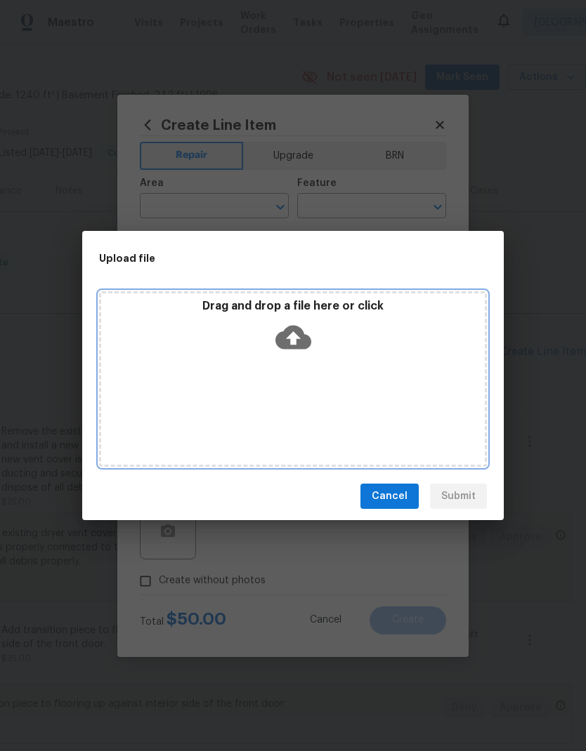
click at [389, 376] on div "Drag and drop a file here or click" at bounding box center [293, 379] width 388 height 176
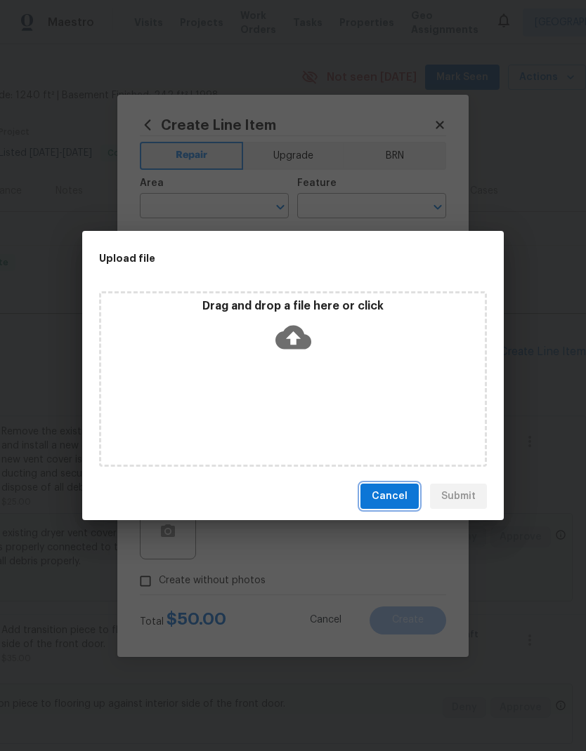
click at [404, 493] on span "Cancel" at bounding box center [389, 497] width 36 height 18
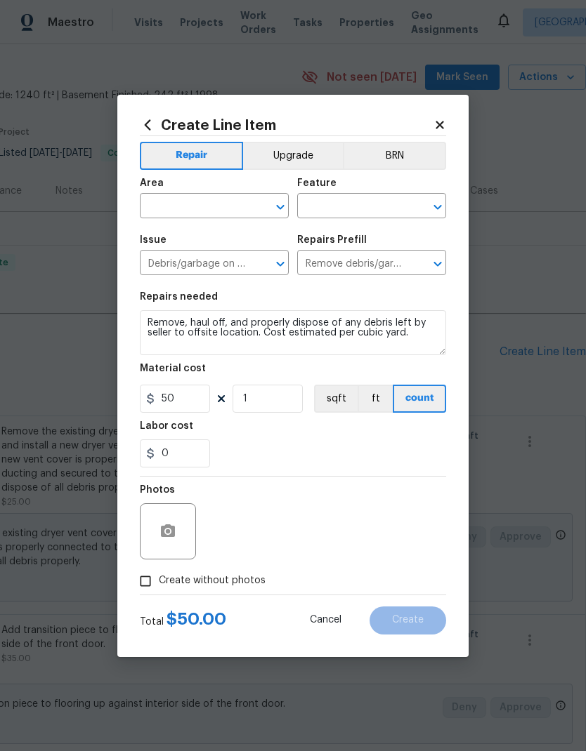
click at [209, 198] on input "text" at bounding box center [195, 208] width 110 height 22
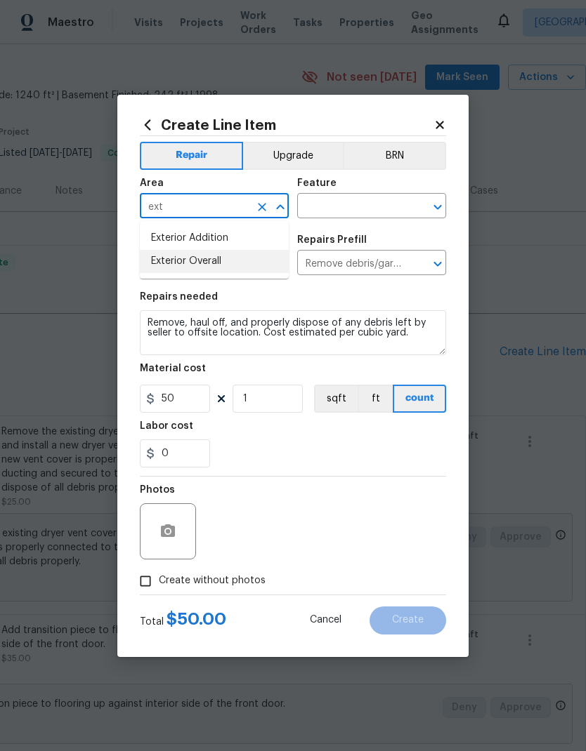
click at [241, 263] on li "Exterior Overall" at bounding box center [214, 261] width 149 height 23
type input "Exterior Overall"
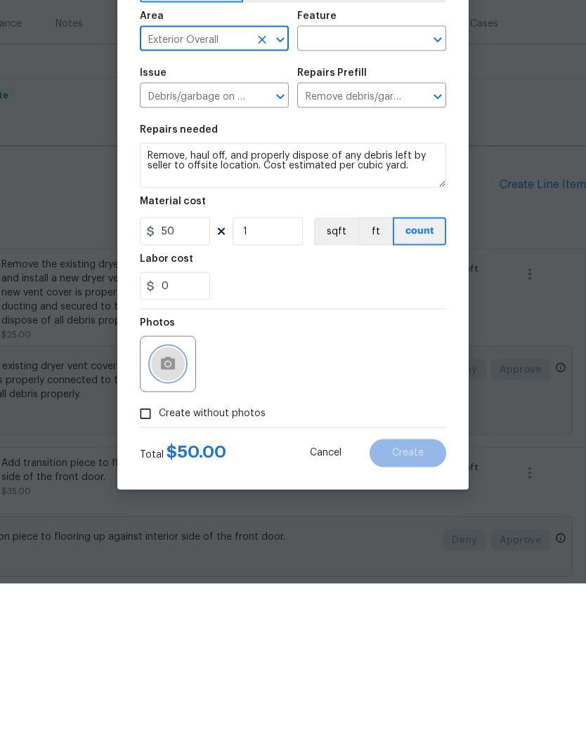
click at [178, 515] on button "button" at bounding box center [168, 532] width 34 height 34
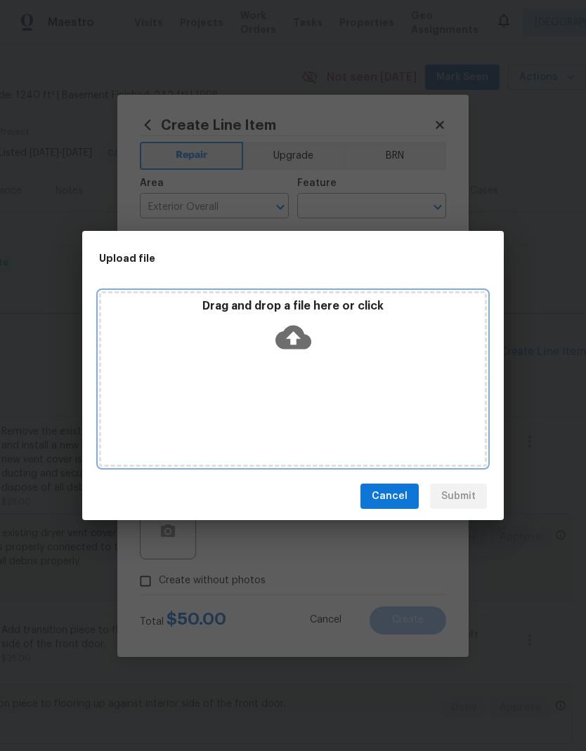
click at [401, 374] on div "Drag and drop a file here or click" at bounding box center [293, 379] width 388 height 176
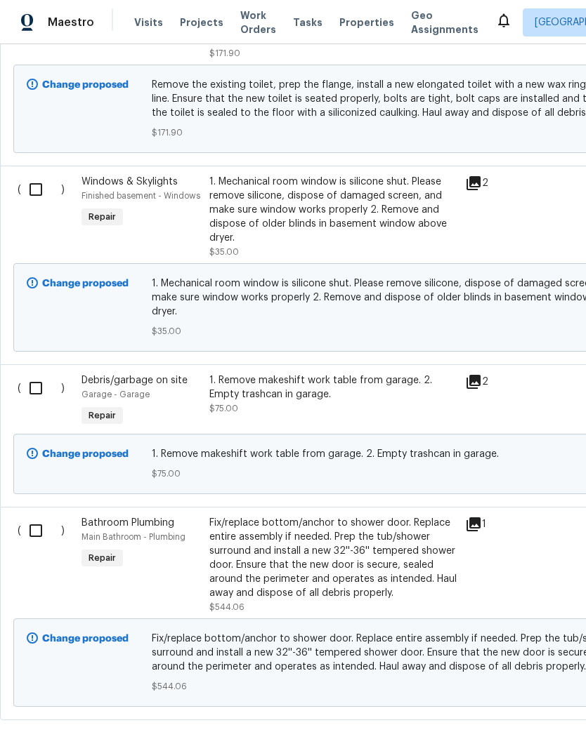
scroll to position [1316, 0]
click at [41, 521] on input "checkbox" at bounding box center [41, 531] width 40 height 29
checkbox input "true"
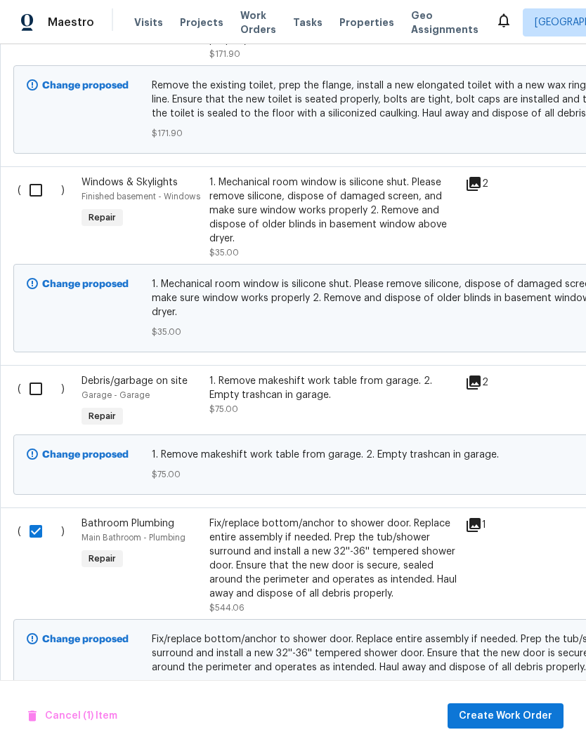
click at [41, 377] on input "checkbox" at bounding box center [41, 388] width 40 height 29
checkbox input "true"
click at [41, 193] on input "checkbox" at bounding box center [41, 190] width 40 height 29
checkbox input "true"
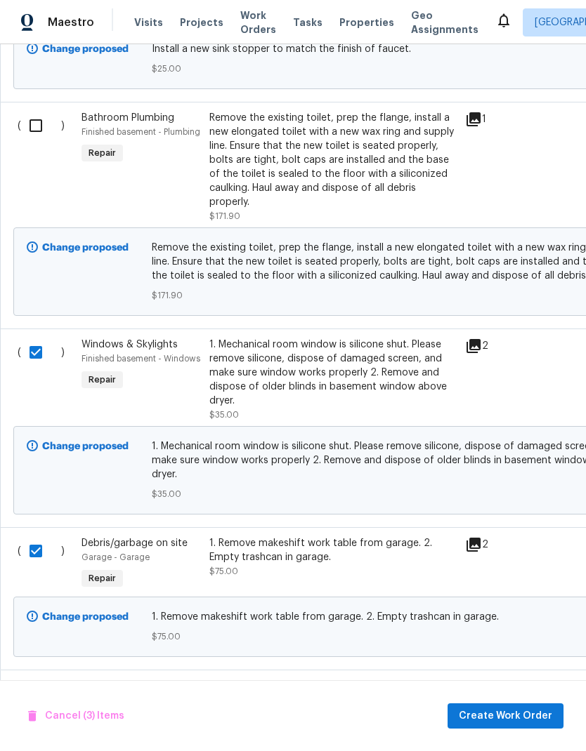
scroll to position [1154, 0]
click at [37, 127] on input "checkbox" at bounding box center [41, 125] width 40 height 29
checkbox input "true"
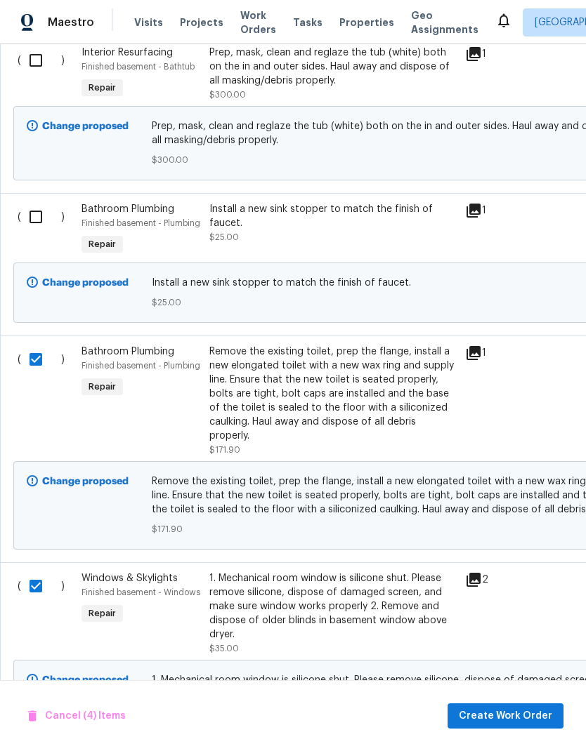
scroll to position [913, 0]
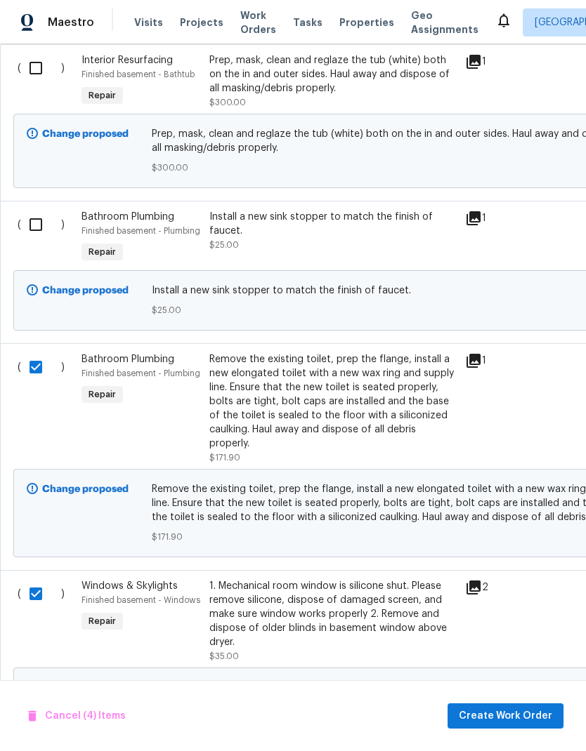
click at [46, 225] on input "checkbox" at bounding box center [41, 224] width 40 height 29
checkbox input "true"
click at [41, 74] on input "checkbox" at bounding box center [41, 67] width 40 height 29
checkbox input "true"
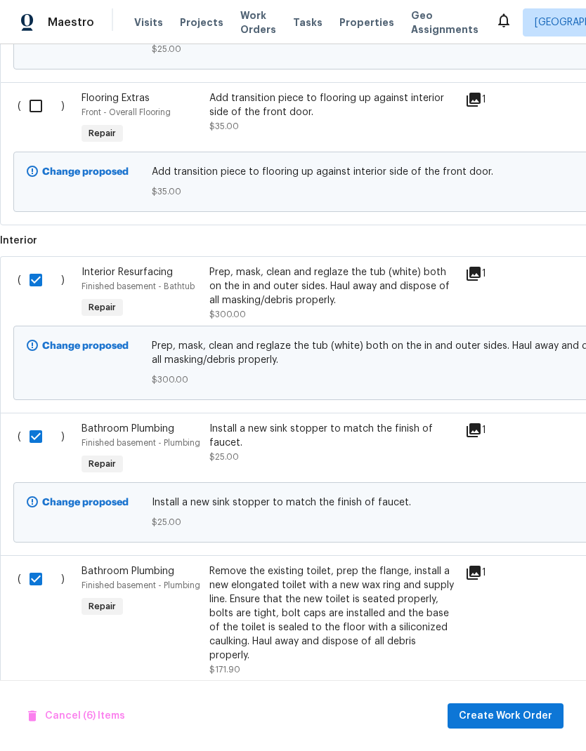
scroll to position [700, 0]
click at [40, 105] on input "checkbox" at bounding box center [41, 106] width 40 height 29
checkbox input "true"
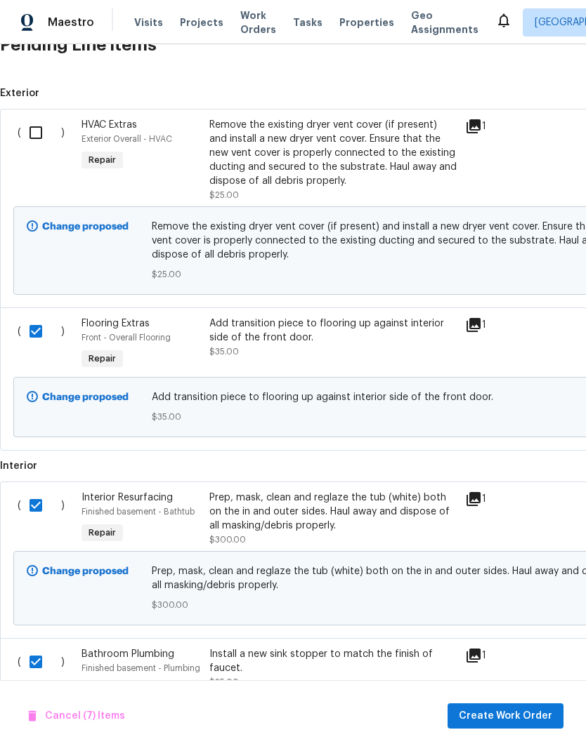
scroll to position [473, 0]
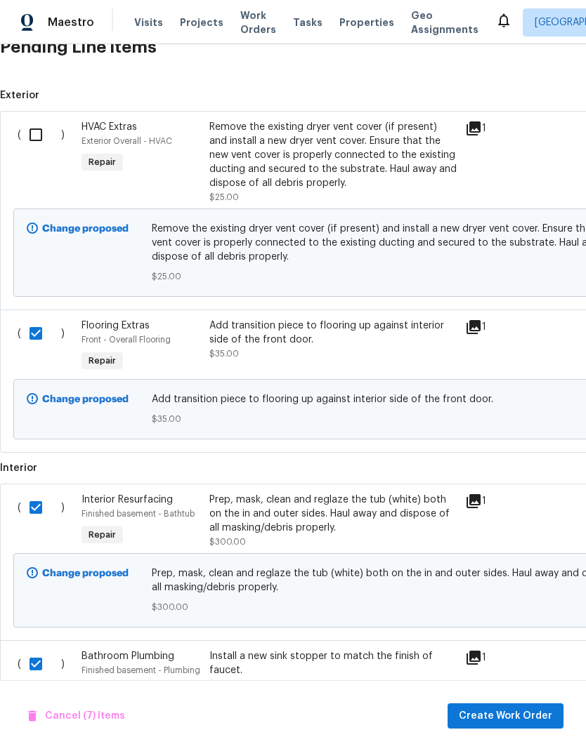
click at [38, 138] on input "checkbox" at bounding box center [41, 134] width 40 height 29
checkbox input "true"
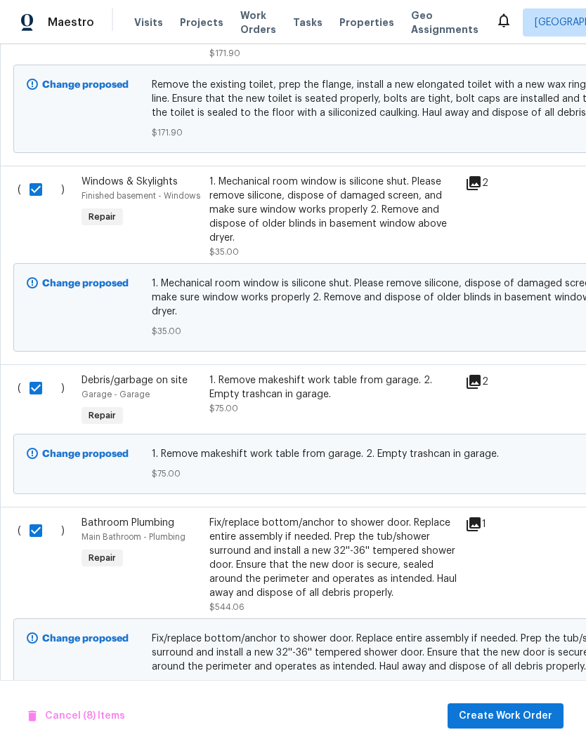
scroll to position [1316, 0]
click at [324, 557] on div "Fix/replace bottom/anchor to shower door. Replace entire assembly if needed. Pr…" at bounding box center [332, 559] width 247 height 84
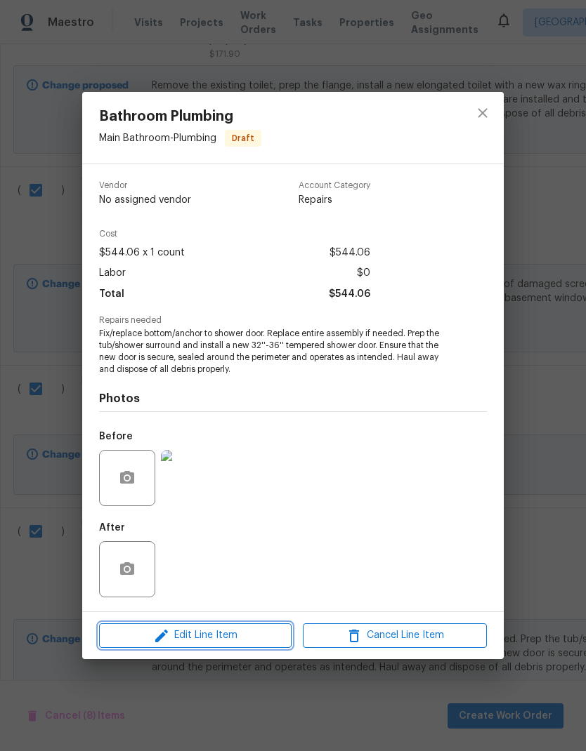
click at [258, 634] on span "Edit Line Item" at bounding box center [195, 636] width 184 height 18
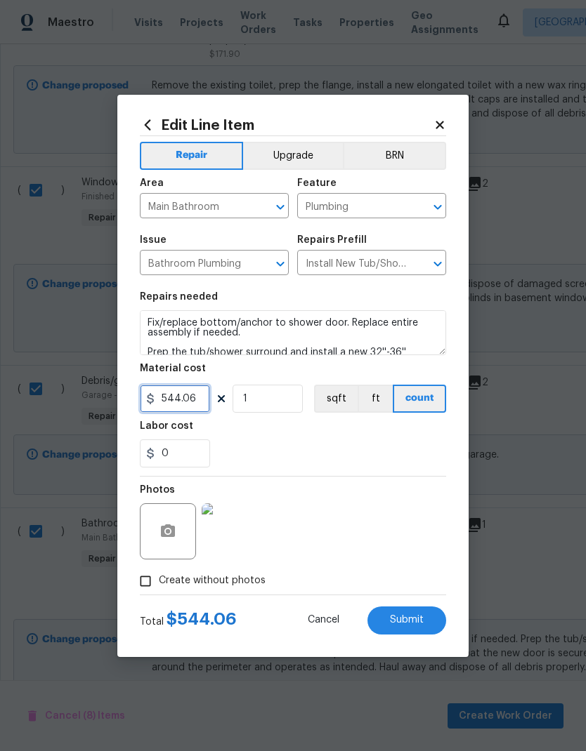
click at [198, 392] on input "544.06" at bounding box center [175, 399] width 70 height 28
click at [195, 407] on input "544.06" at bounding box center [175, 399] width 70 height 28
type input "100"
click at [377, 448] on div "0" at bounding box center [293, 454] width 306 height 28
click at [418, 621] on span "Submit" at bounding box center [407, 620] width 34 height 11
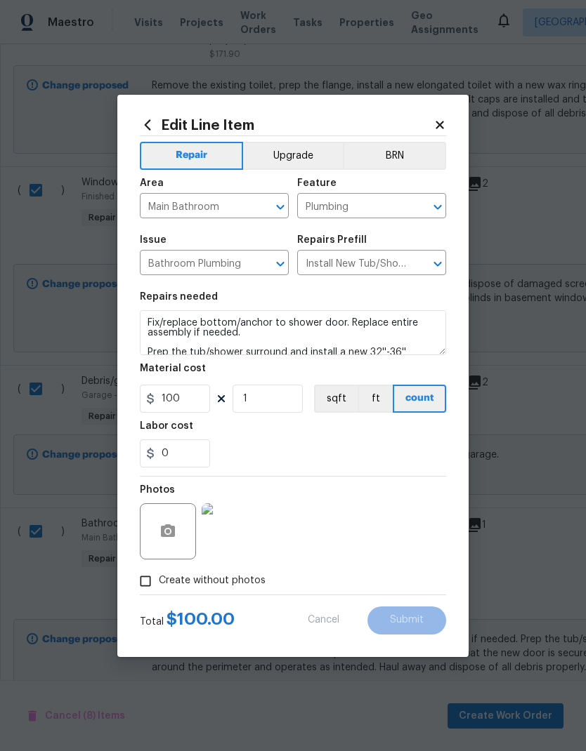
checkbox input "false"
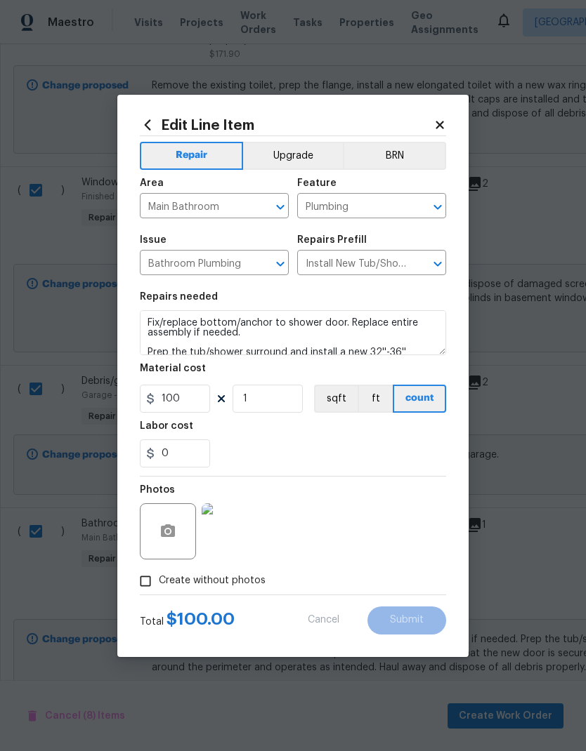
checkbox input "false"
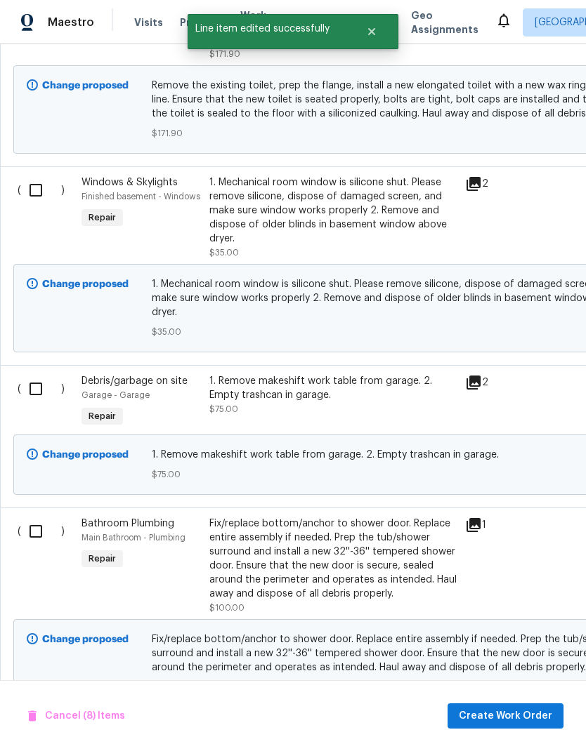
scroll to position [56, 0]
click at [40, 517] on input "checkbox" at bounding box center [41, 531] width 40 height 29
checkbox input "true"
click at [39, 374] on input "checkbox" at bounding box center [41, 388] width 40 height 29
checkbox input "true"
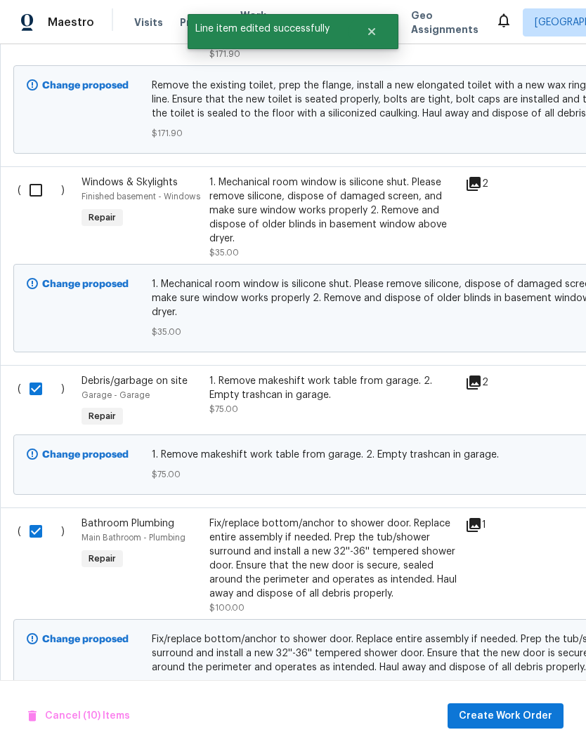
click at [45, 176] on input "checkbox" at bounding box center [41, 190] width 40 height 29
checkbox input "true"
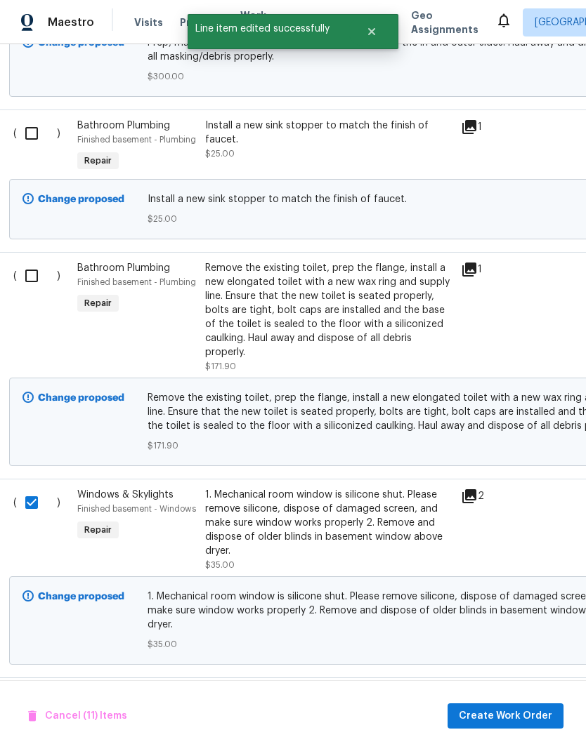
scroll to position [1000, 6]
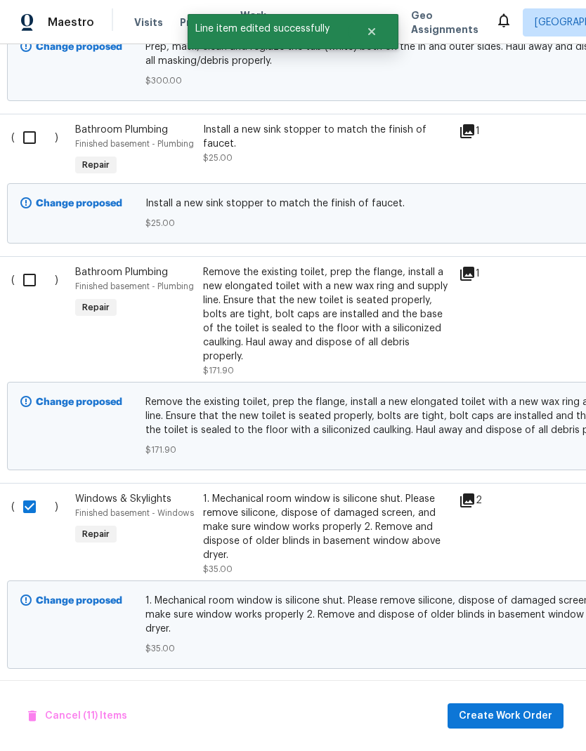
click at [34, 265] on input "checkbox" at bounding box center [35, 279] width 40 height 29
checkbox input "true"
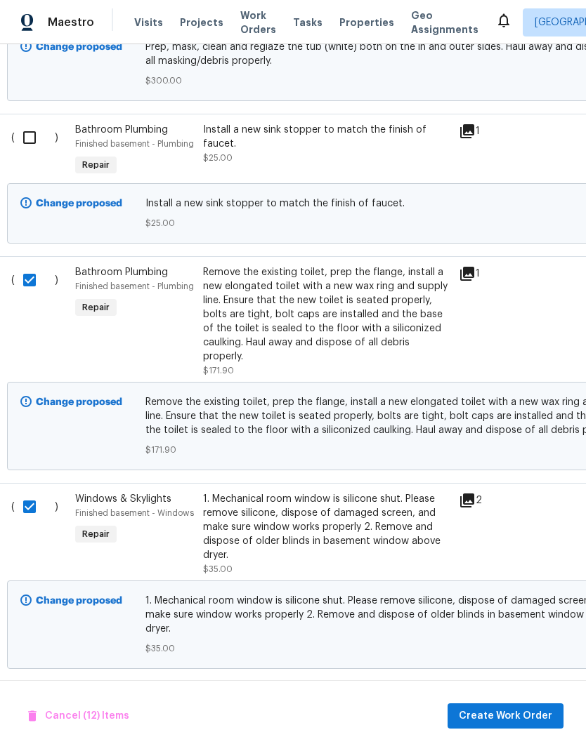
click at [32, 123] on input "checkbox" at bounding box center [35, 137] width 40 height 29
checkbox input "true"
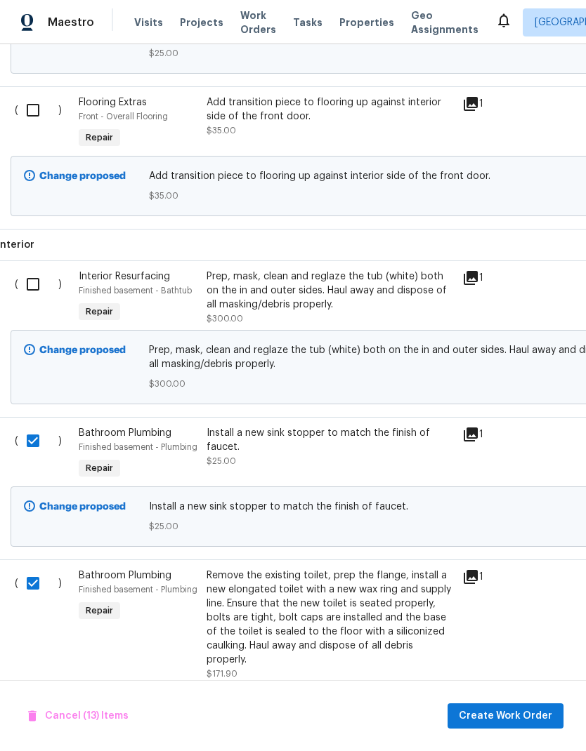
scroll to position [690, 3]
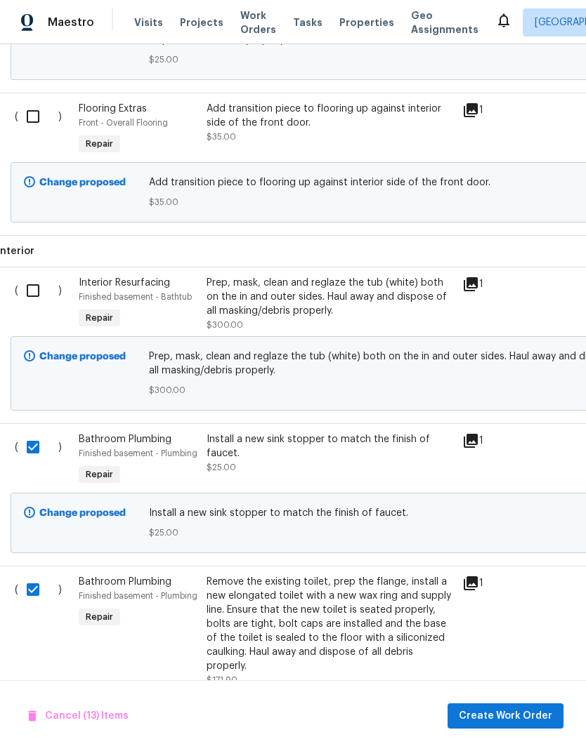
click at [34, 276] on input "checkbox" at bounding box center [38, 290] width 40 height 29
checkbox input "true"
click at [44, 102] on input "checkbox" at bounding box center [38, 116] width 40 height 29
checkbox input "true"
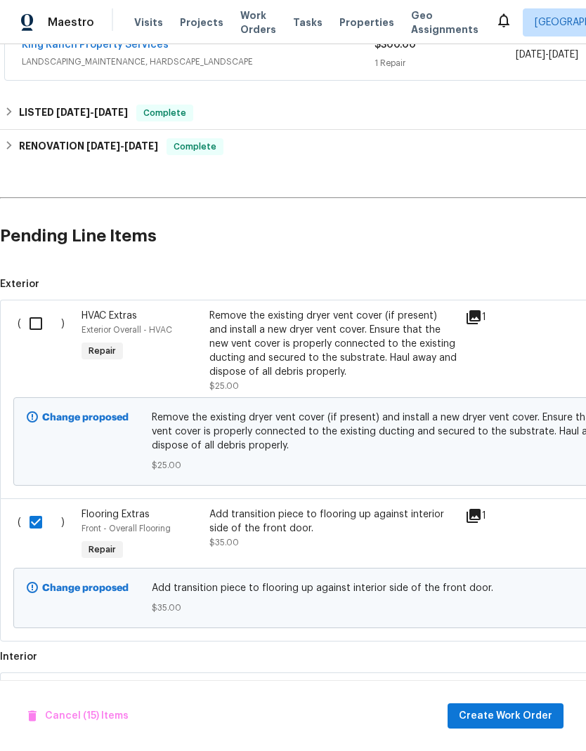
scroll to position [284, 0]
click at [36, 310] on input "checkbox" at bounding box center [41, 324] width 40 height 29
checkbox input "true"
click at [518, 714] on span "Create Work Order" at bounding box center [504, 717] width 93 height 18
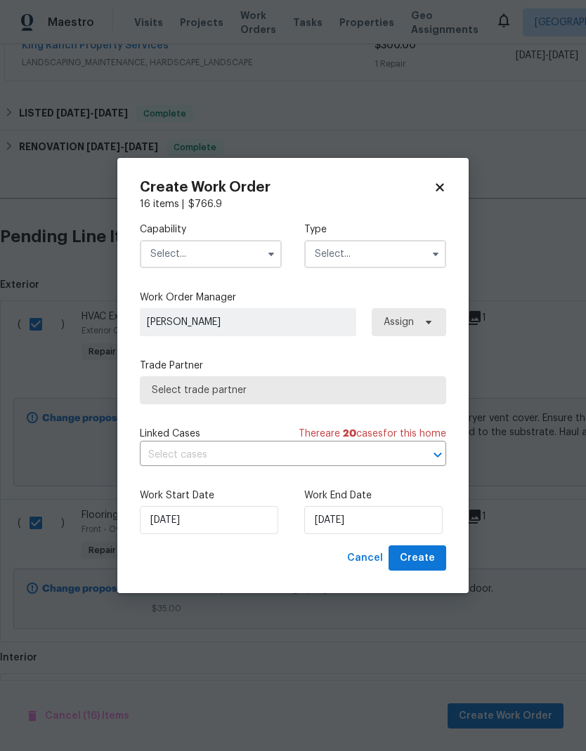
click at [220, 253] on input "text" at bounding box center [211, 254] width 142 height 28
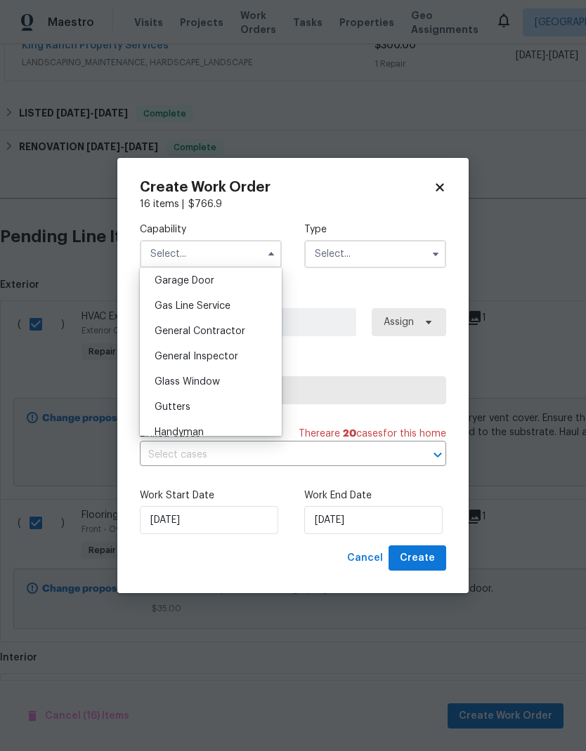
scroll to position [625, 0]
click at [244, 329] on div "General Contractor" at bounding box center [210, 329] width 135 height 25
type input "General Contractor"
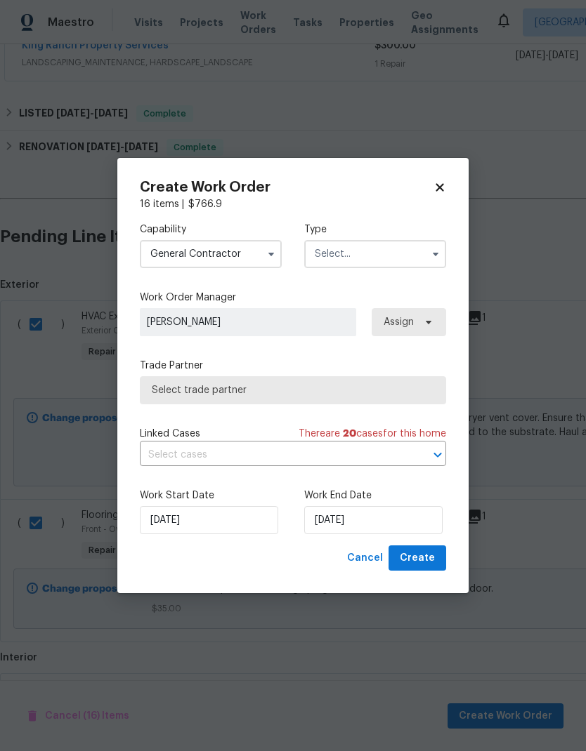
click at [381, 259] on input "text" at bounding box center [375, 254] width 142 height 28
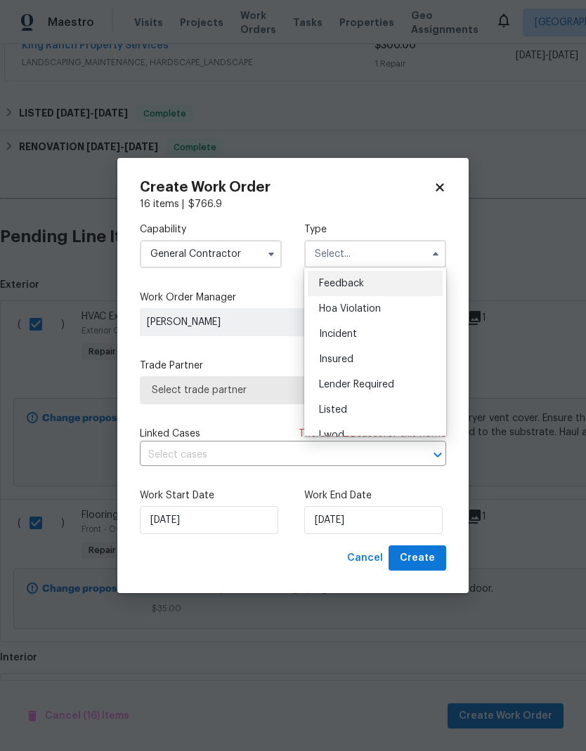
click at [371, 407] on div "Listed" at bounding box center [375, 409] width 135 height 25
type input "Listed"
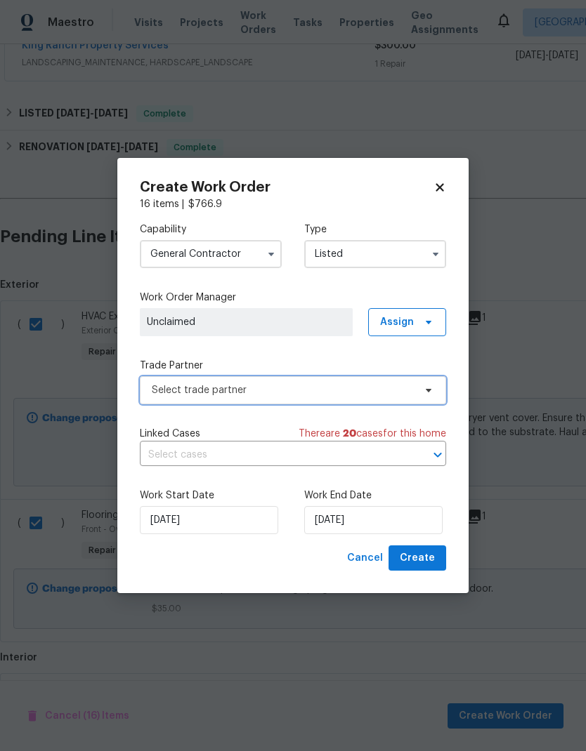
click at [351, 388] on span "Select trade partner" at bounding box center [283, 390] width 262 height 14
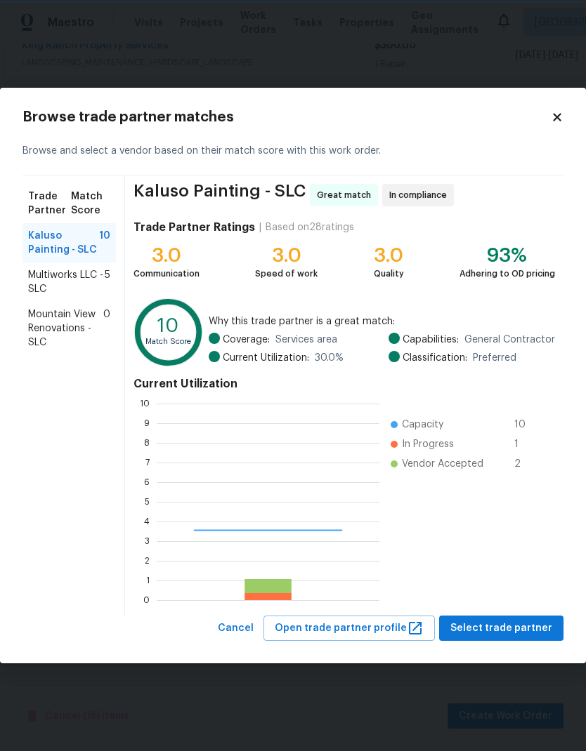
scroll to position [197, 223]
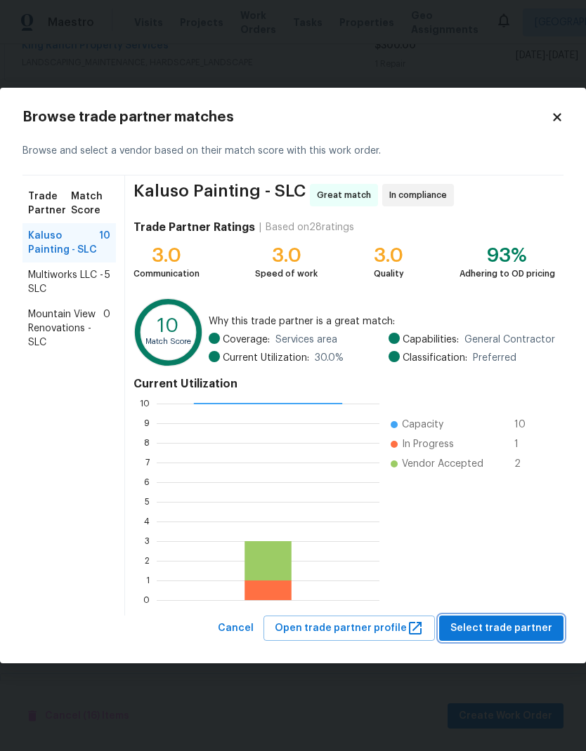
click at [516, 634] on span "Select trade partner" at bounding box center [501, 629] width 102 height 18
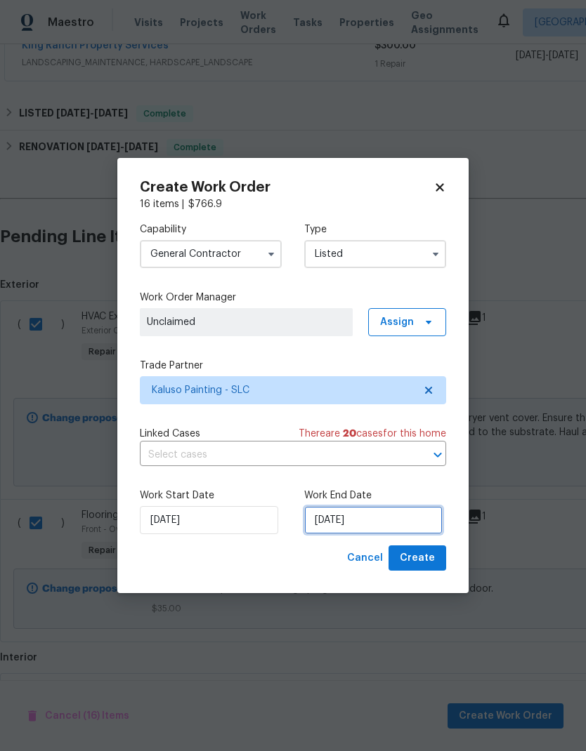
click at [393, 528] on input "[DATE]" at bounding box center [373, 520] width 138 height 28
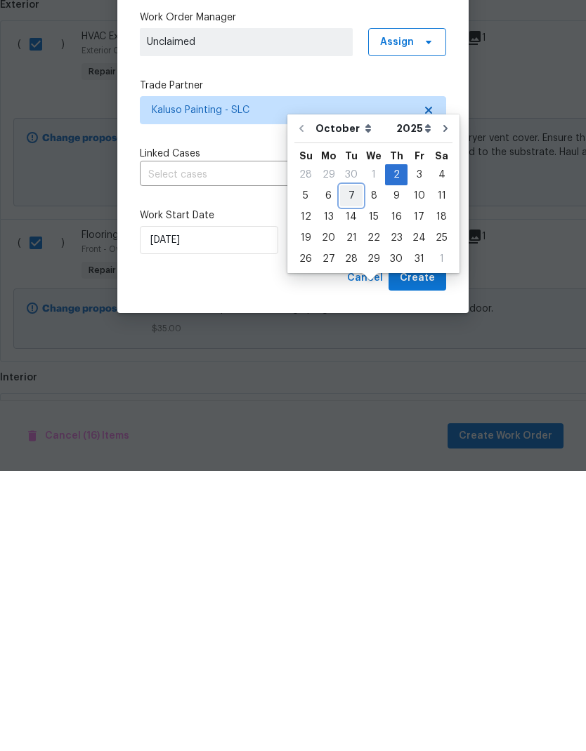
click at [355, 466] on div "7" at bounding box center [351, 476] width 22 height 20
type input "[DATE]"
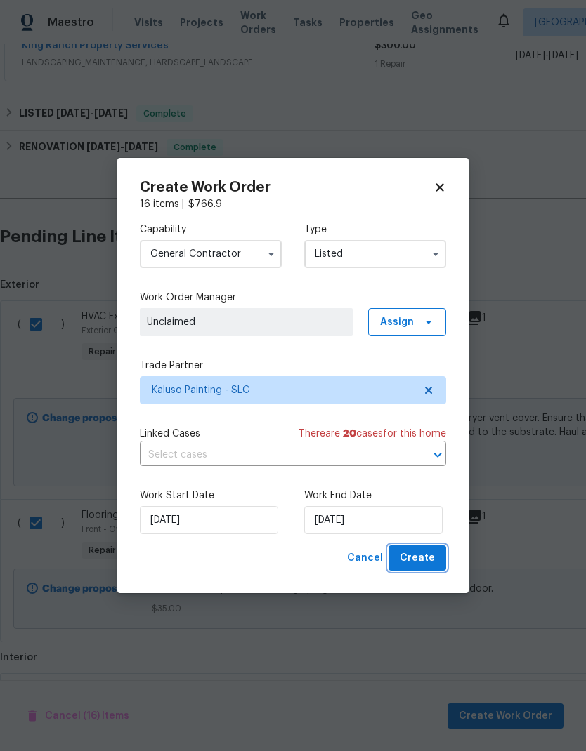
click at [427, 565] on span "Create" at bounding box center [417, 559] width 35 height 18
checkbox input "false"
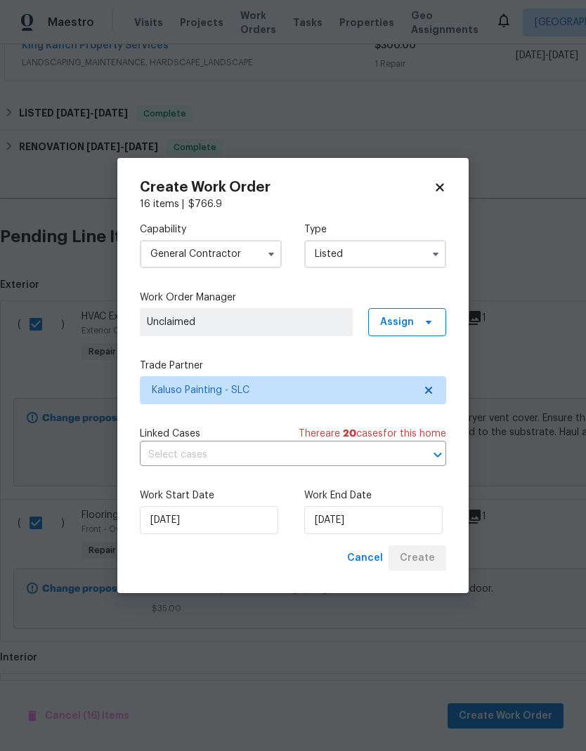
checkbox input "false"
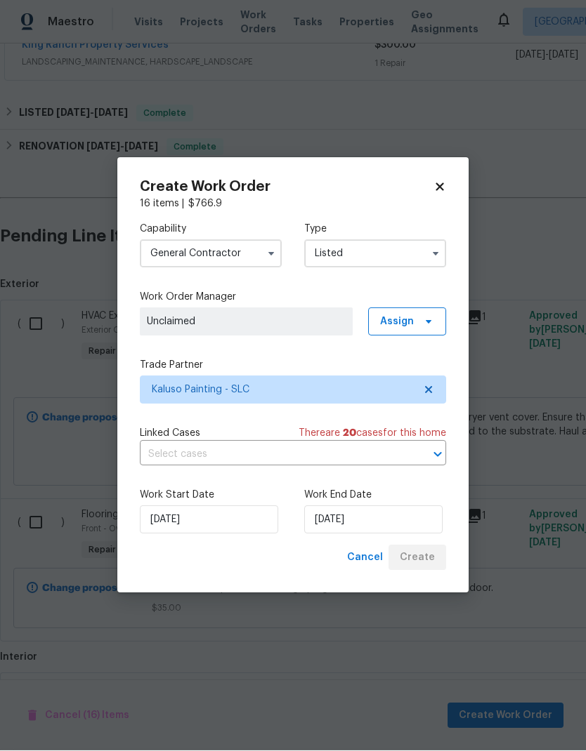
scroll to position [0, 0]
